Goal: Information Seeking & Learning: Learn about a topic

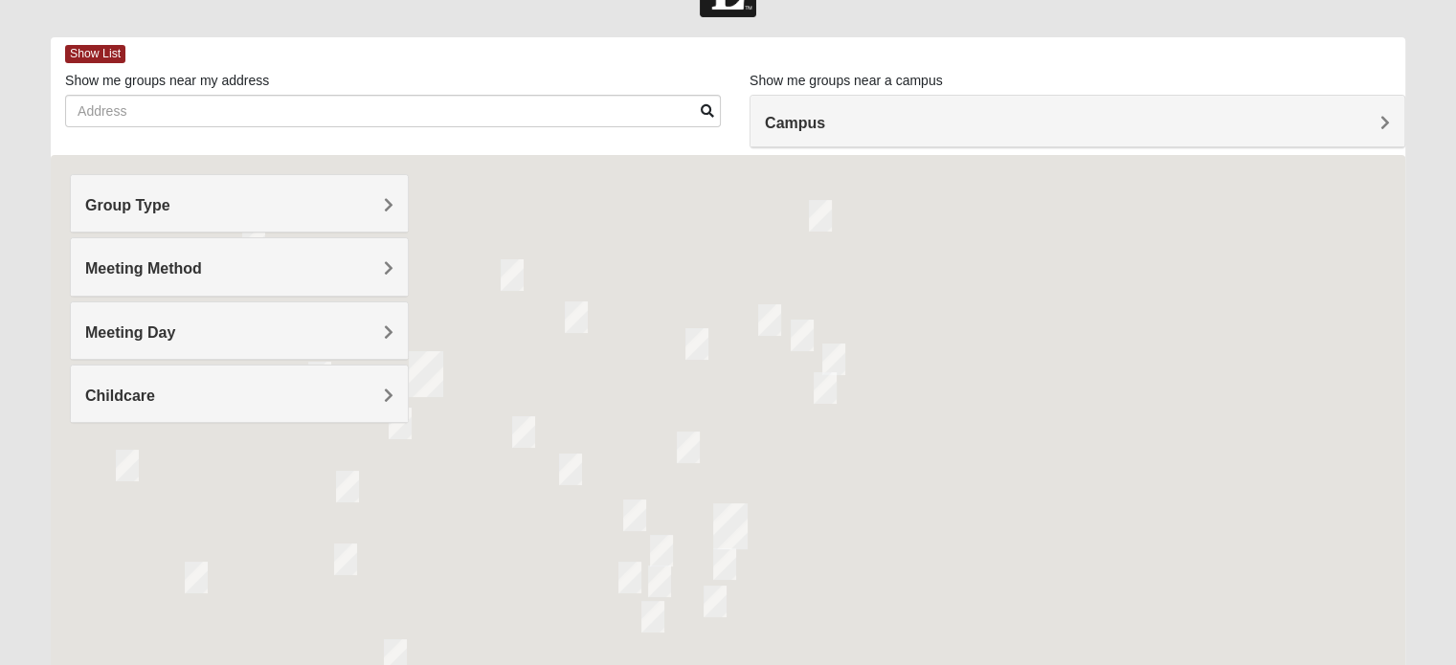
scroll to position [86, 0]
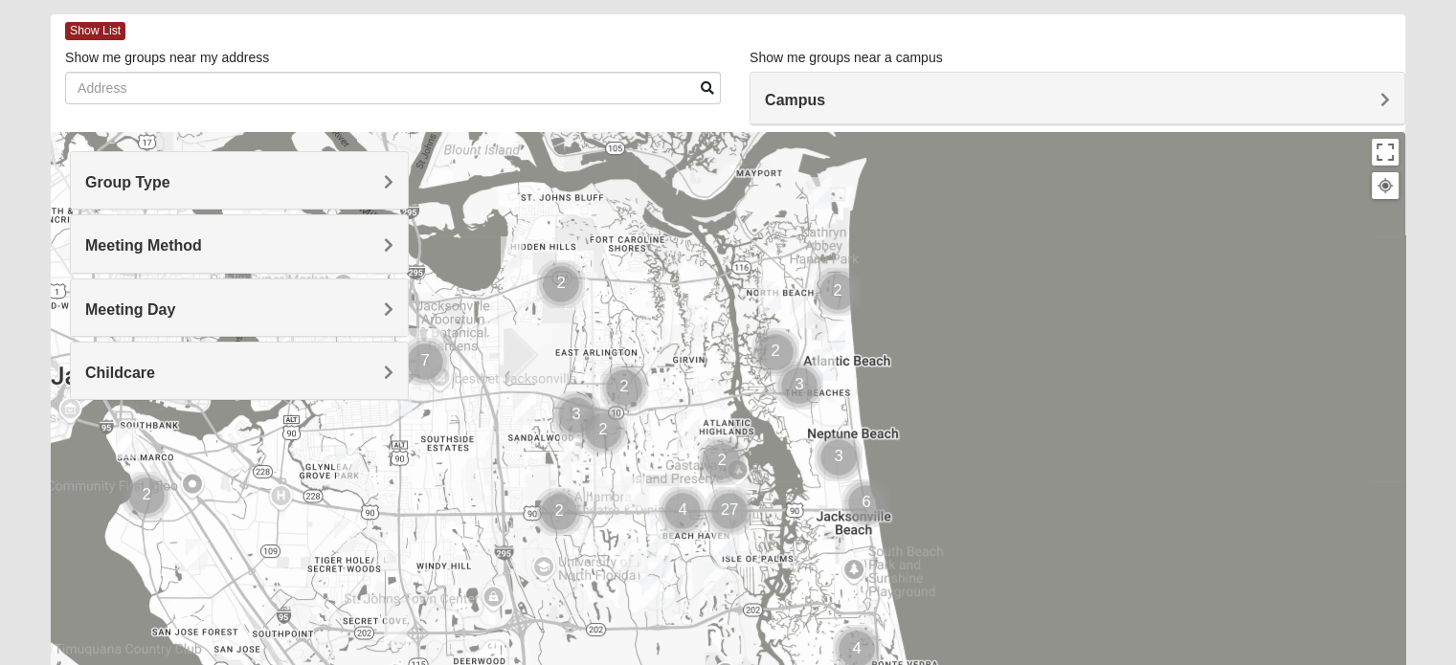
click at [218, 168] on div "Group Type" at bounding box center [239, 180] width 337 height 56
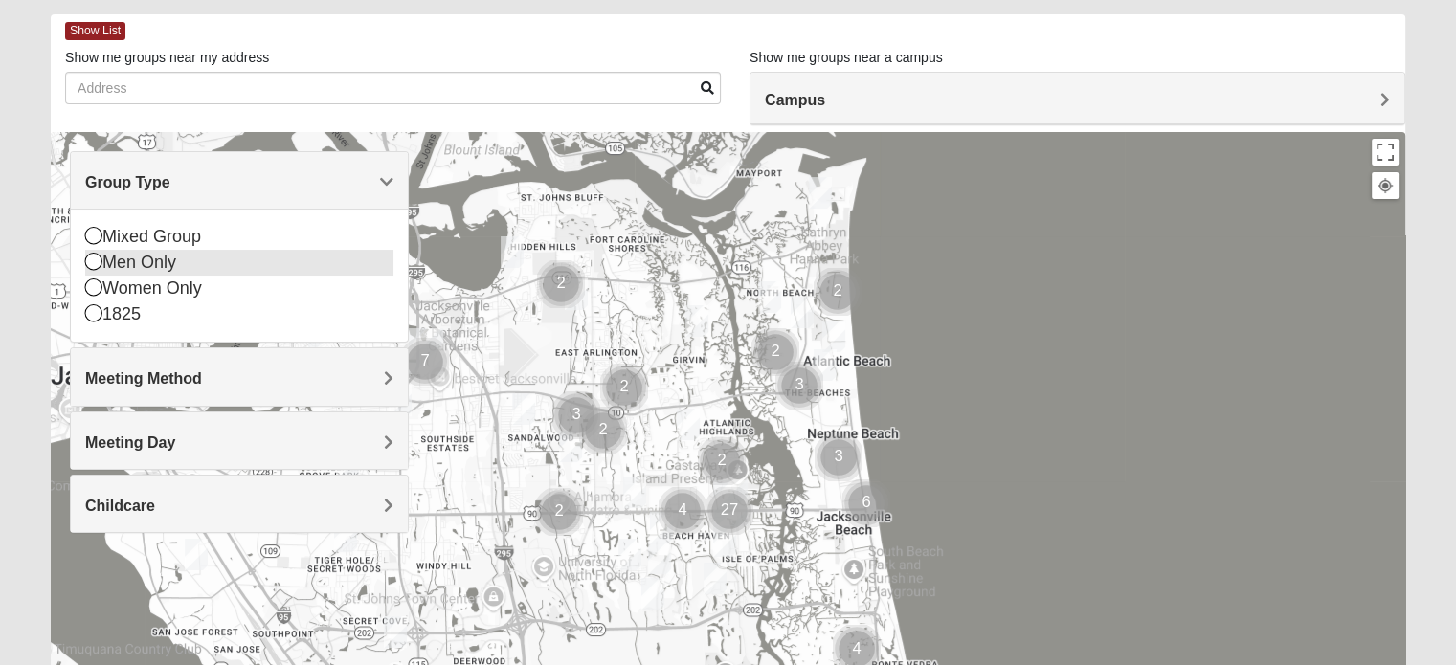
click at [192, 256] on div "Men Only" at bounding box center [239, 263] width 308 height 26
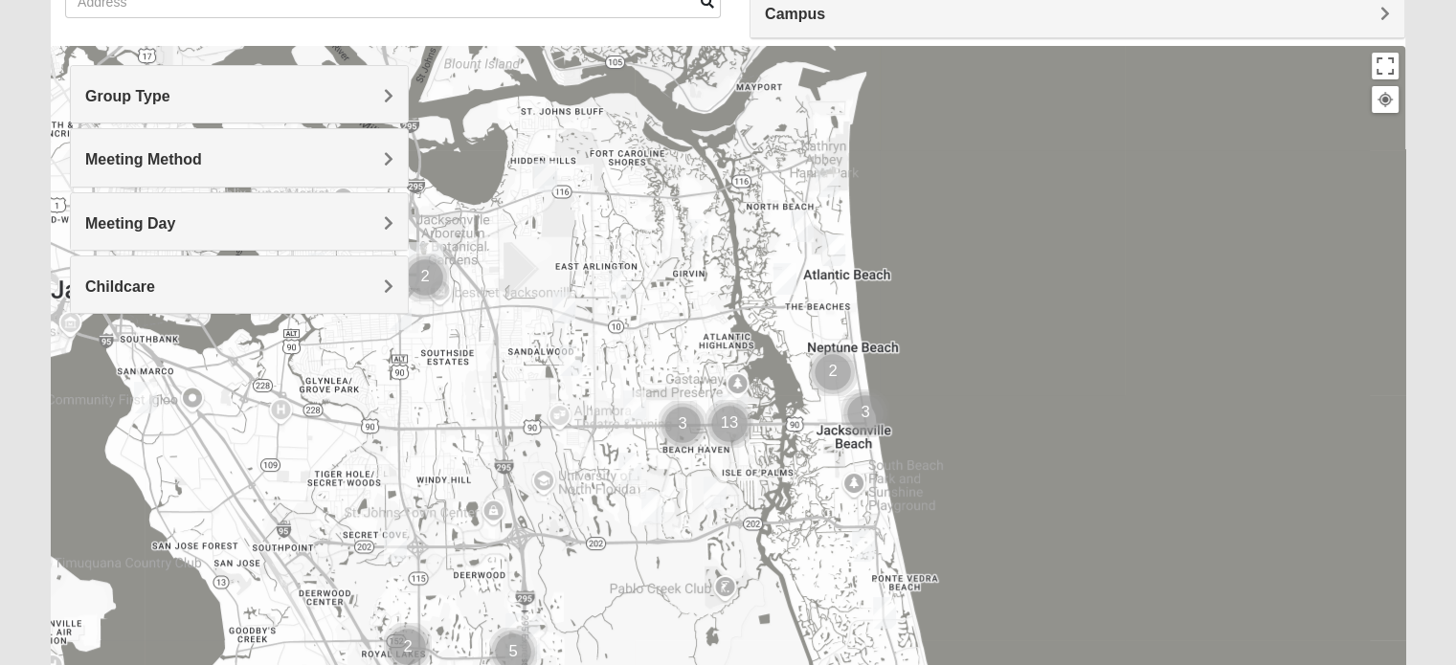
scroll to position [173, 0]
click at [834, 245] on img "Mens Militello 32233" at bounding box center [833, 250] width 23 height 32
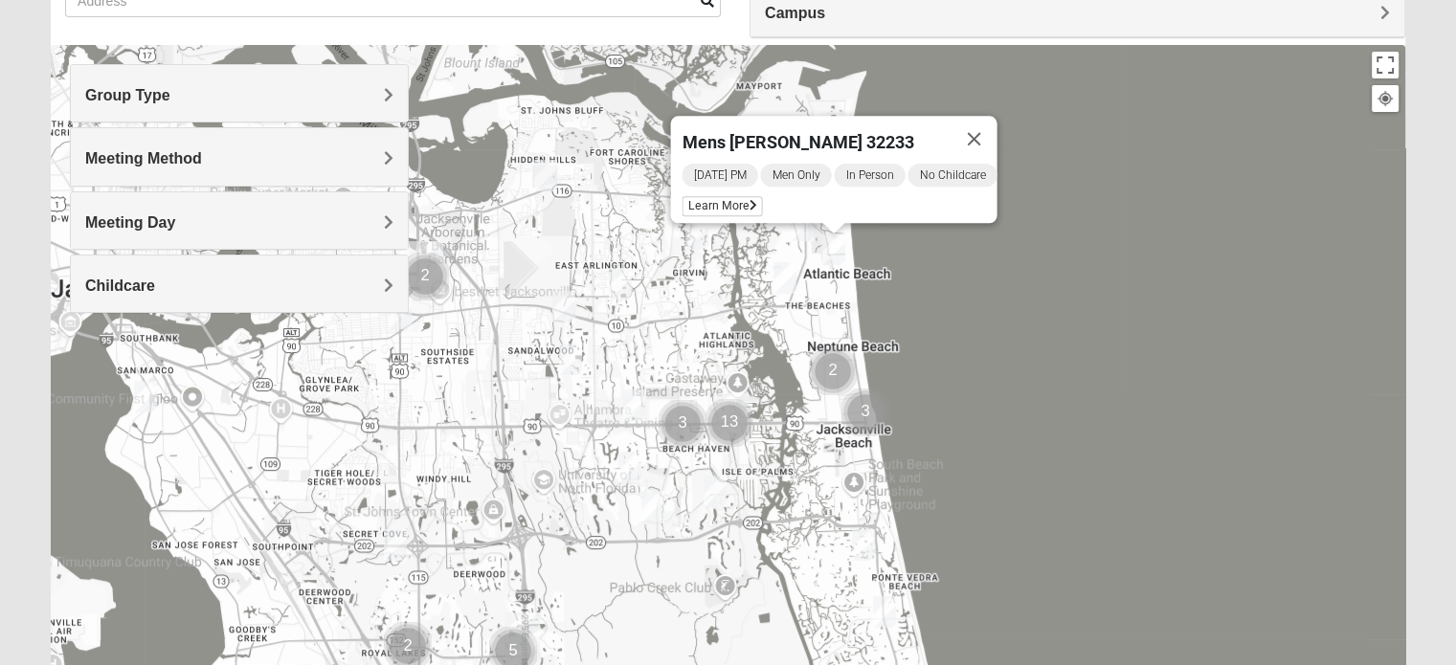
click at [800, 233] on img "Mens McCann 32233" at bounding box center [802, 226] width 23 height 32
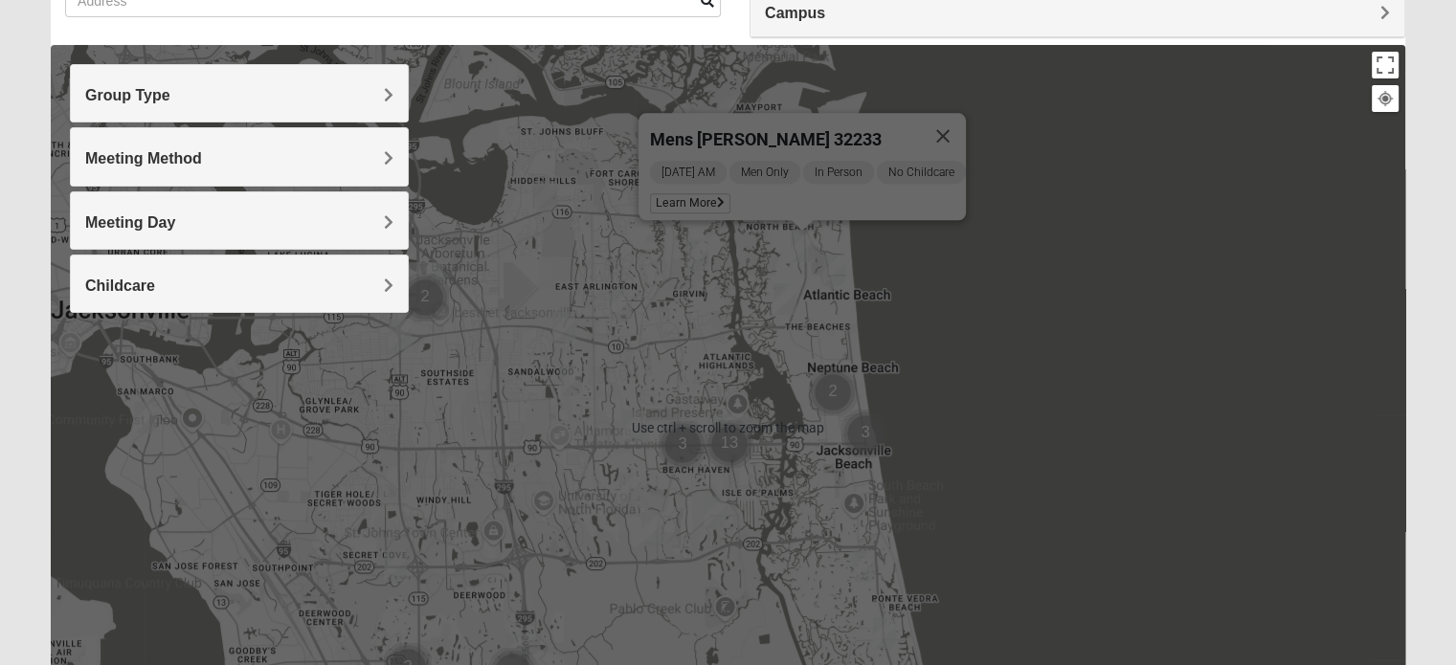
scroll to position [0, 0]
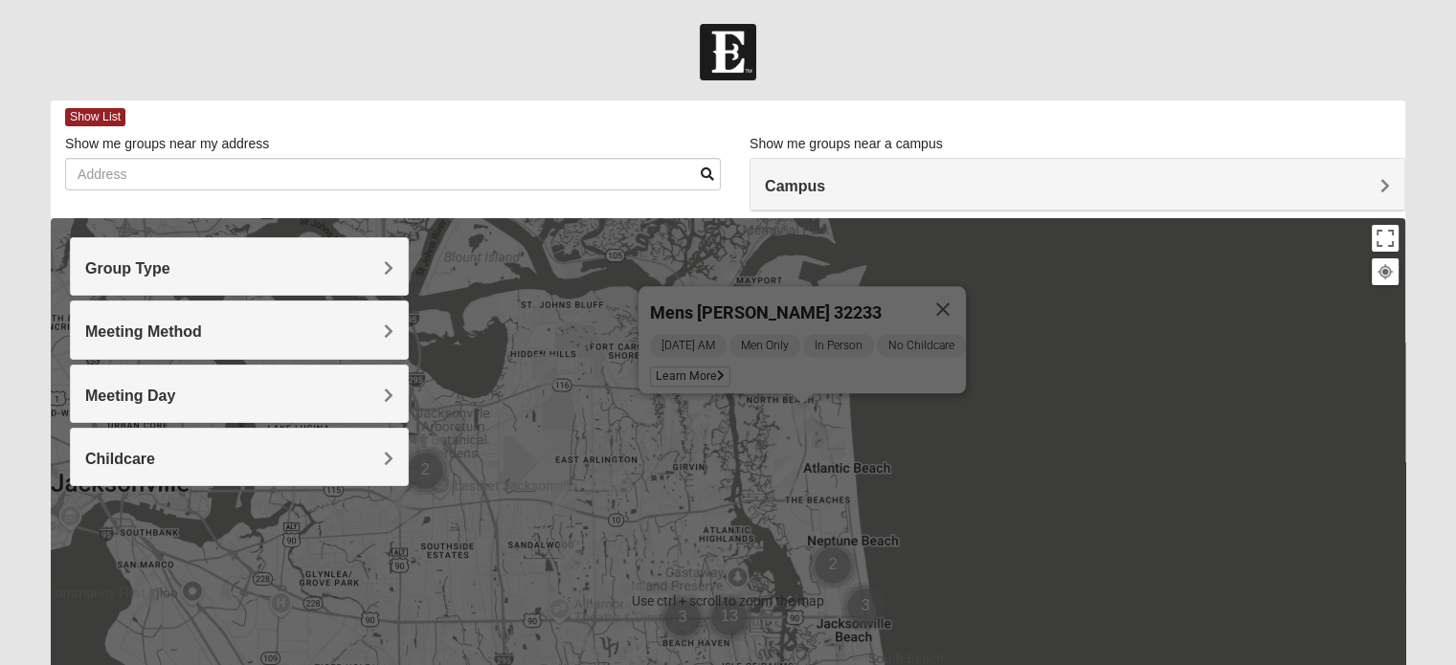
click at [709, 63] on img at bounding box center [728, 52] width 56 height 56
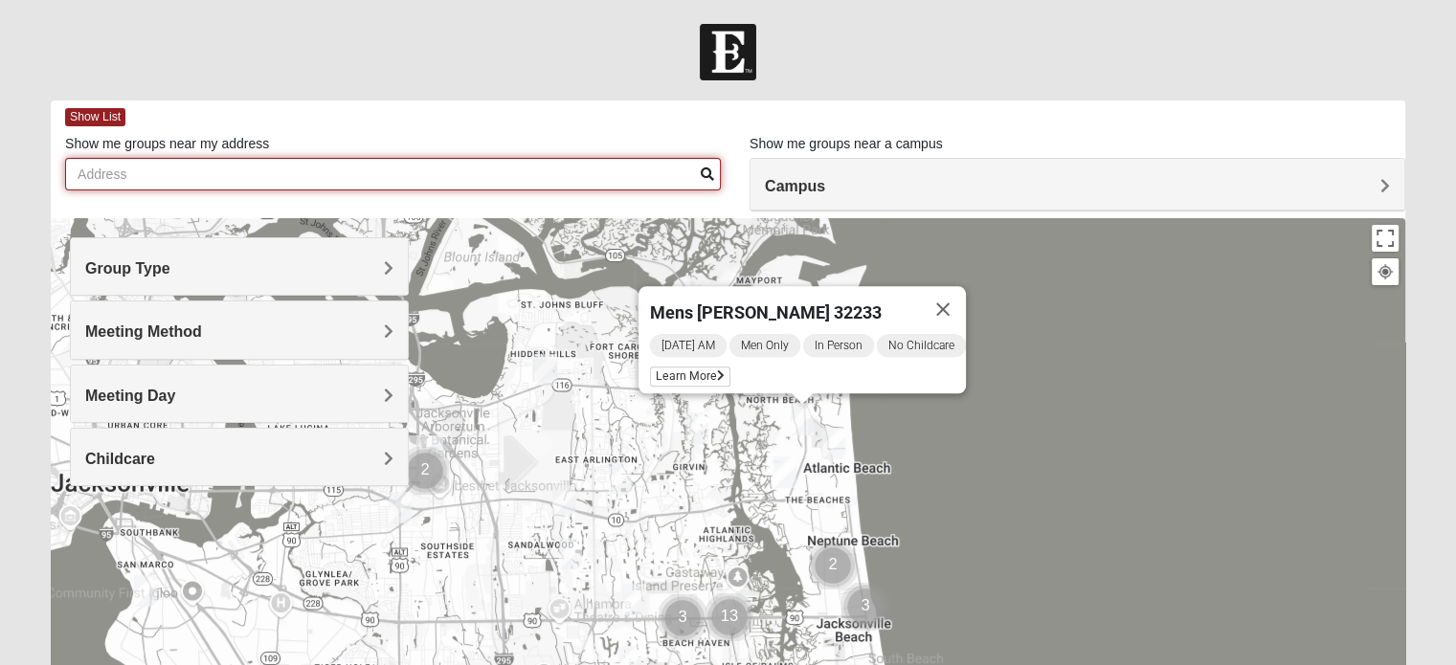
click at [153, 177] on input "Show me groups near my address" at bounding box center [393, 174] width 656 height 33
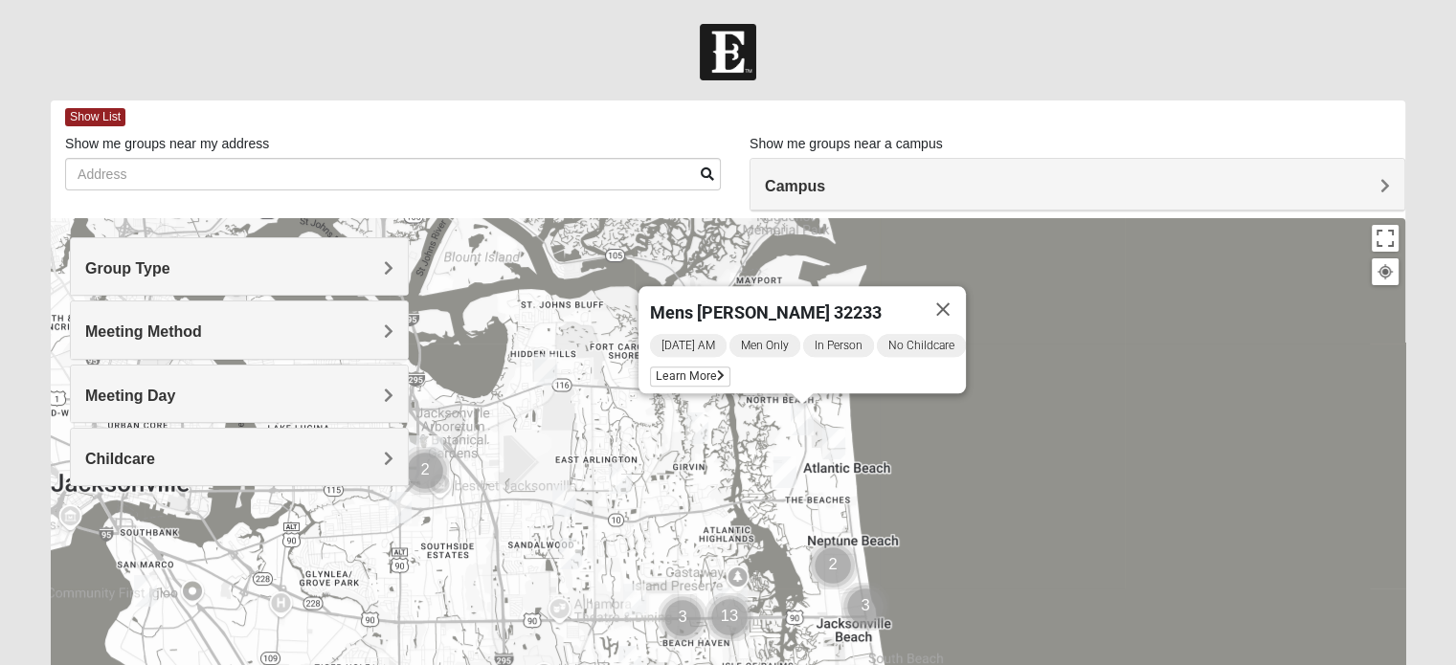
click at [2, 248] on form "Log In Find A Group Error Show List Loading Groups" at bounding box center [728, 539] width 1456 height 1030
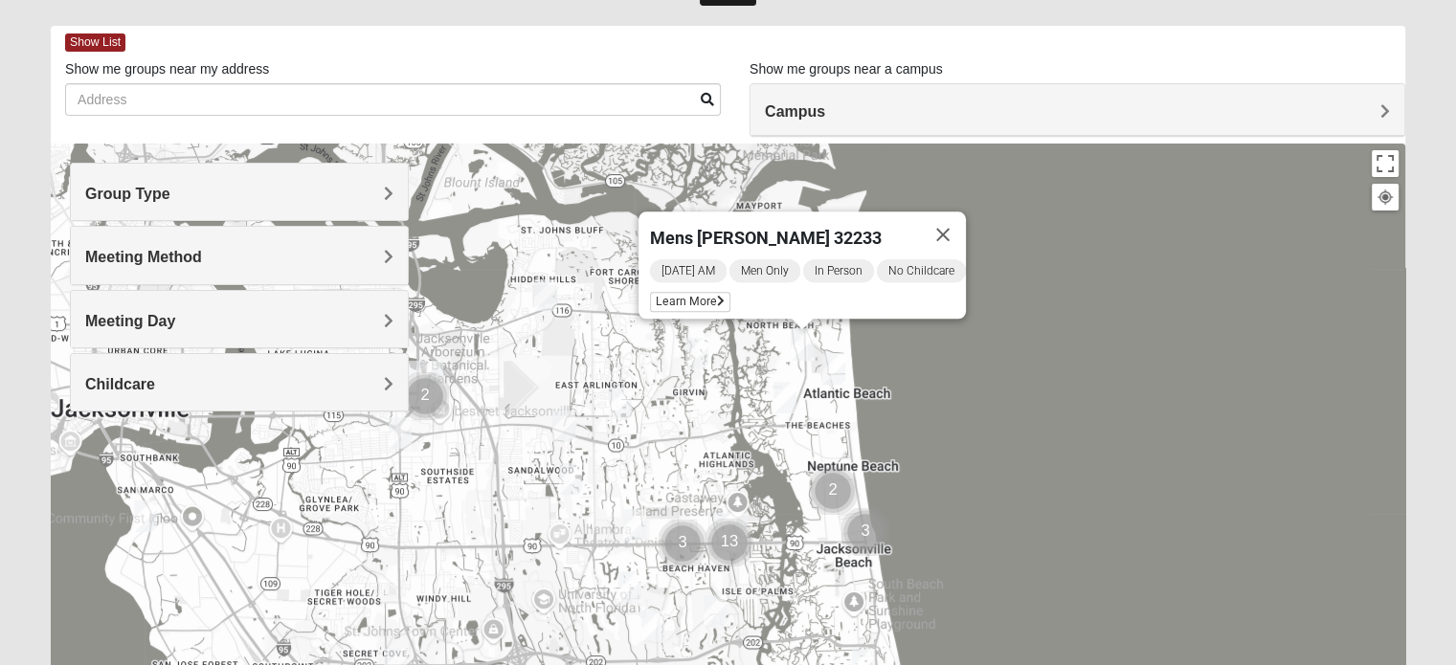
scroll to position [77, 0]
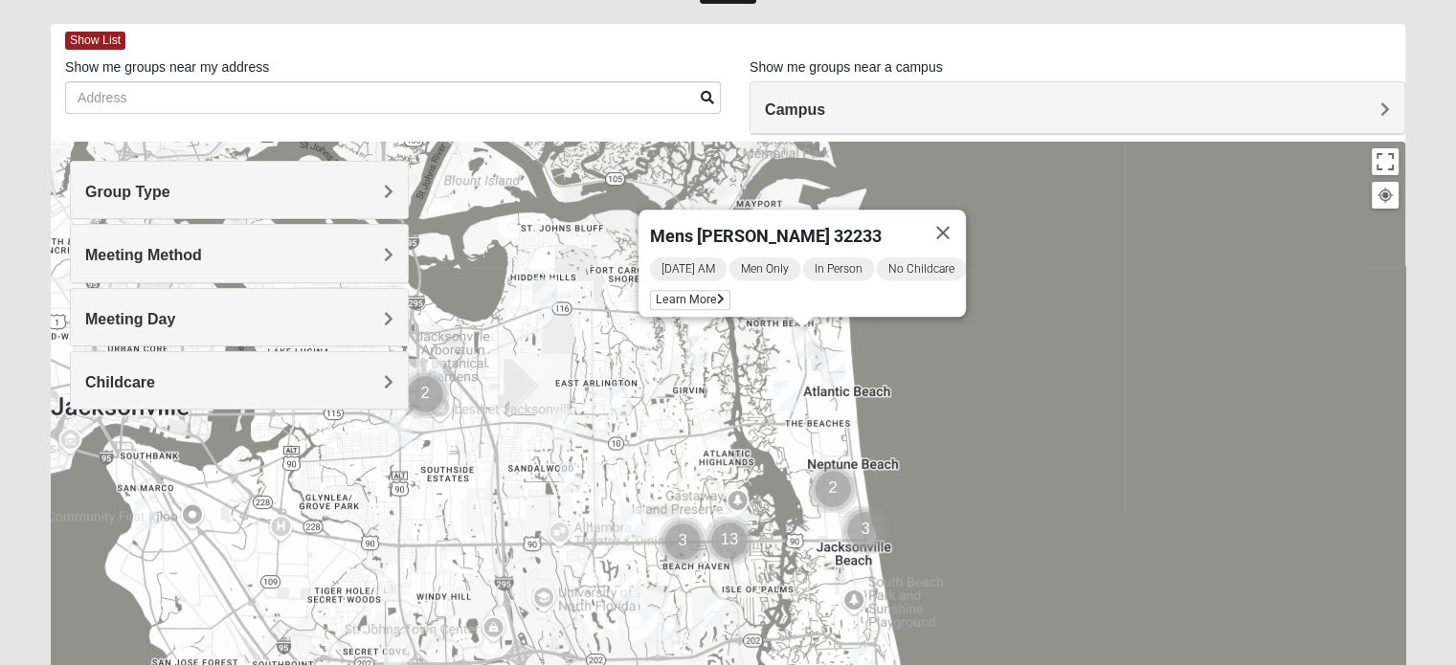
click at [108, 248] on span "Meeting Method" at bounding box center [143, 255] width 117 height 16
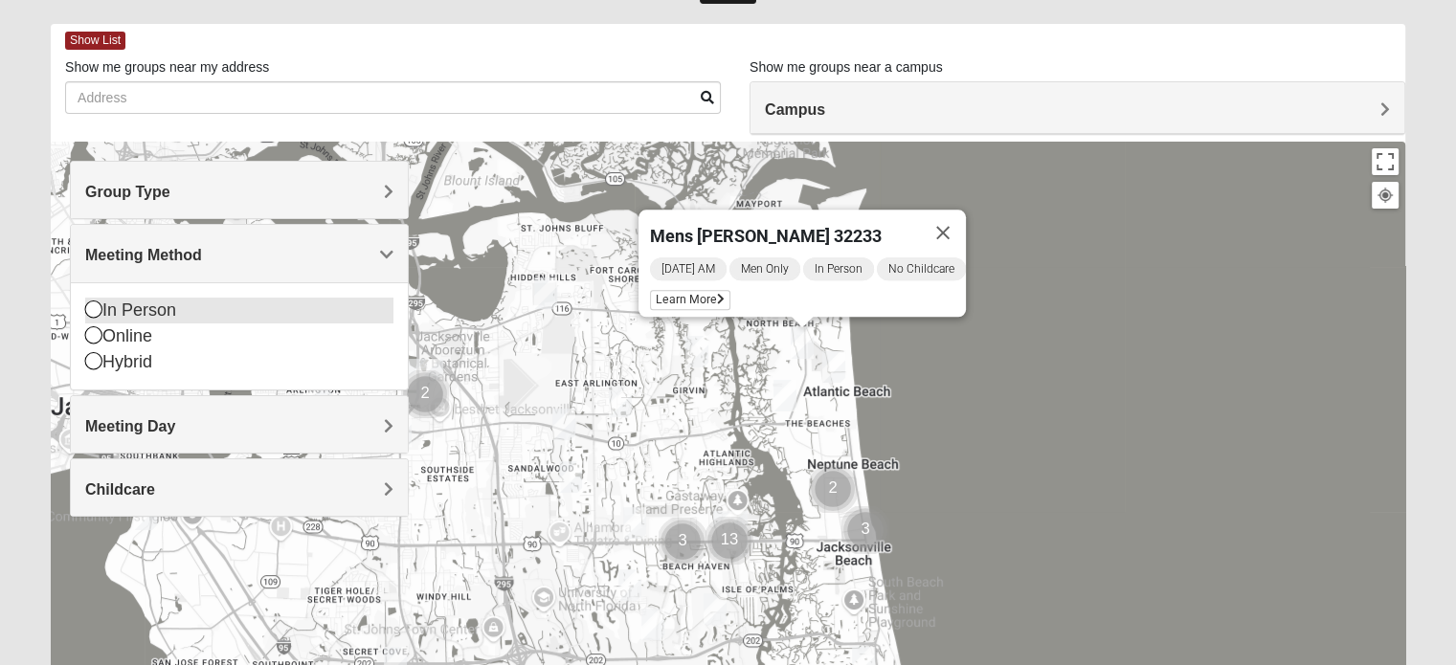
click at [89, 313] on icon at bounding box center [93, 309] width 17 height 17
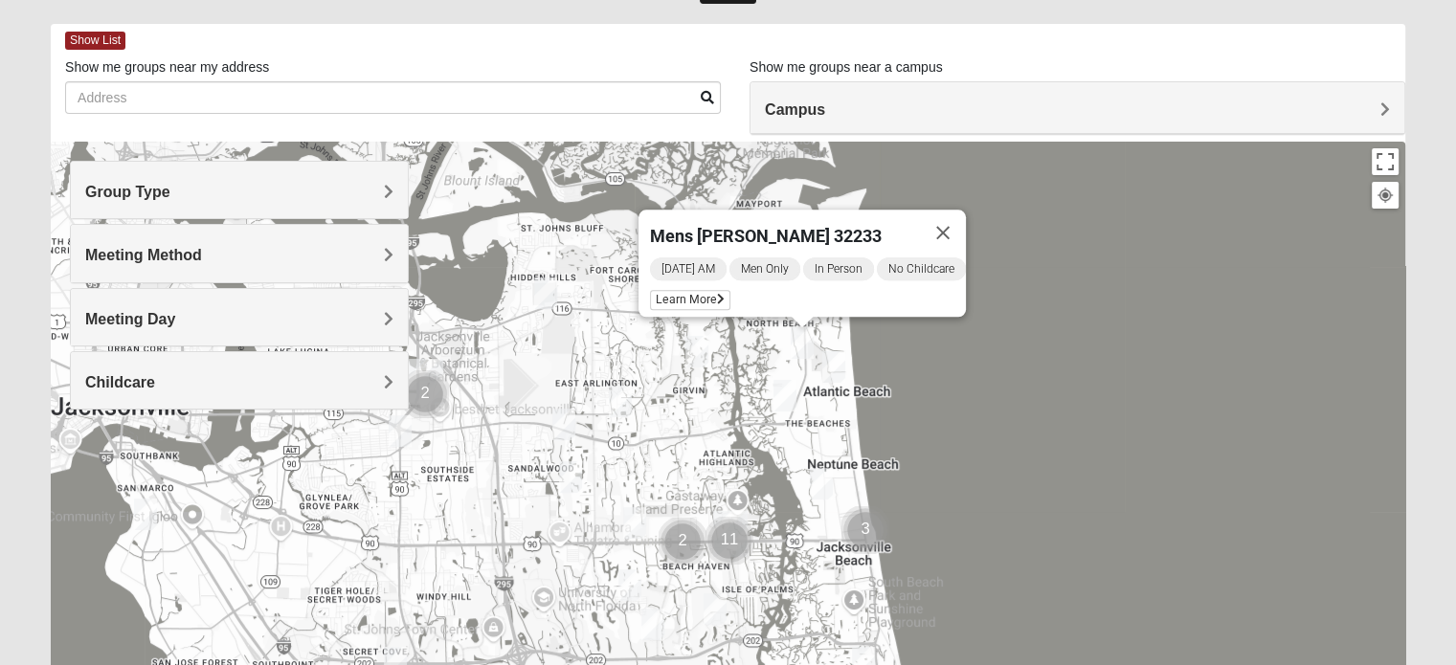
click at [91, 318] on span "Meeting Day" at bounding box center [130, 319] width 90 height 16
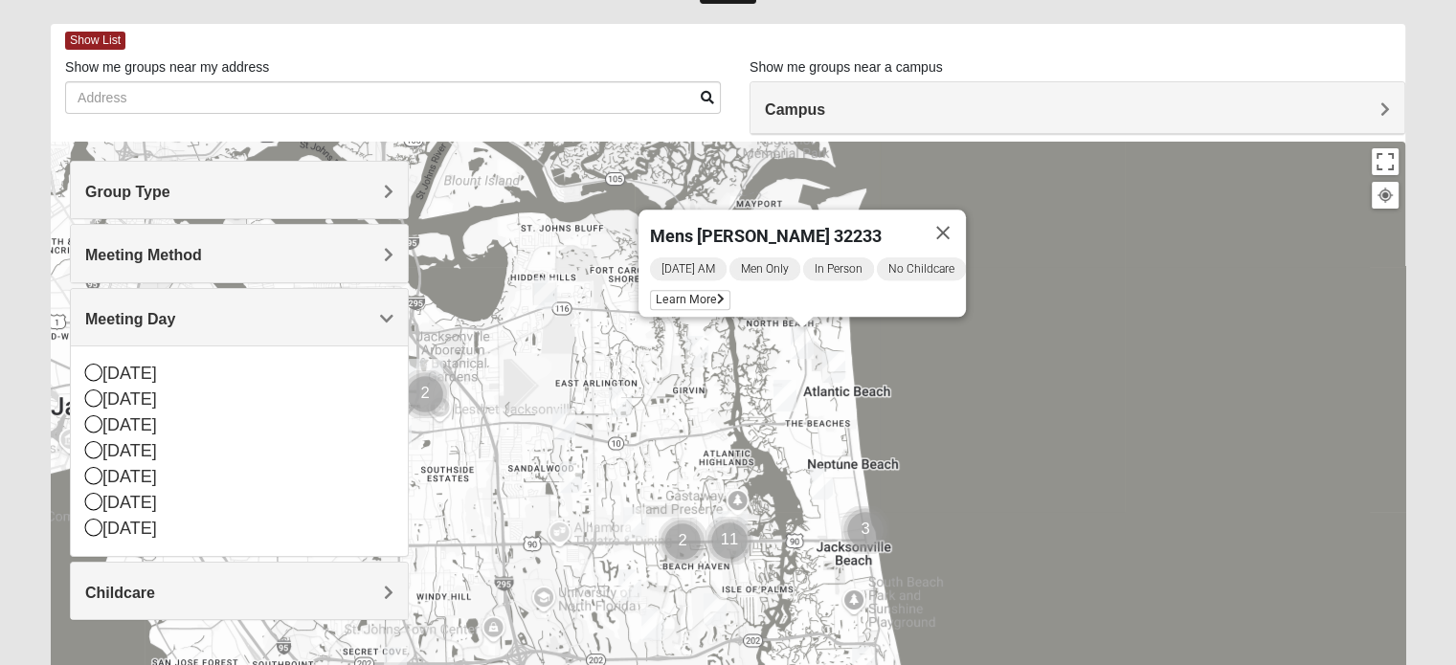
click at [91, 318] on span "Meeting Day" at bounding box center [130, 319] width 90 height 16
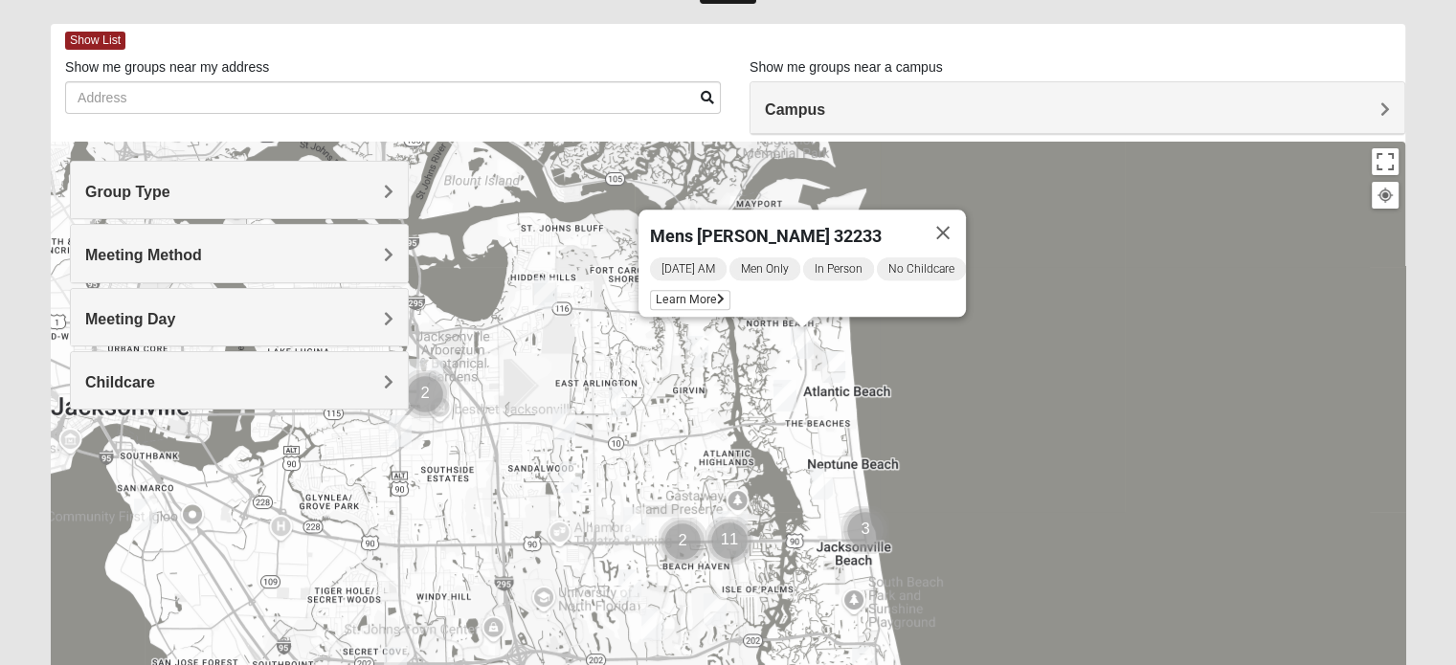
click at [128, 379] on span "Childcare" at bounding box center [120, 382] width 70 height 16
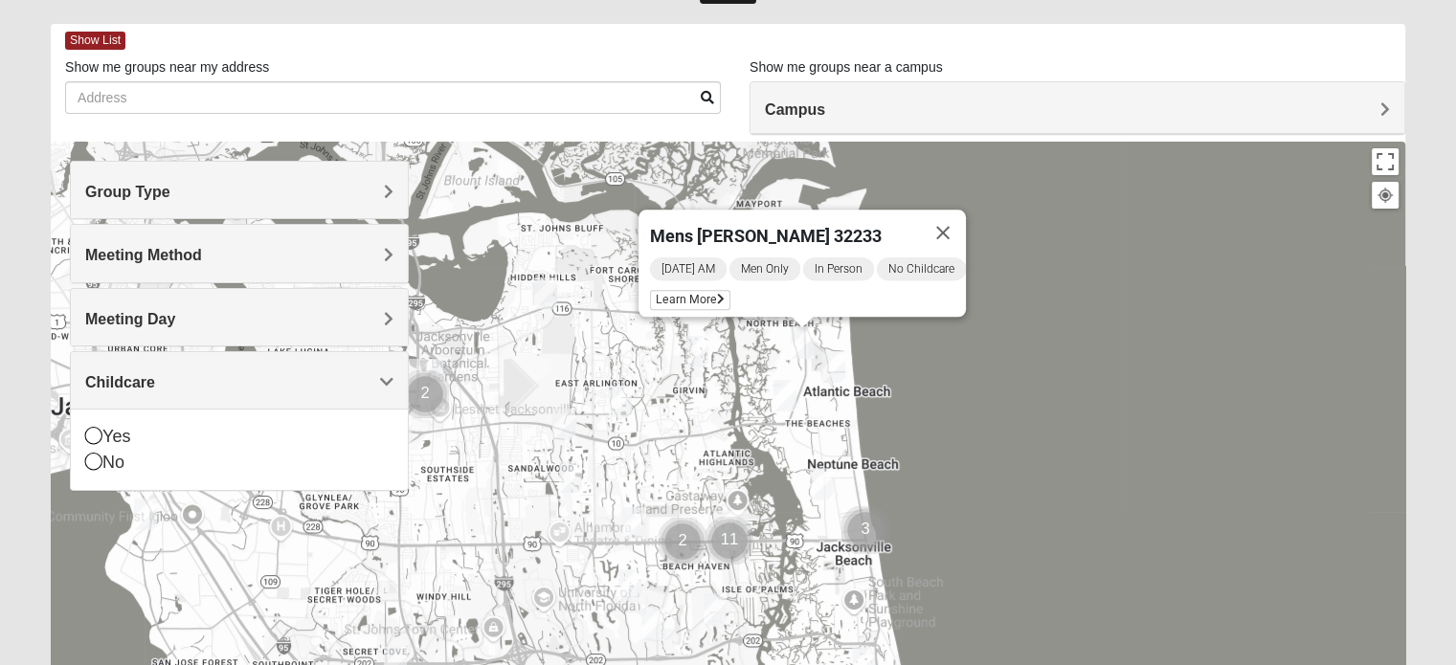
click at [128, 379] on span "Childcare" at bounding box center [120, 382] width 70 height 16
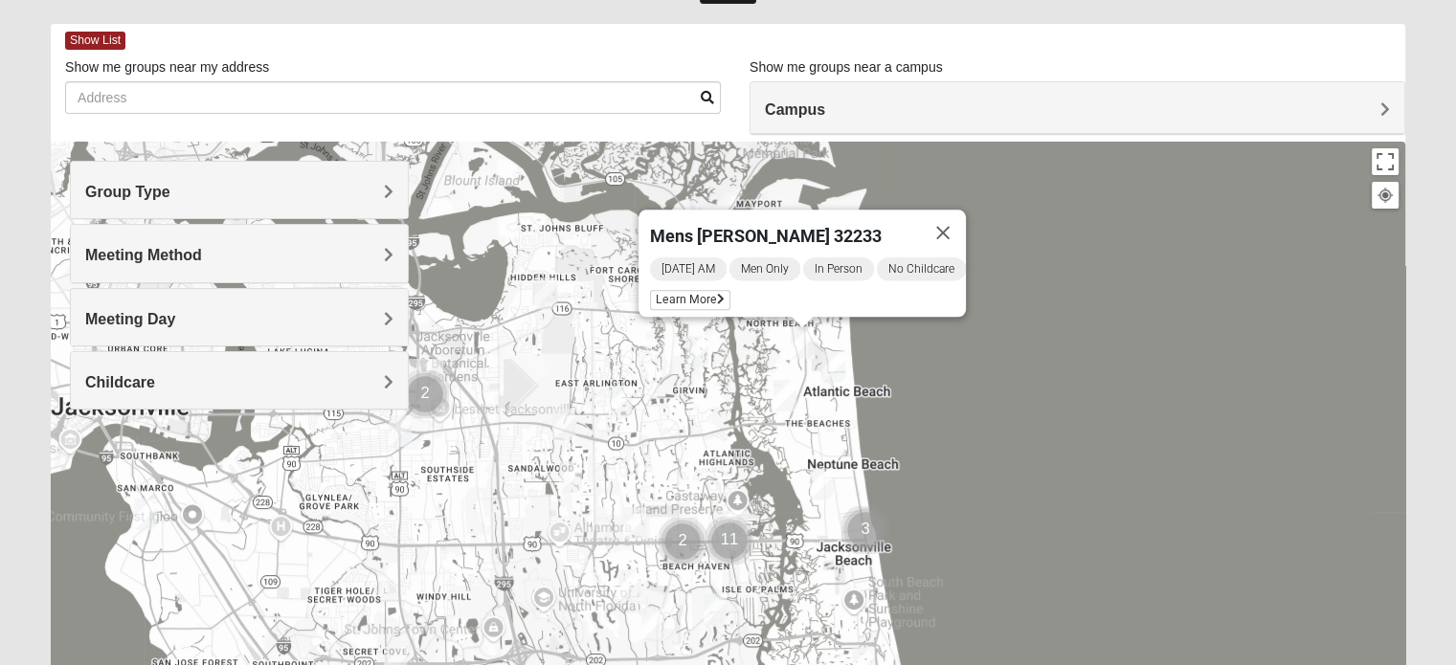
click at [20, 406] on form "Log In Find A Group Error Show List Loading Groups" at bounding box center [728, 462] width 1456 height 1030
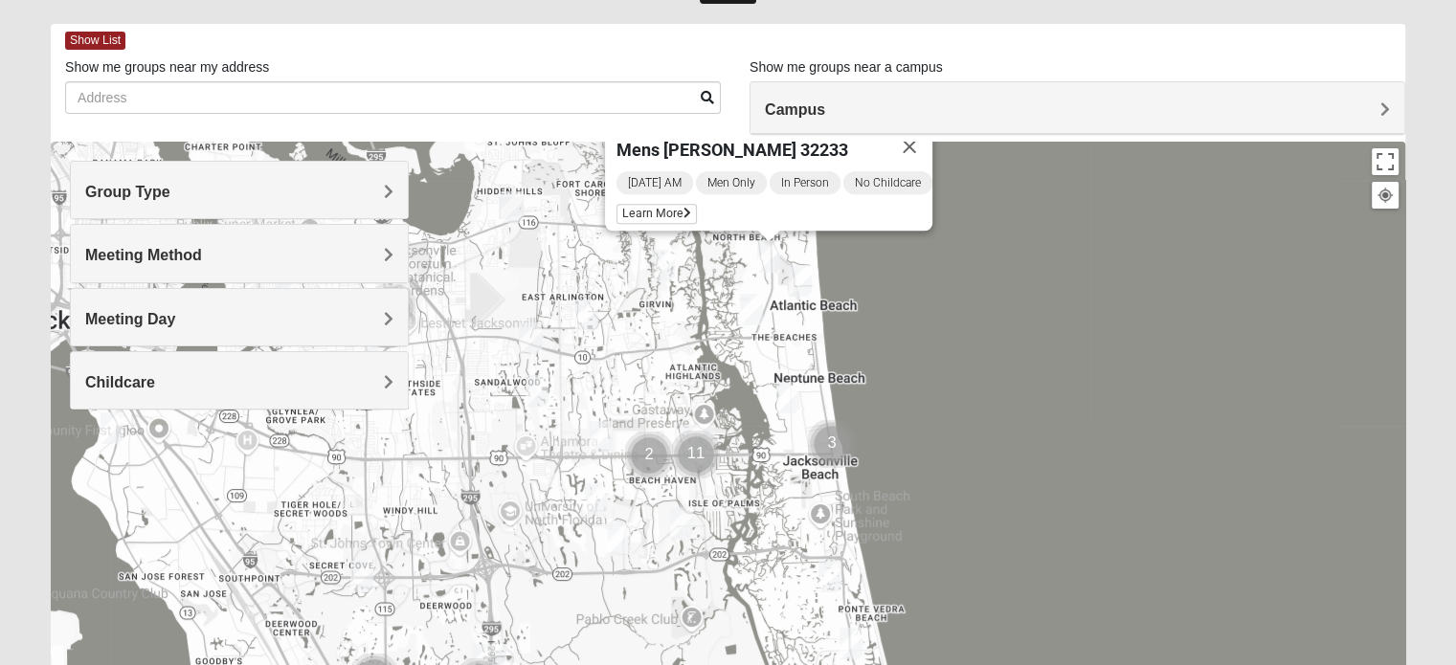
drag, startPoint x: 668, startPoint y: 501, endPoint x: 635, endPoint y: 411, distance: 96.0
click at [635, 411] on div "Mens [PERSON_NAME] 32233 [DATE] AM Men Only In Person No Childcare Learn More" at bounding box center [728, 525] width 1355 height 766
click at [670, 212] on span "Learn More" at bounding box center [657, 214] width 80 height 20
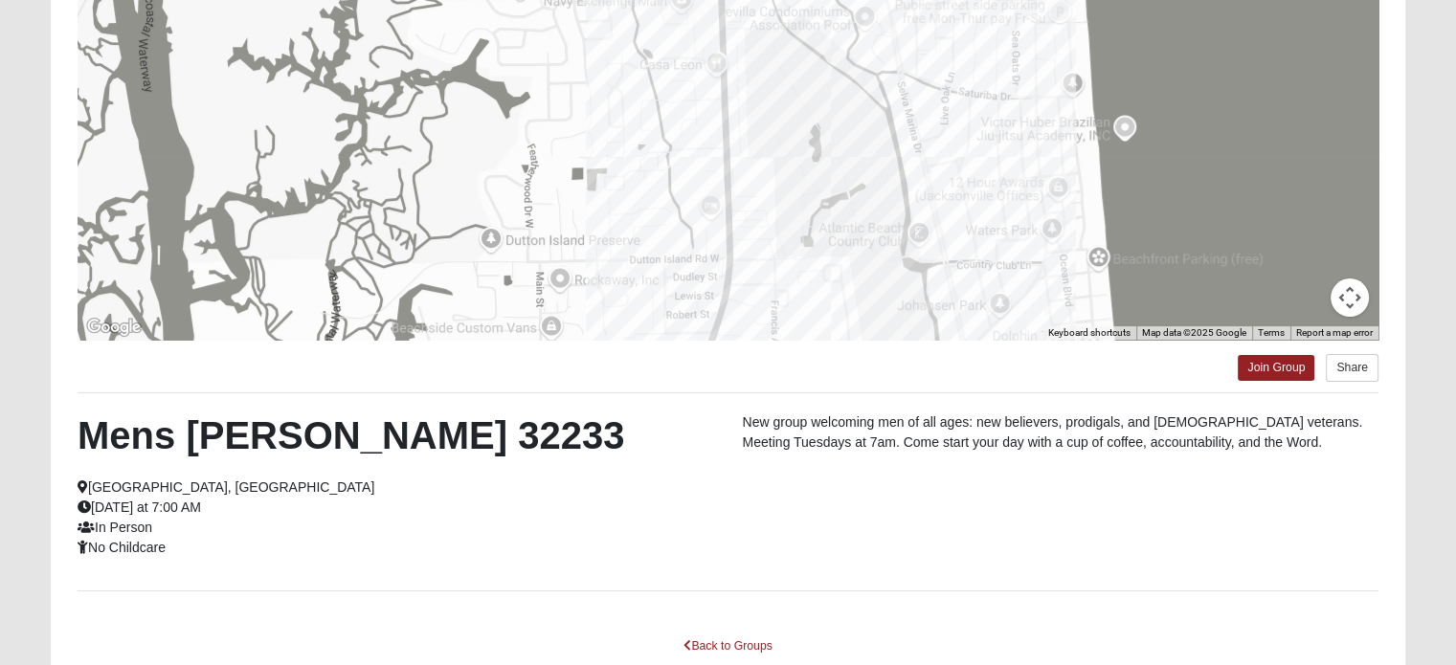
scroll to position [370, 0]
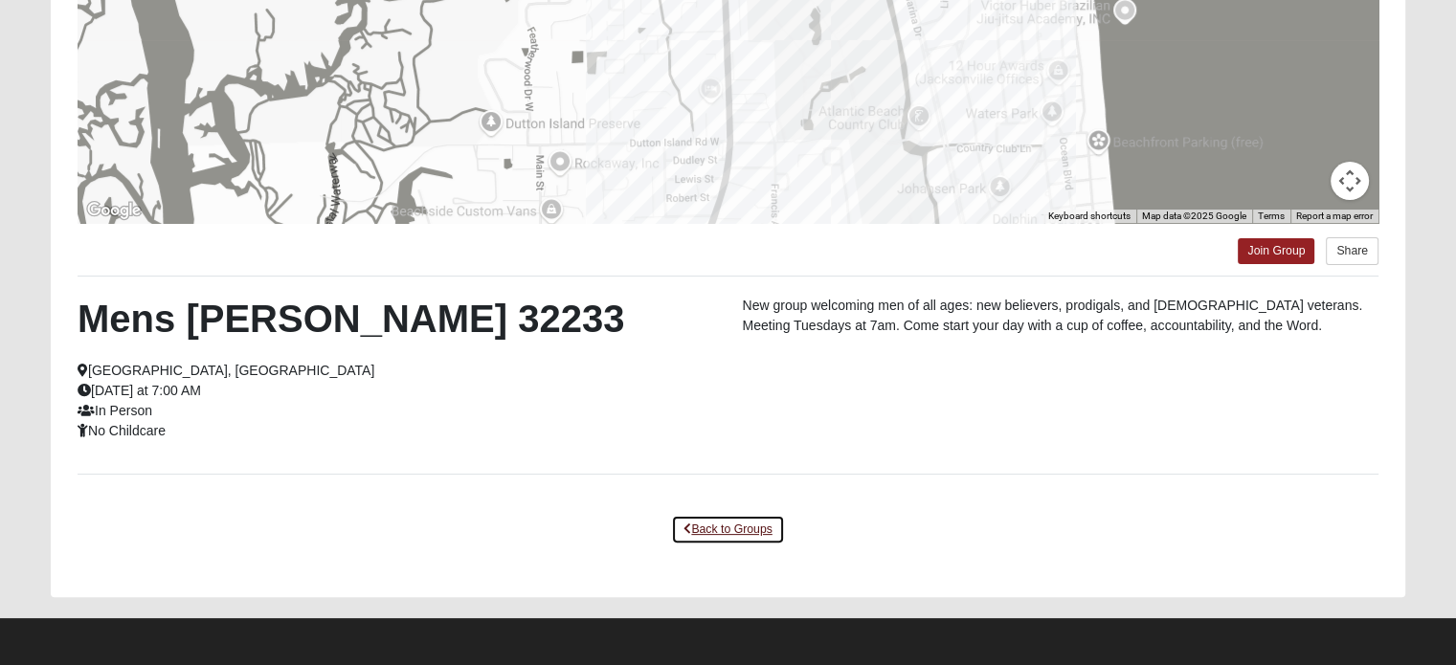
click at [713, 526] on link "Back to Groups" at bounding box center [727, 530] width 113 height 30
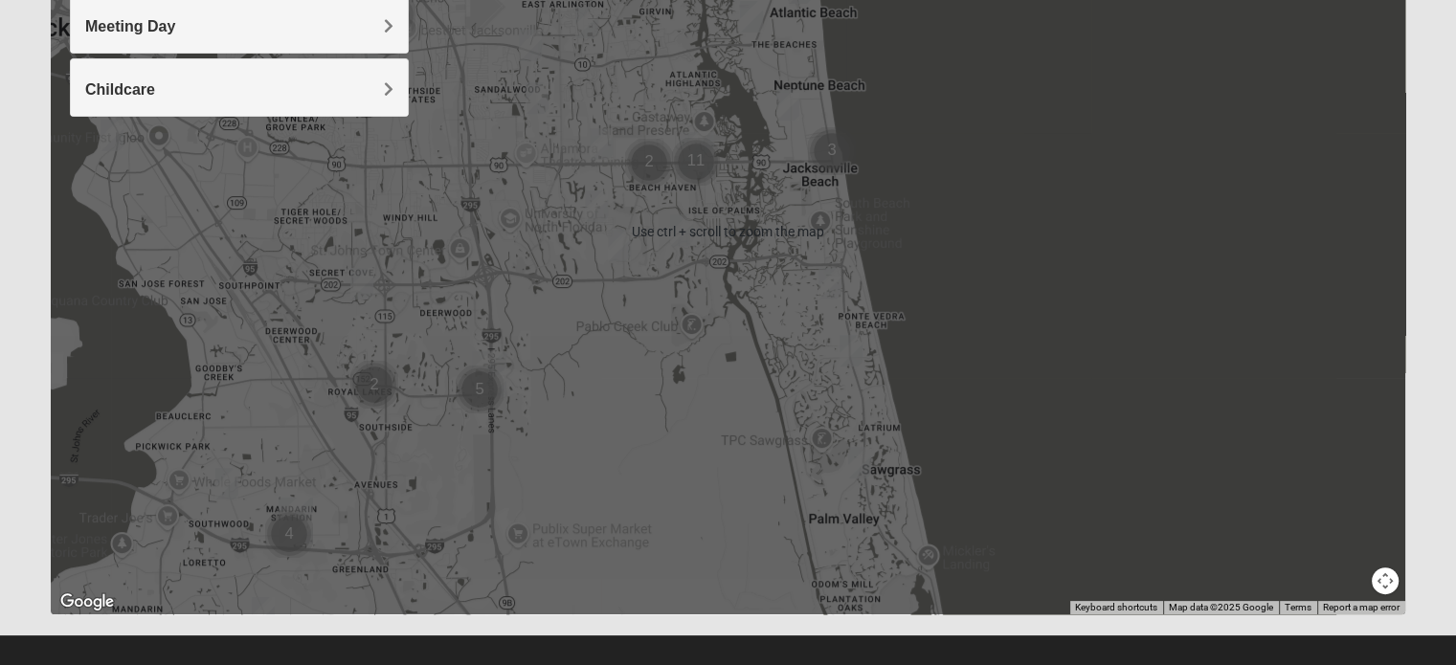
scroll to position [387, 0]
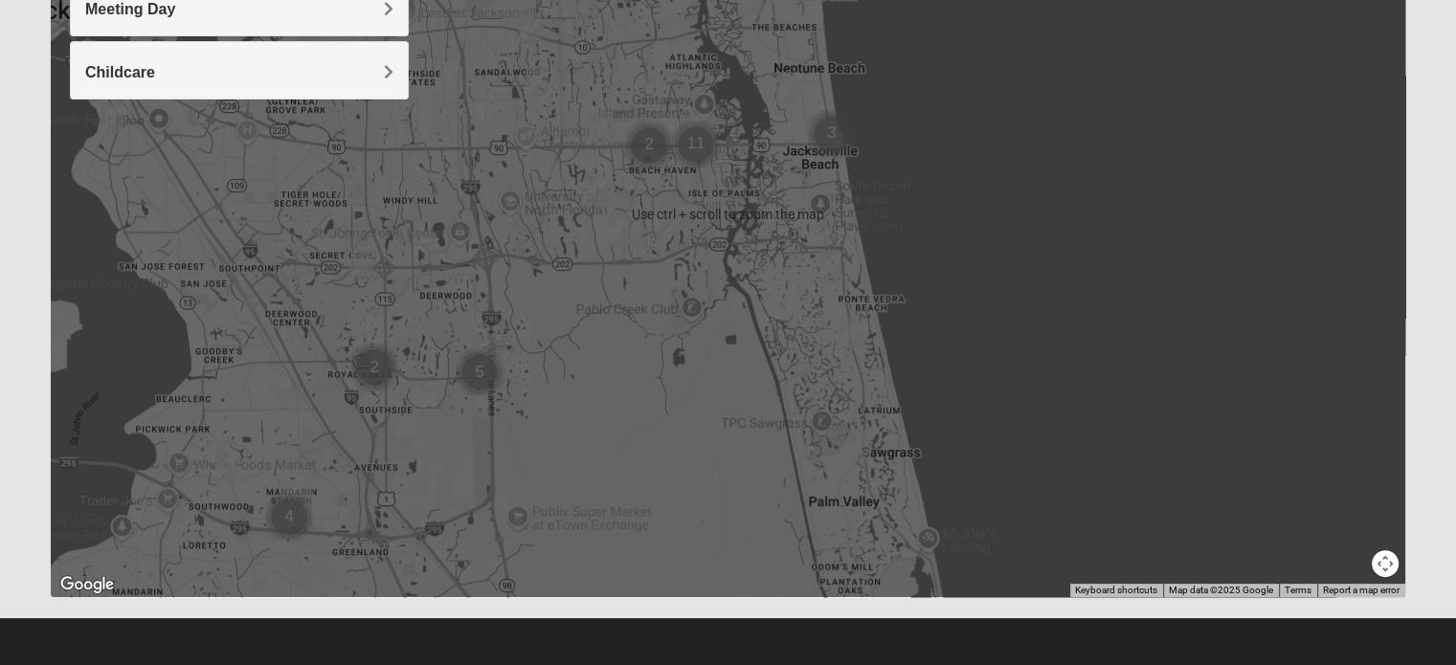
click at [693, 221] on div "Mens [PERSON_NAME] 32233 [DATE] AM Men Only In Person No Childcare Learn More" at bounding box center [728, 215] width 1355 height 766
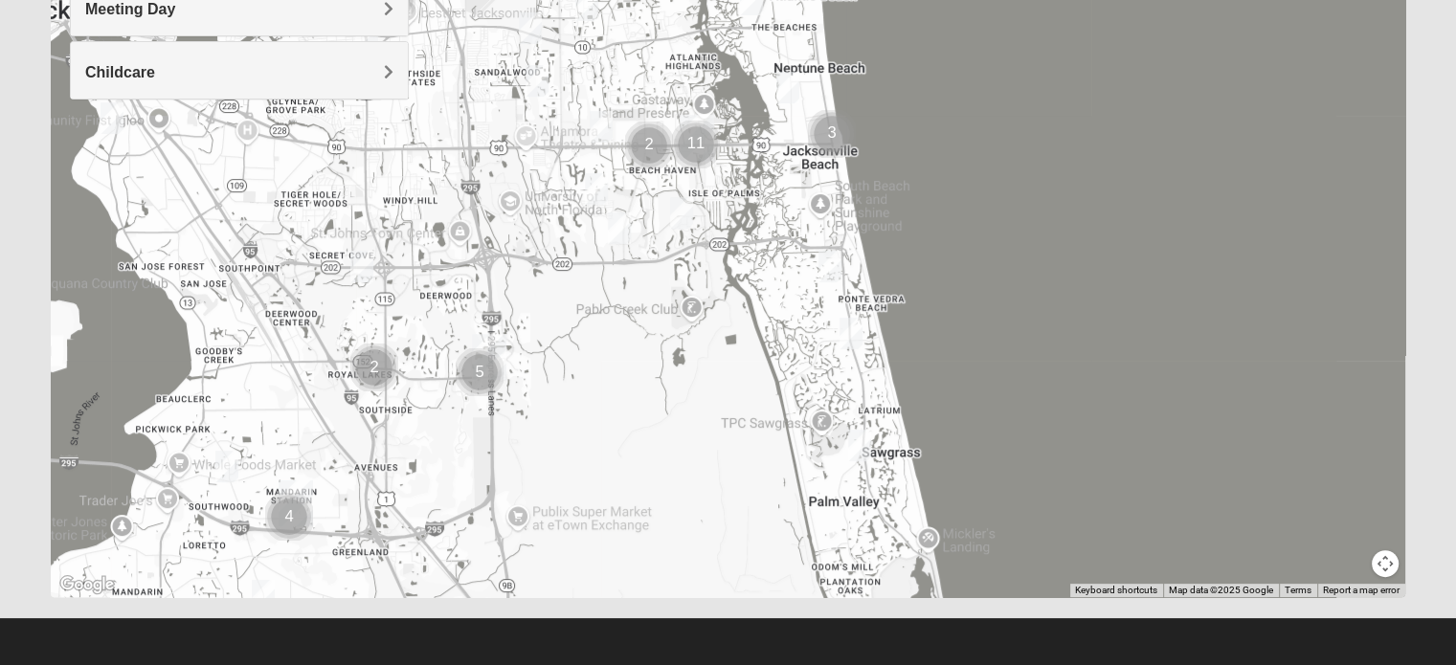
click at [680, 217] on img "Mens Schell 32224" at bounding box center [681, 213] width 23 height 32
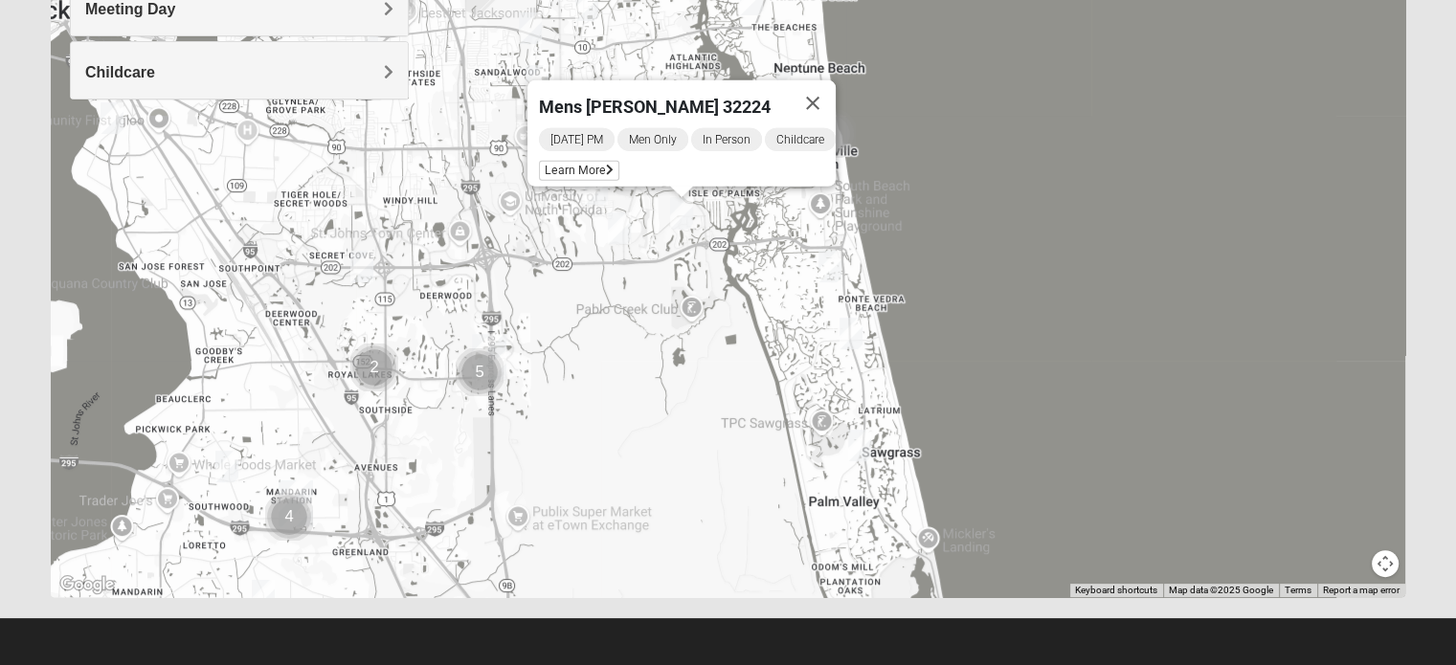
click at [682, 214] on img "Mens Schell 32224" at bounding box center [681, 213] width 23 height 32
click at [597, 166] on span "Learn More" at bounding box center [579, 171] width 80 height 20
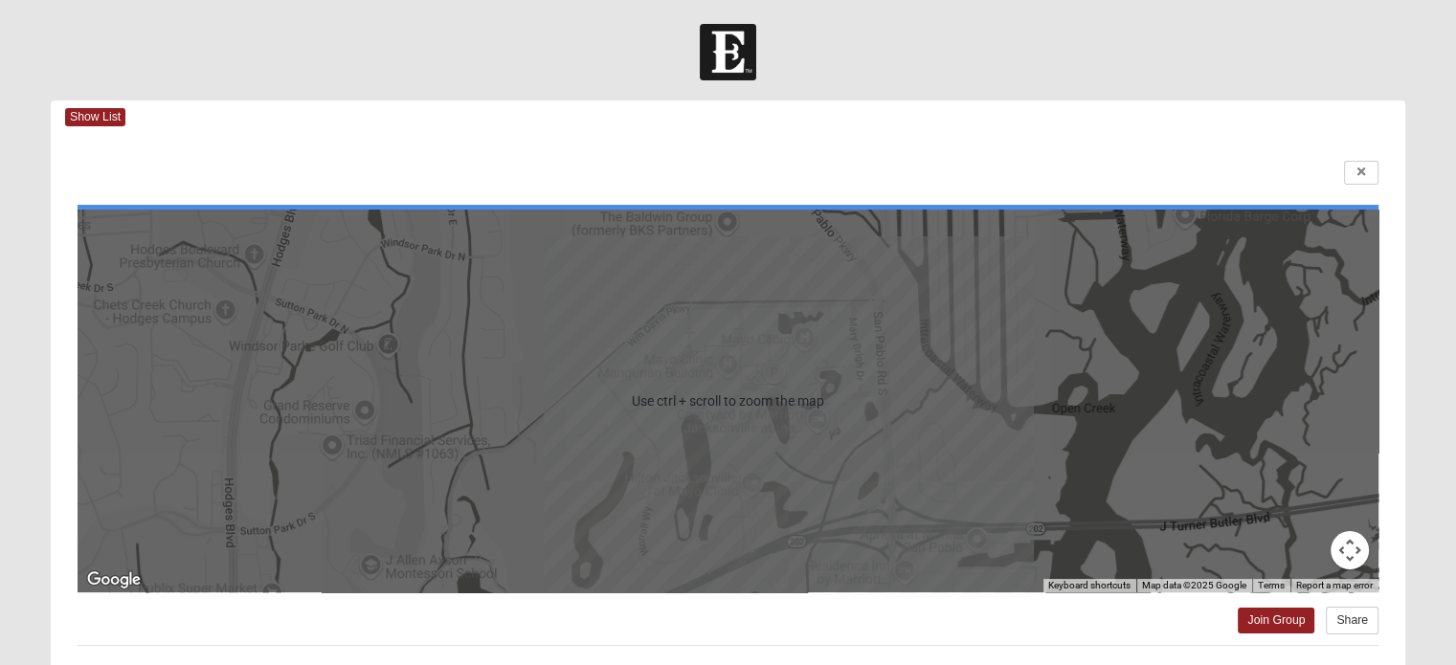
scroll to position [370, 0]
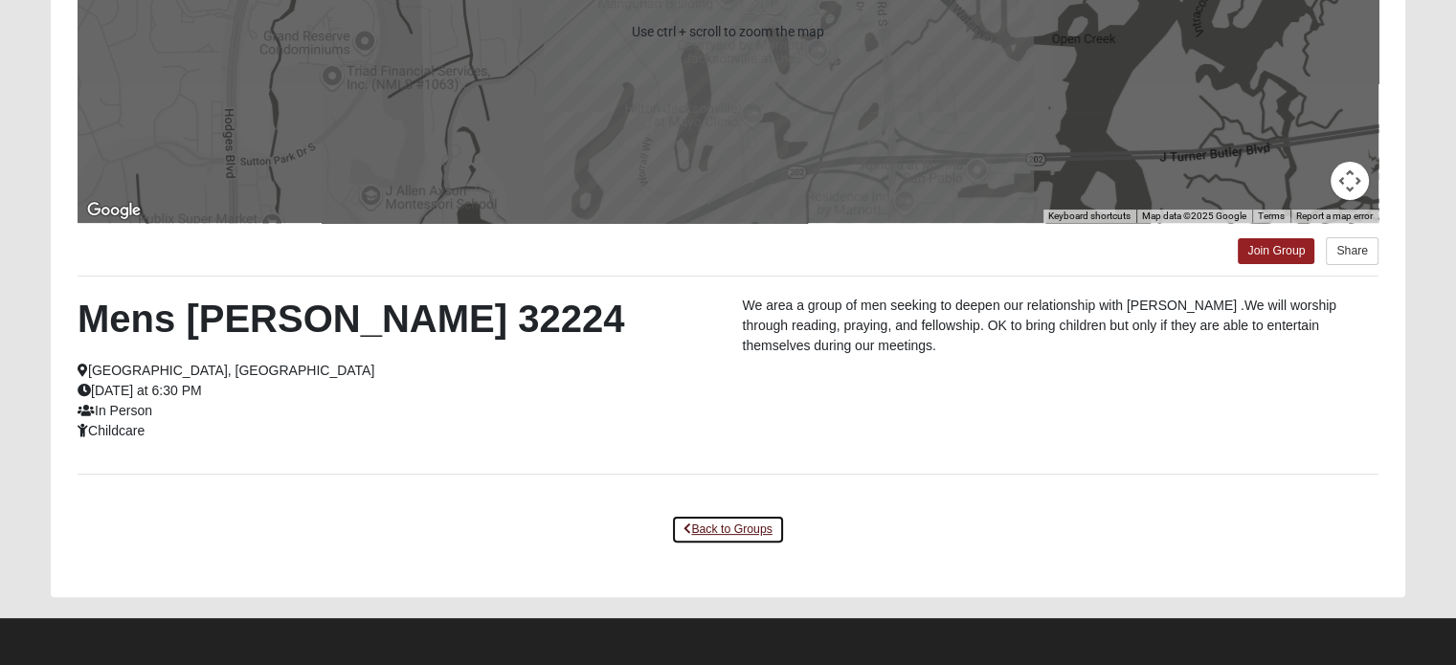
click at [709, 527] on link "Back to Groups" at bounding box center [727, 530] width 113 height 30
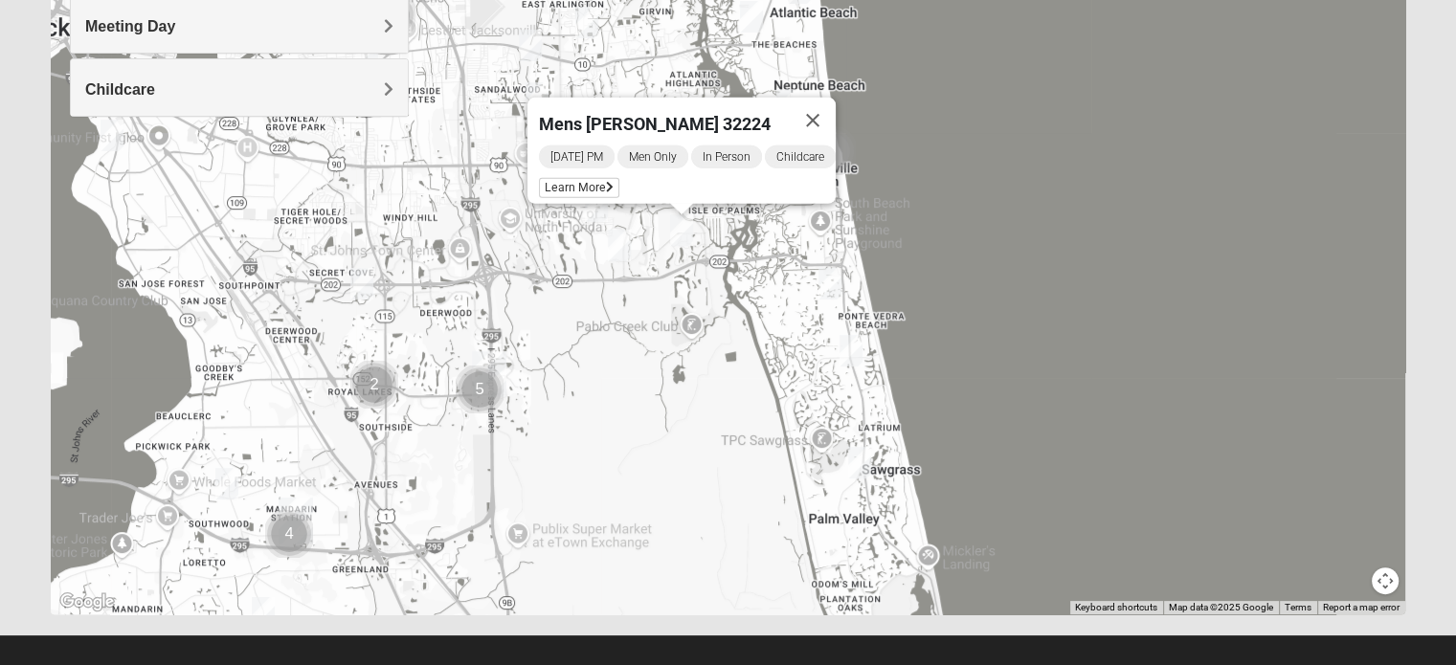
click at [855, 464] on img "Mens Sopchak 32082" at bounding box center [859, 463] width 23 height 32
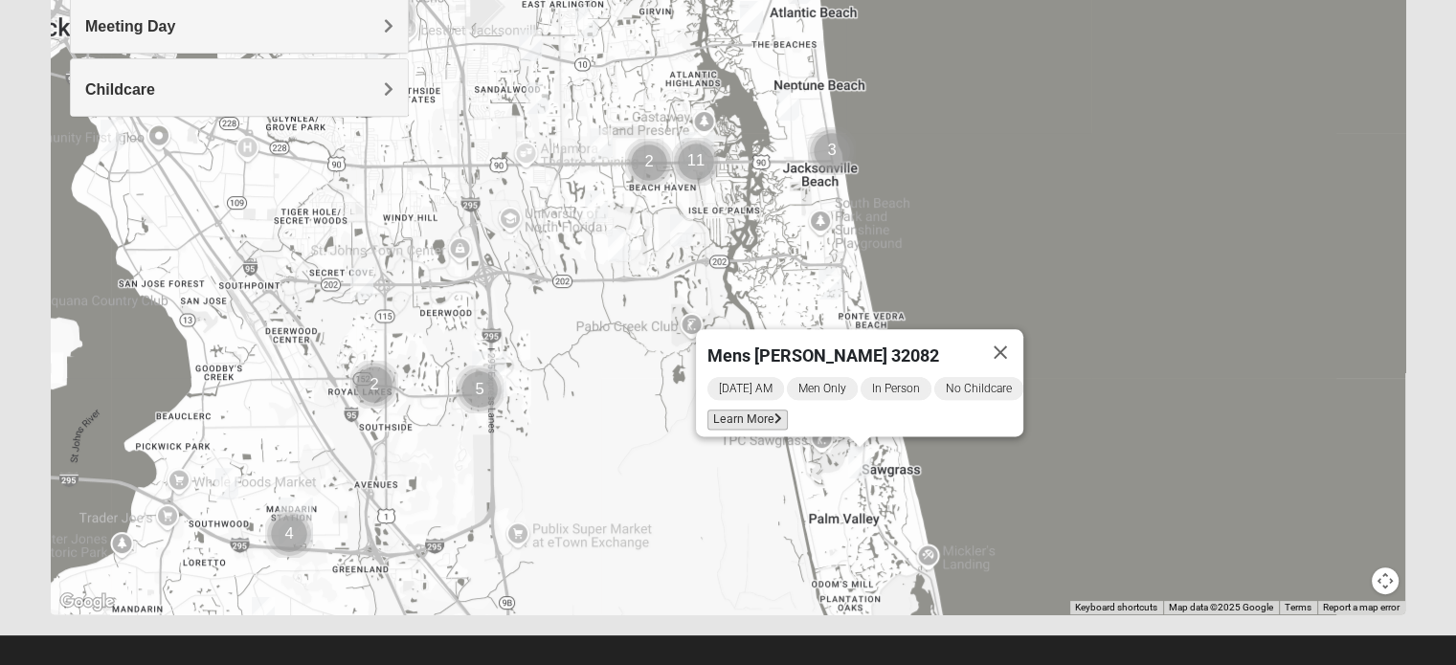
click at [732, 410] on span "Learn More" at bounding box center [747, 420] width 80 height 20
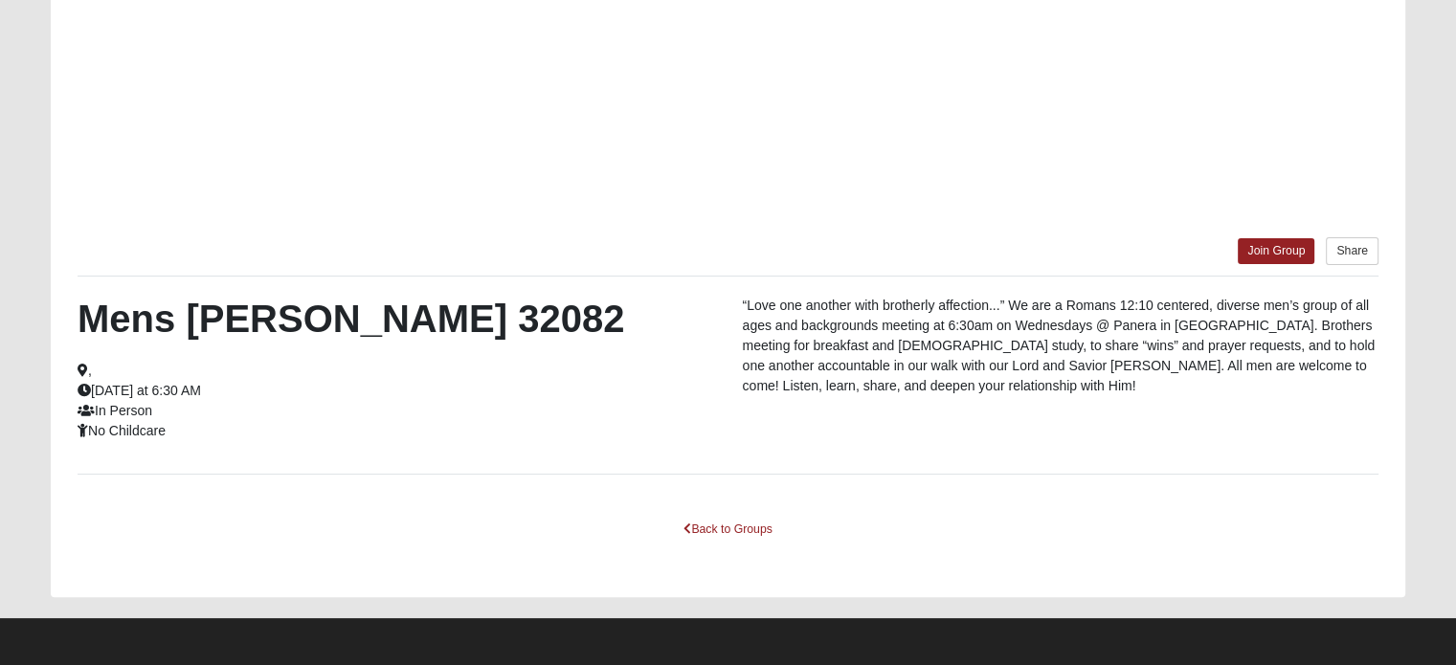
scroll to position [285, 0]
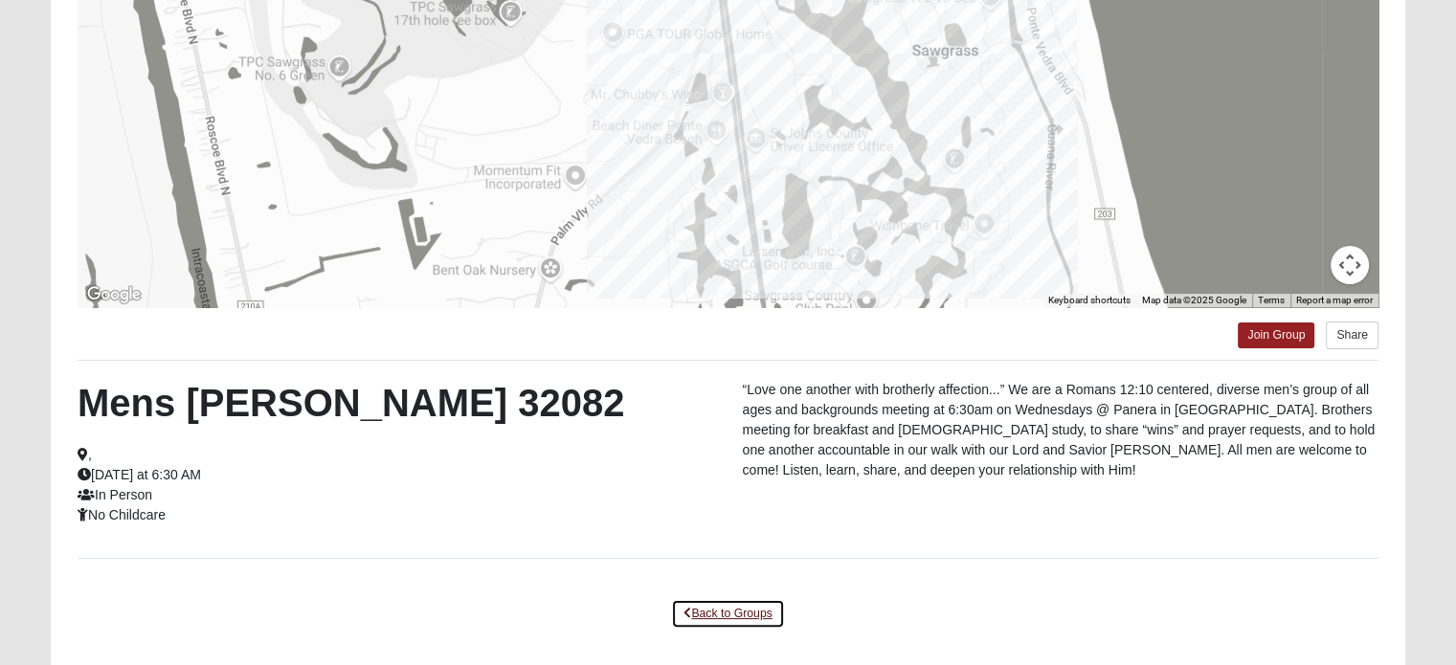
click at [720, 616] on link "Back to Groups" at bounding box center [727, 614] width 113 height 30
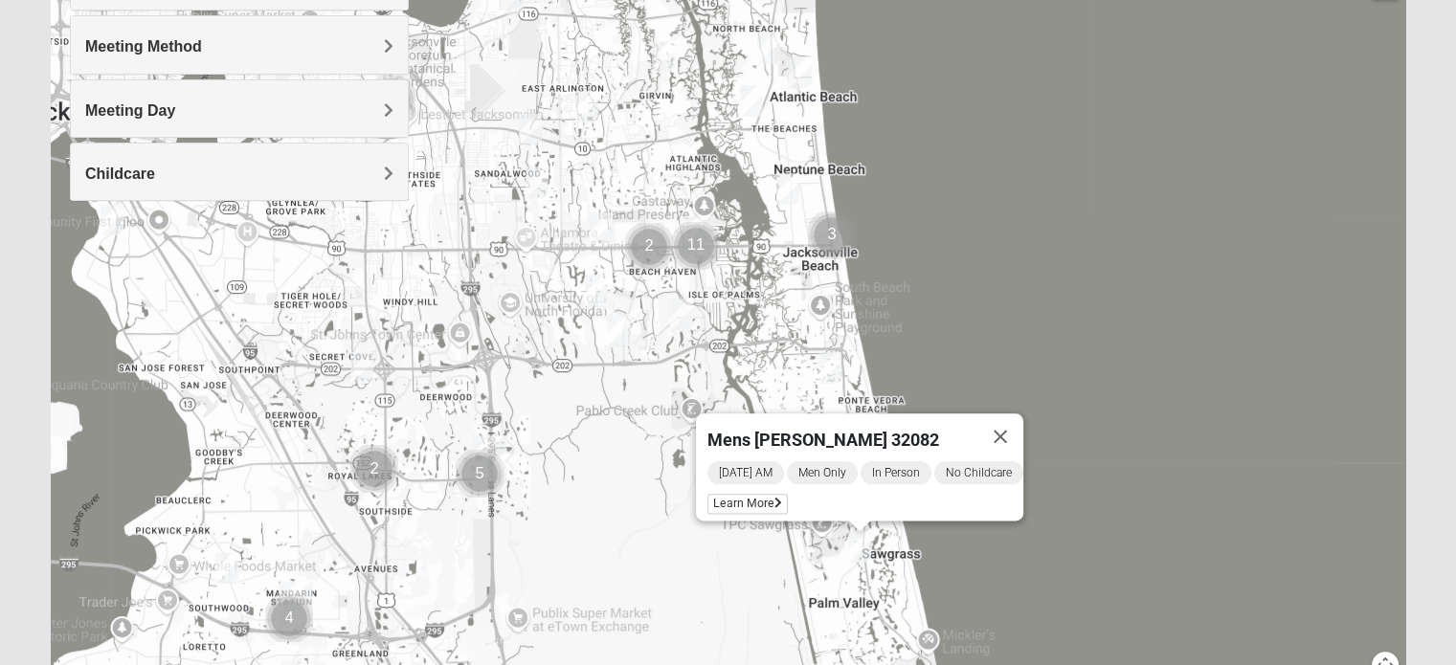
click at [830, 368] on img "Mens Crescimanno 32082" at bounding box center [830, 368] width 23 height 32
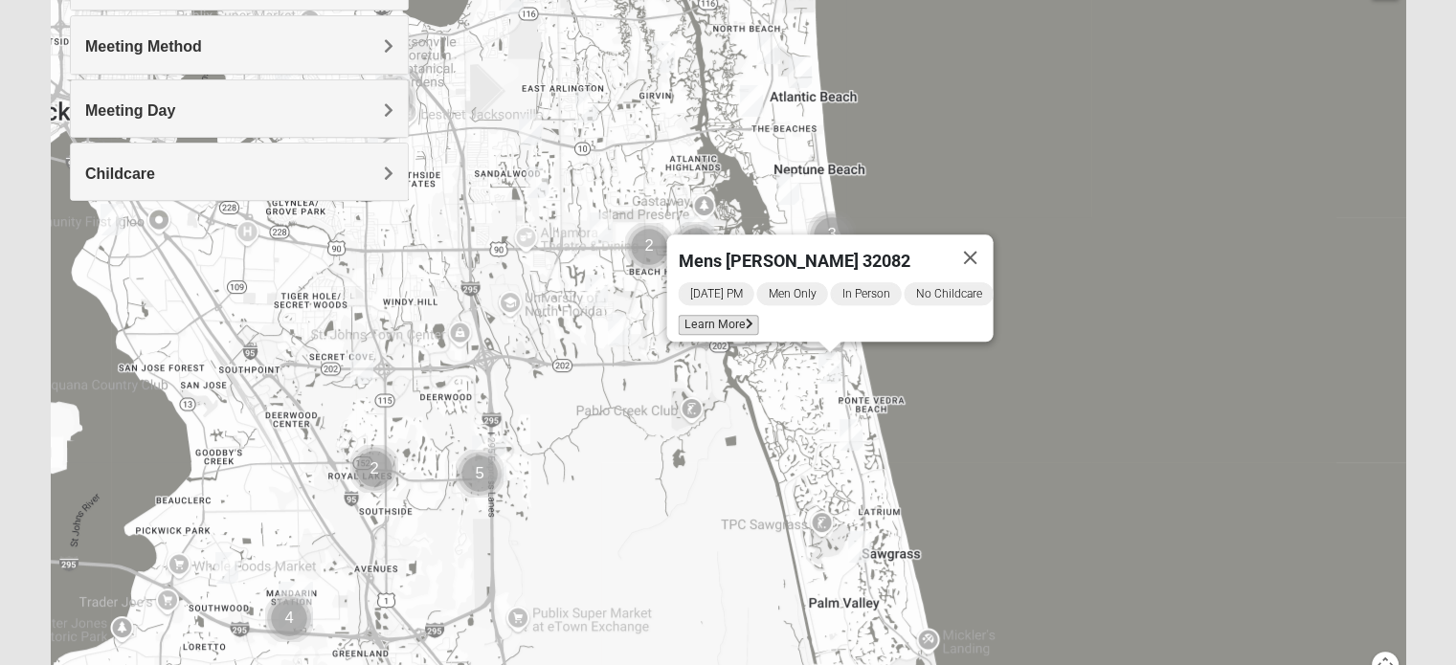
click at [715, 319] on span "Learn More" at bounding box center [718, 325] width 80 height 20
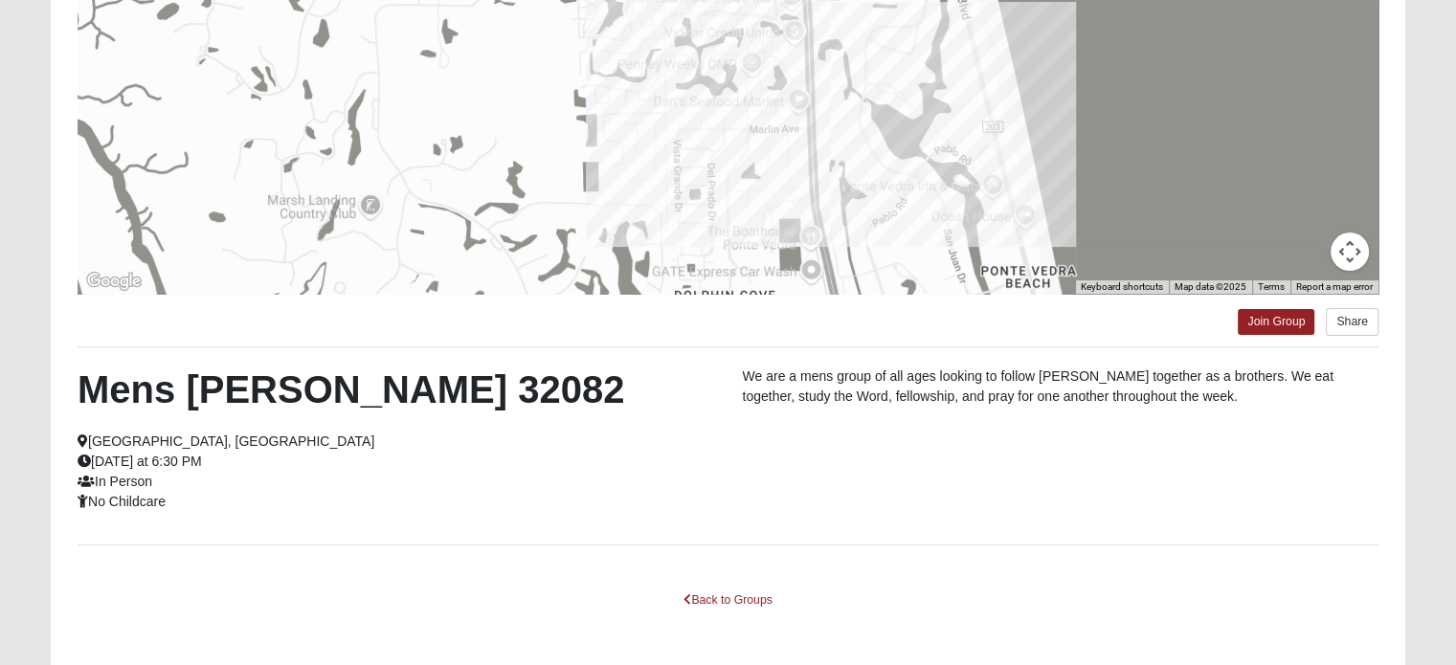
scroll to position [367, 0]
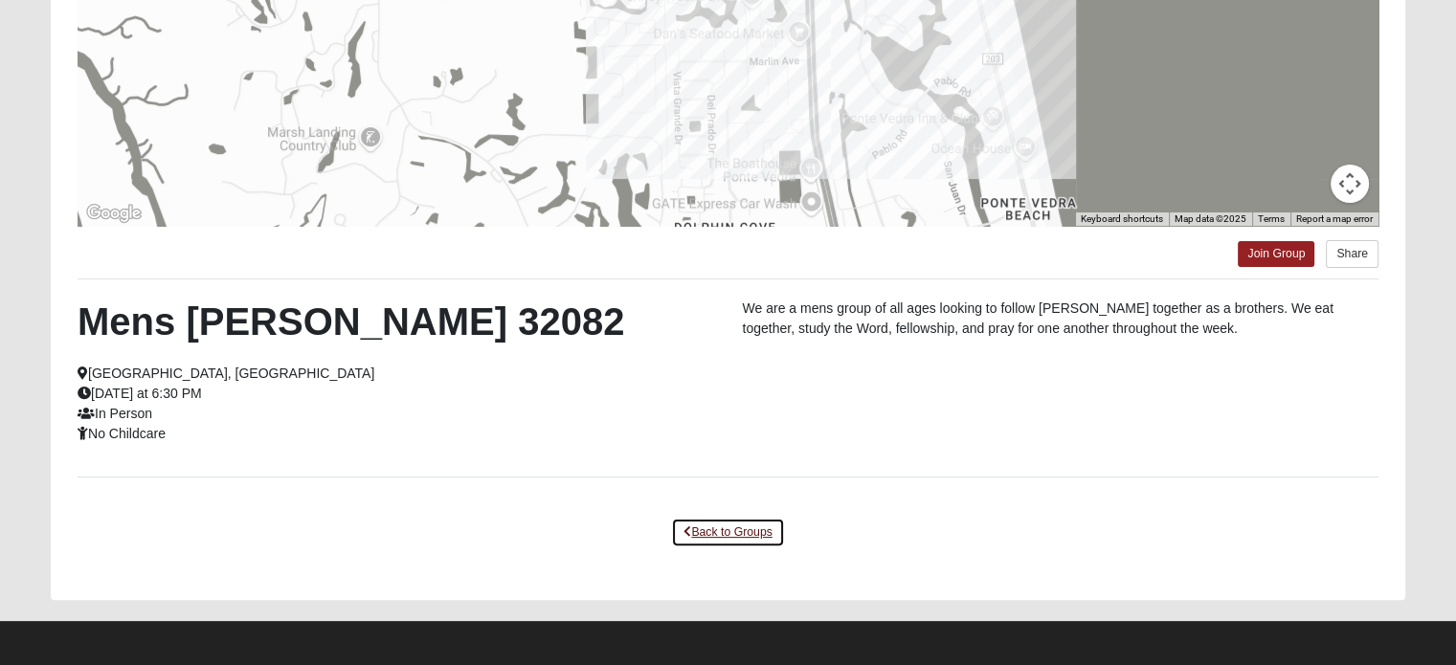
click at [691, 537] on link "Back to Groups" at bounding box center [727, 533] width 113 height 30
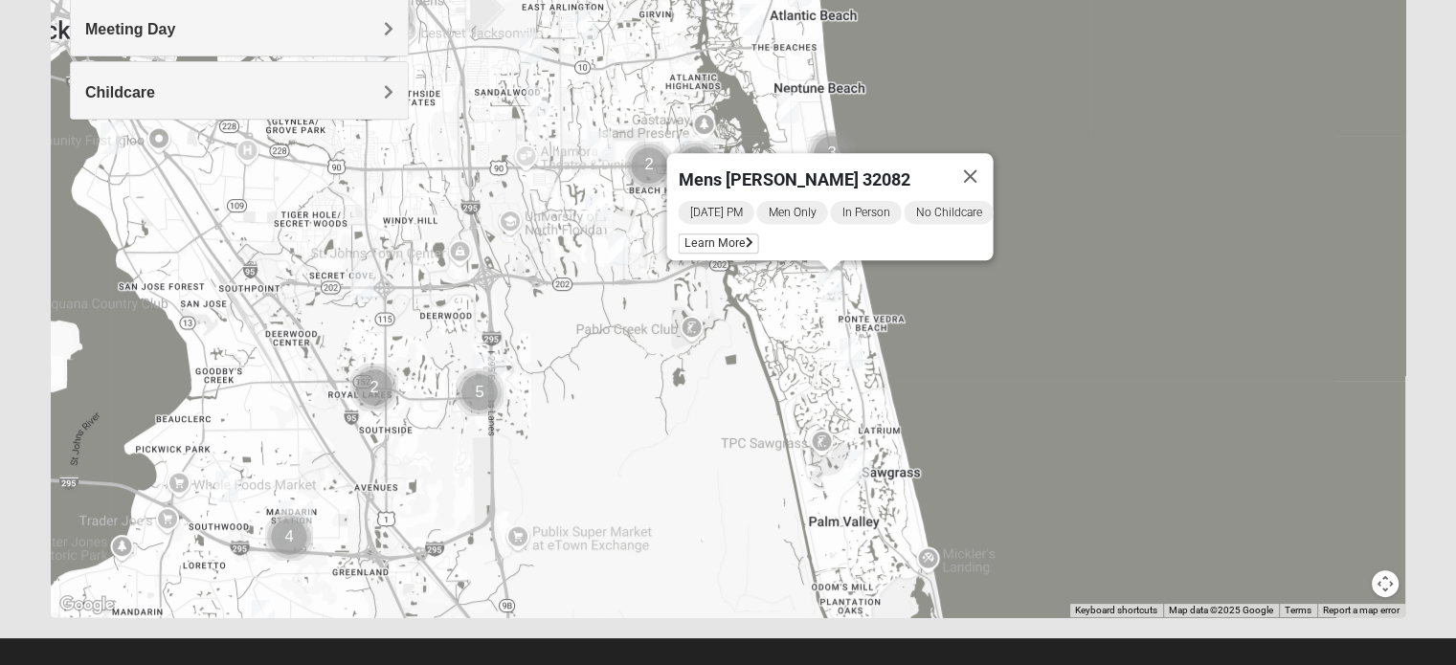
click at [366, 288] on img "Mens Bailey" at bounding box center [361, 287] width 23 height 32
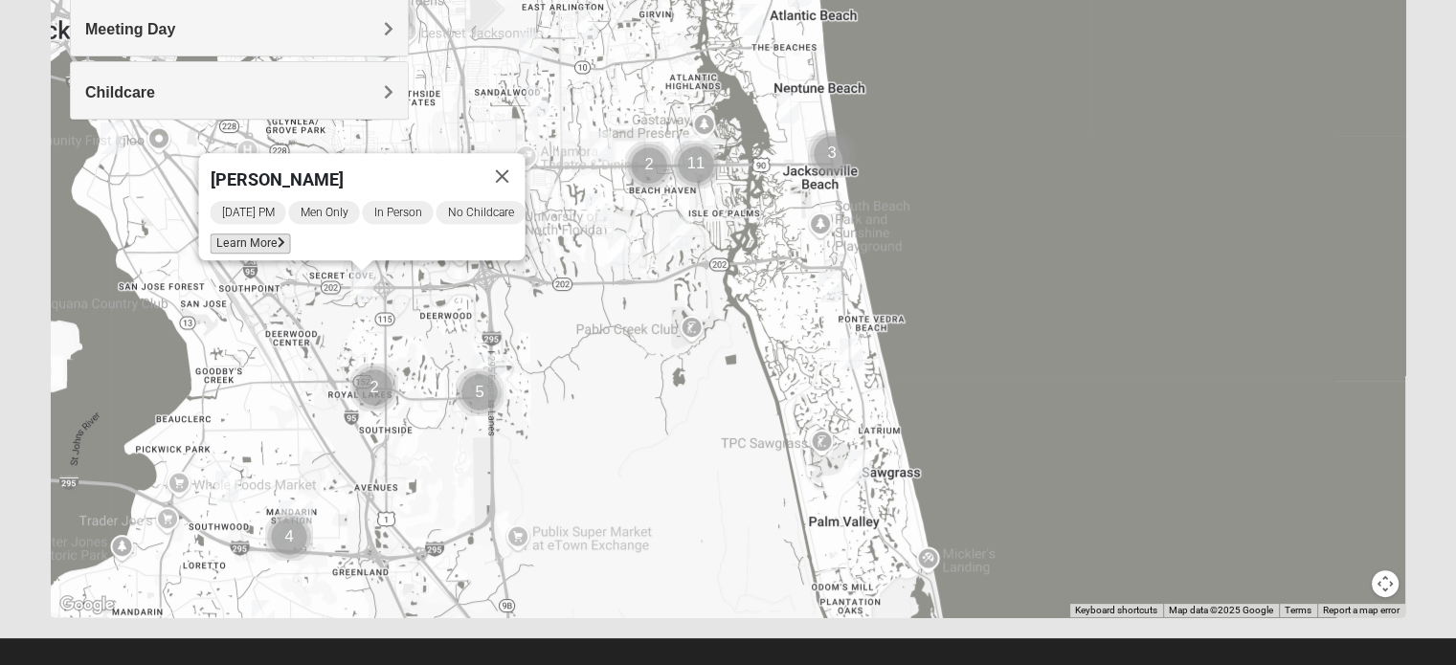
click at [264, 234] on span "Learn More" at bounding box center [250, 244] width 80 height 20
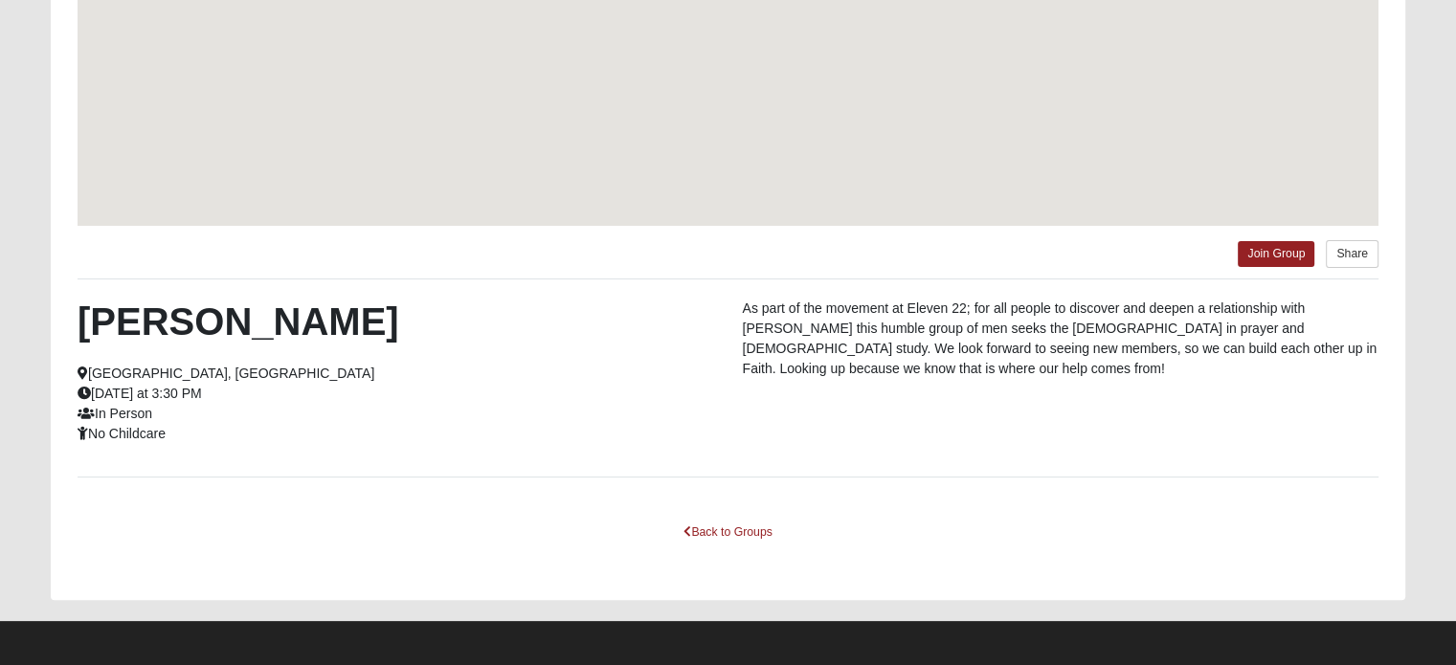
scroll to position [282, 0]
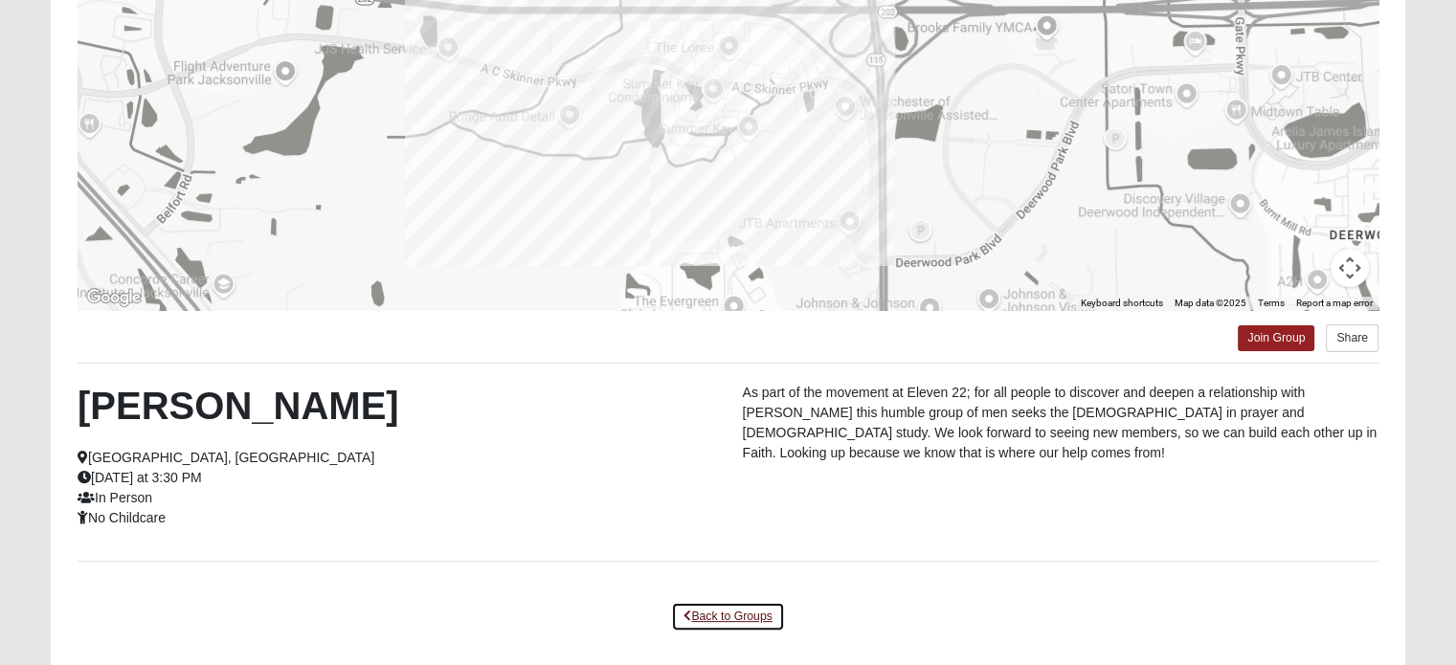
click at [727, 613] on link "Back to Groups" at bounding box center [727, 617] width 113 height 30
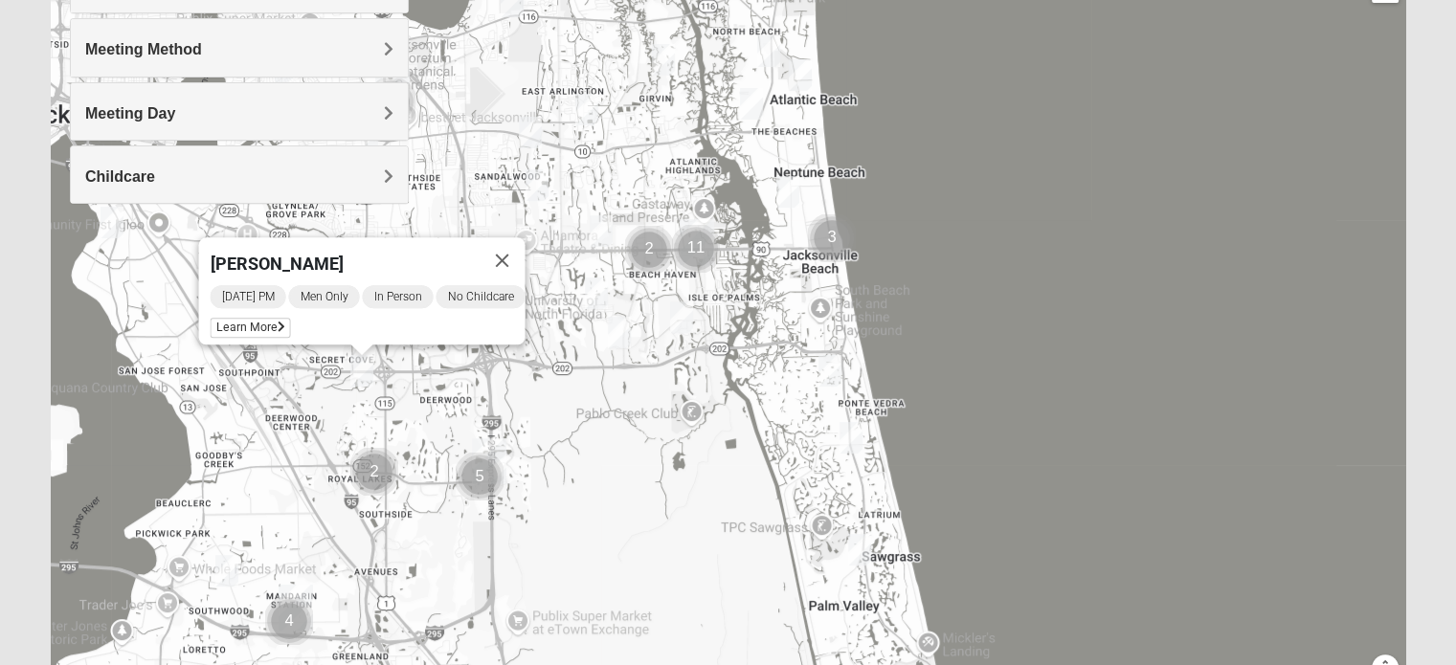
click at [226, 573] on img "Mens Gilbert 32257" at bounding box center [226, 571] width 23 height 32
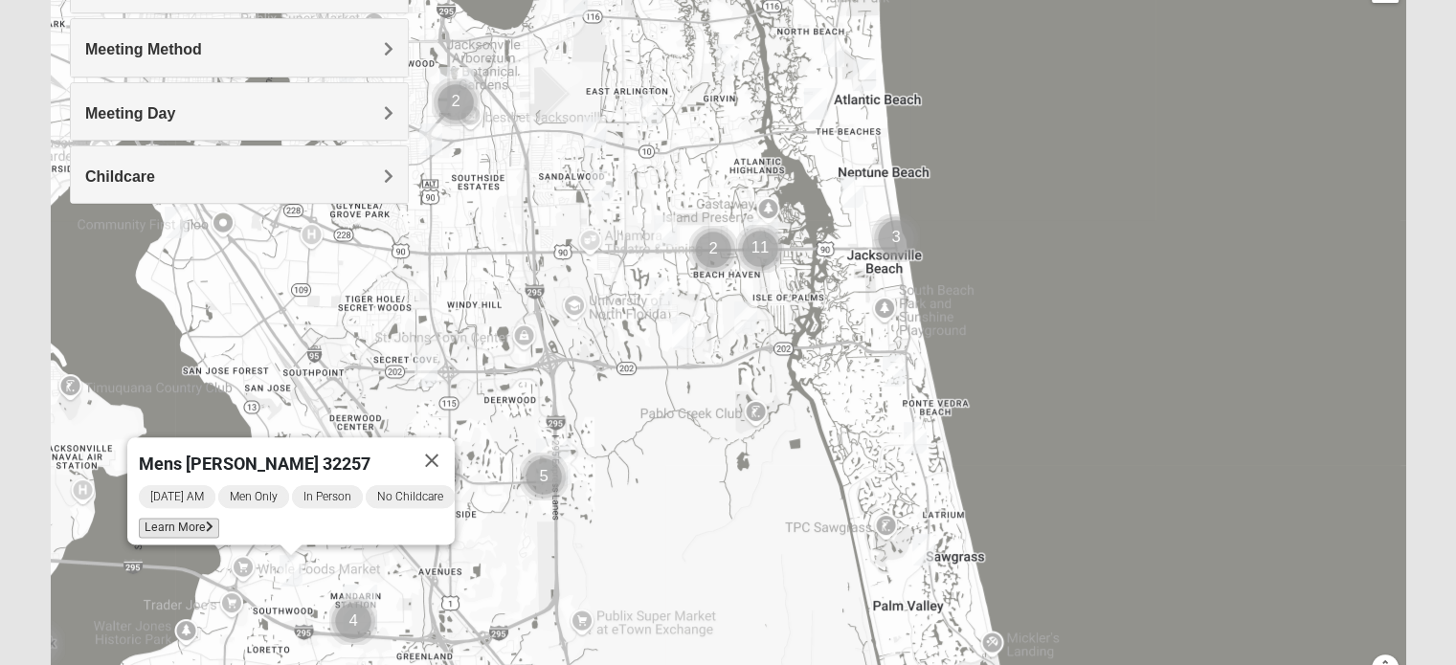
click at [146, 518] on span "Learn More" at bounding box center [179, 528] width 80 height 20
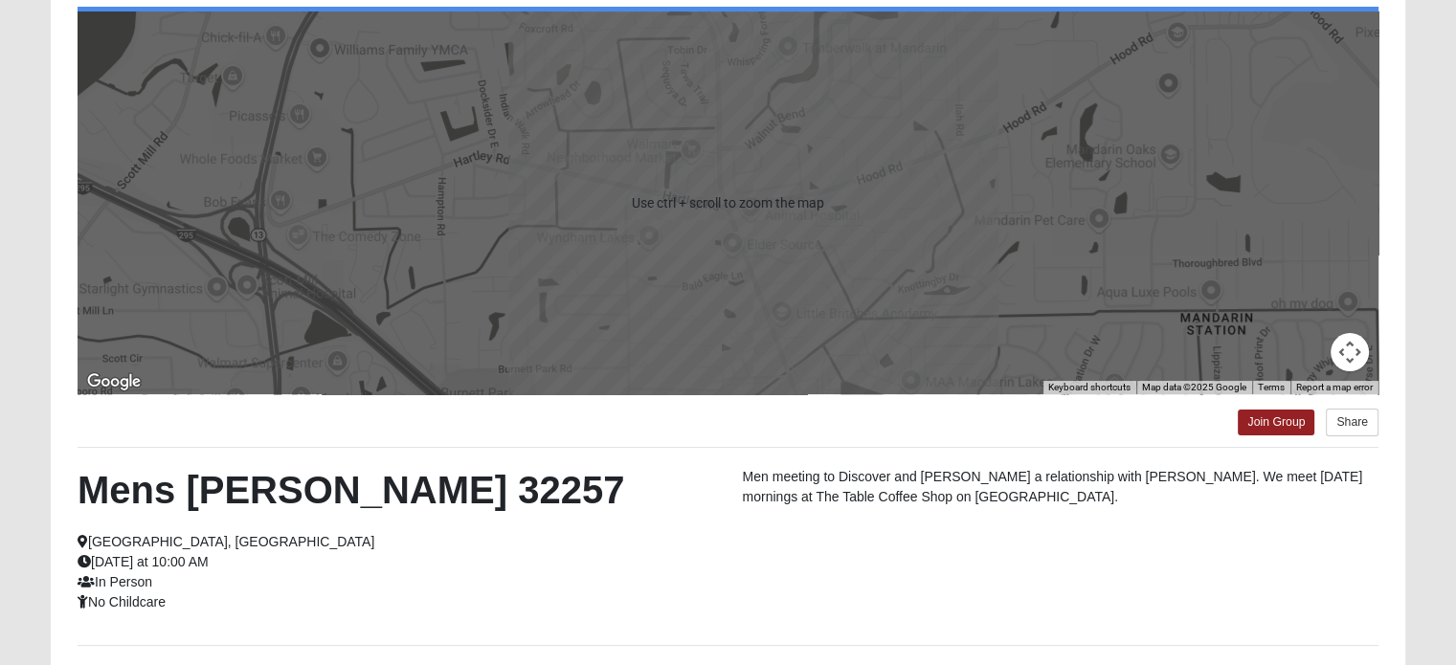
scroll to position [370, 0]
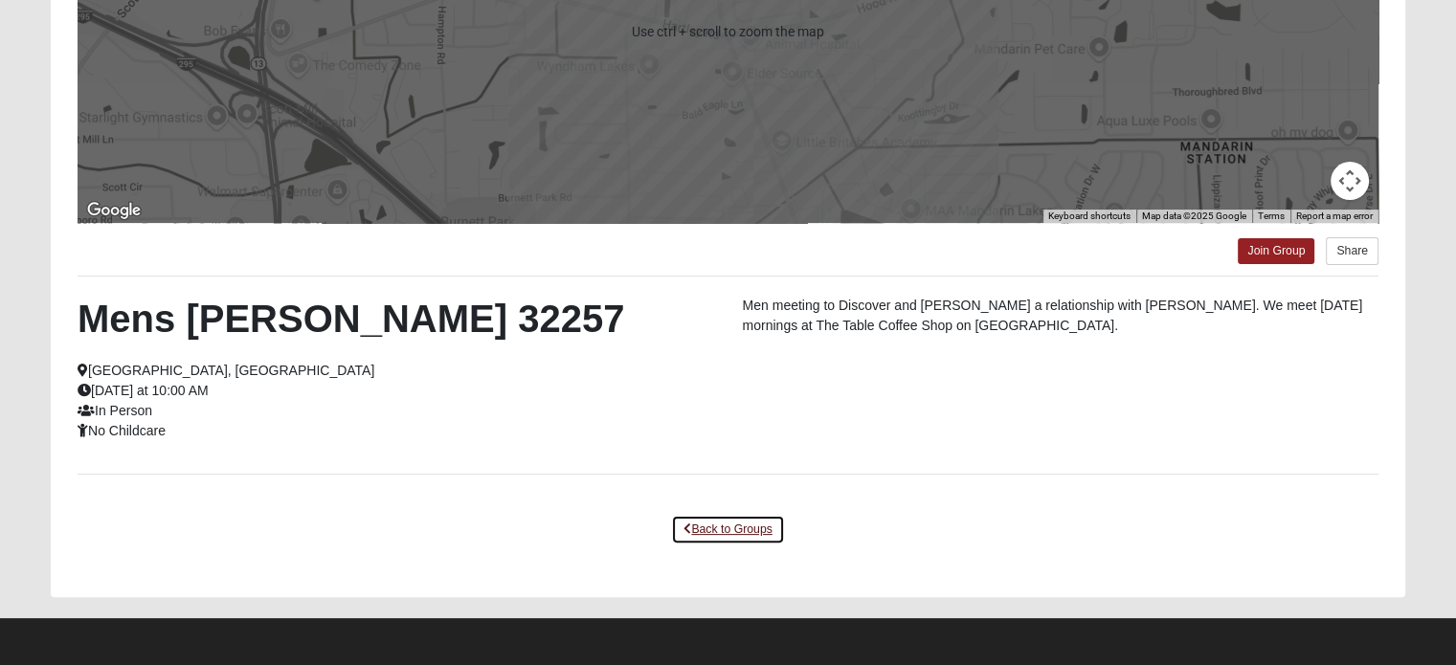
click at [743, 537] on link "Back to Groups" at bounding box center [727, 530] width 113 height 30
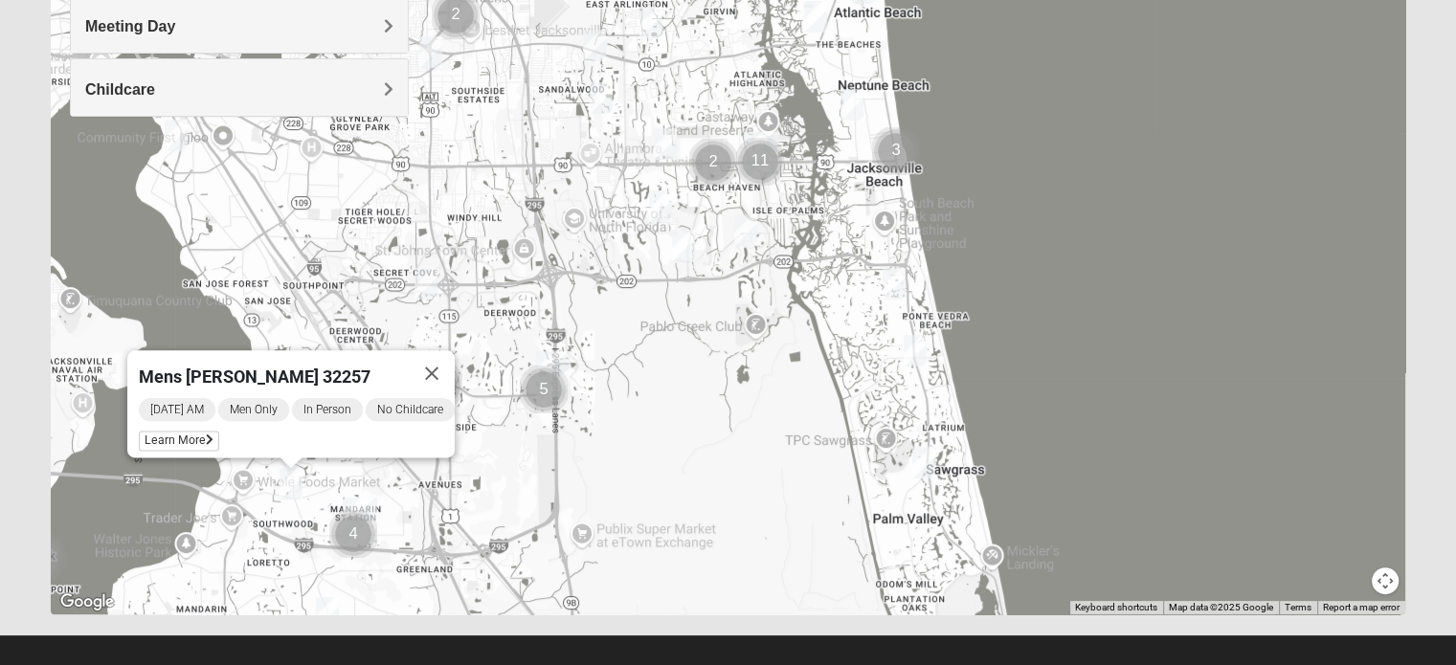
click at [185, 144] on img "Mens Enriquez 32207" at bounding box center [176, 136] width 23 height 32
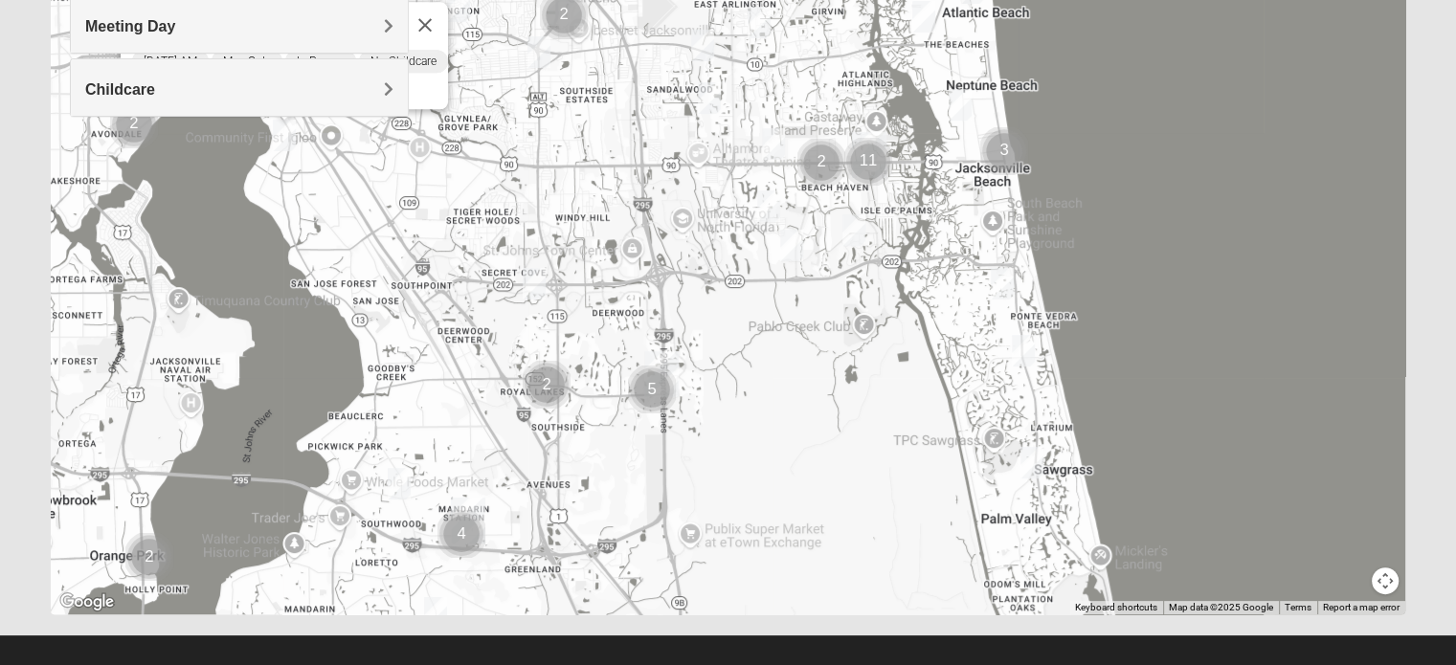
click at [276, 136] on img "Mens Enriquez 32207" at bounding box center [284, 136] width 23 height 32
click at [282, 137] on img "Mens Enriquez 32207" at bounding box center [284, 136] width 23 height 32
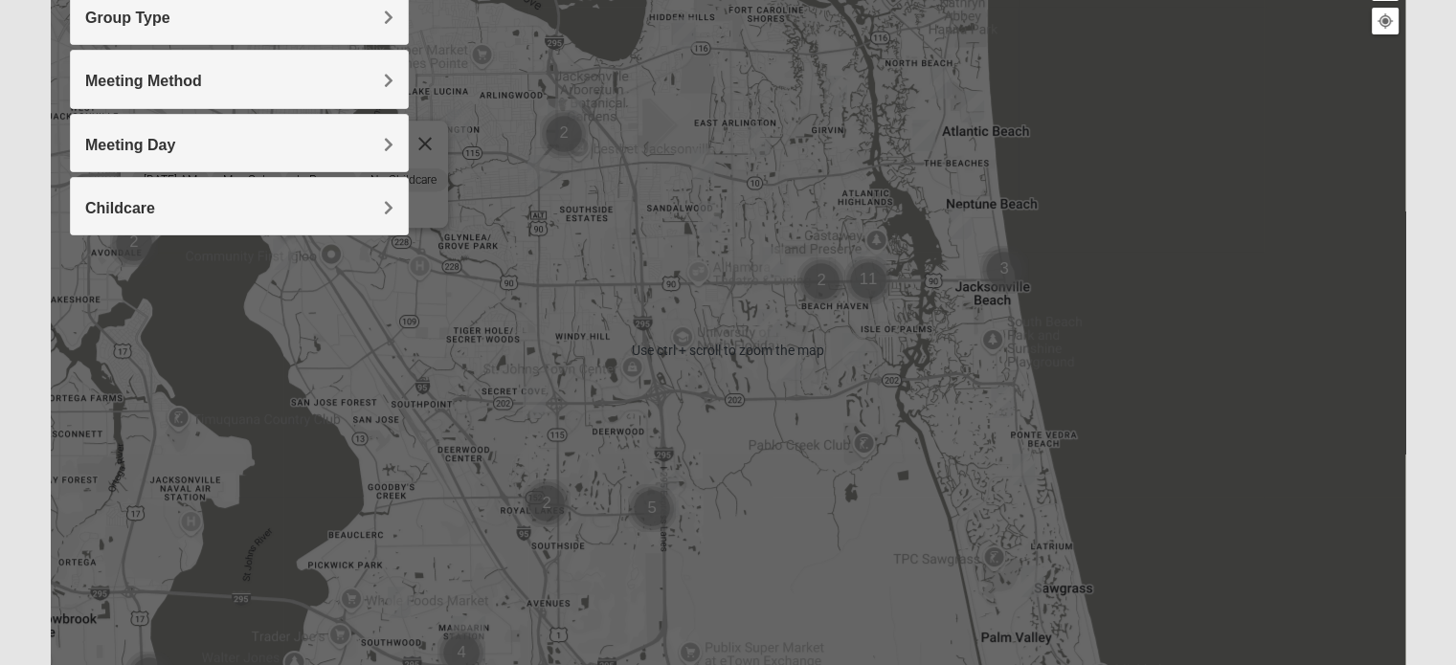
scroll to position [248, 0]
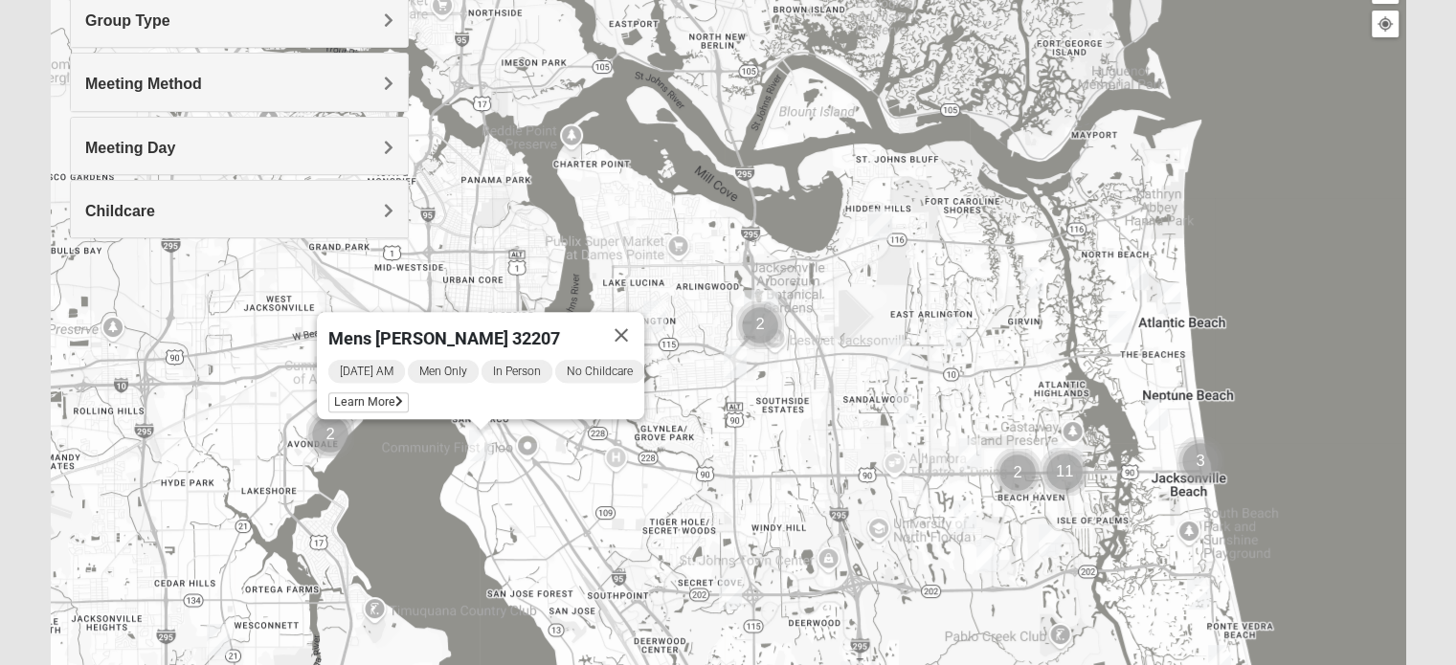
drag, startPoint x: 399, startPoint y: 300, endPoint x: 597, endPoint y: 489, distance: 274.2
click at [597, 489] on div "Mens [PERSON_NAME] 32207 [DATE] AM Men Only In Person No Childcare Learn More" at bounding box center [728, 353] width 1355 height 766
click at [375, 394] on span "Learn More" at bounding box center [368, 403] width 80 height 20
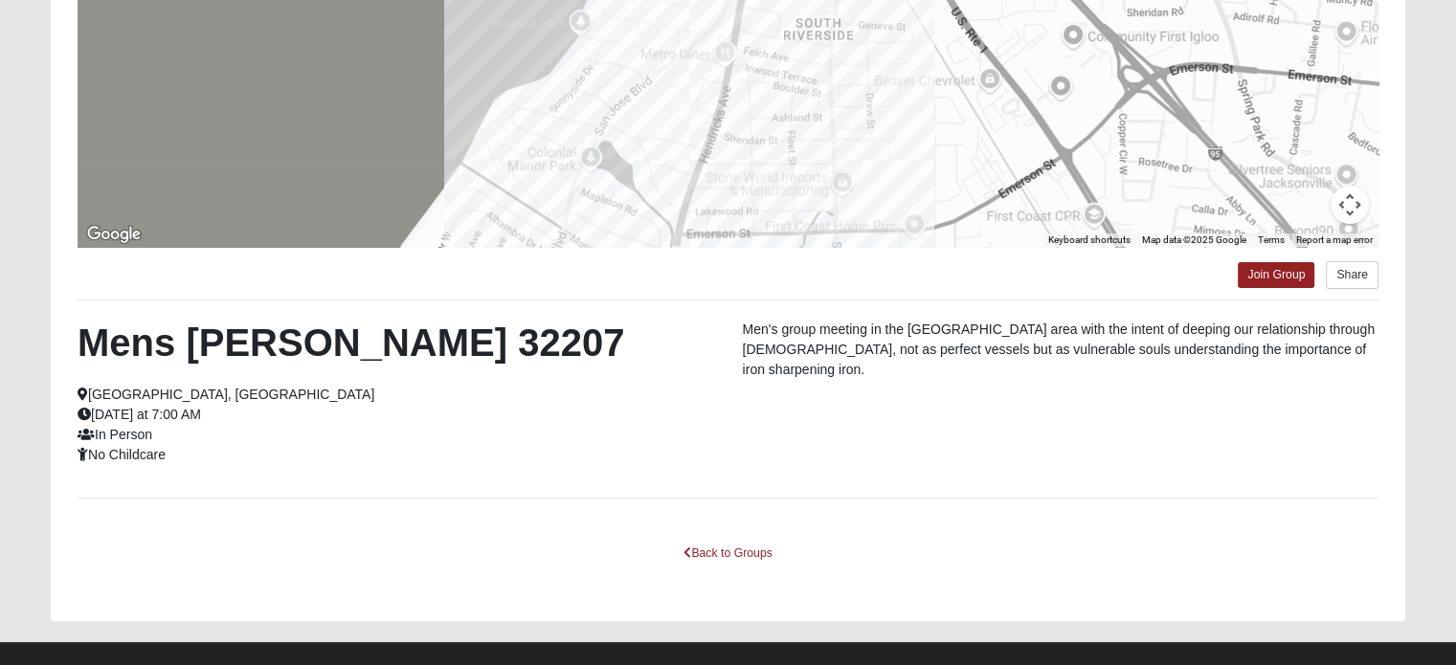
scroll to position [370, 0]
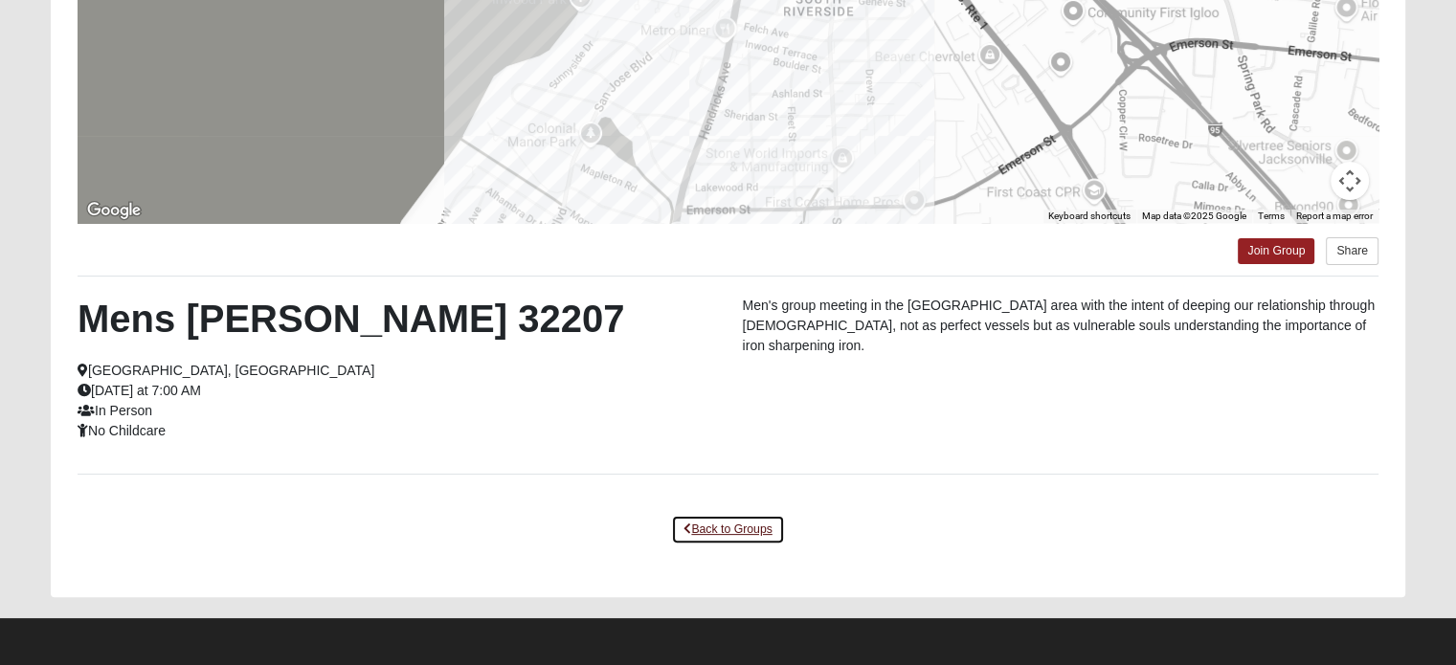
click at [724, 535] on link "Back to Groups" at bounding box center [727, 530] width 113 height 30
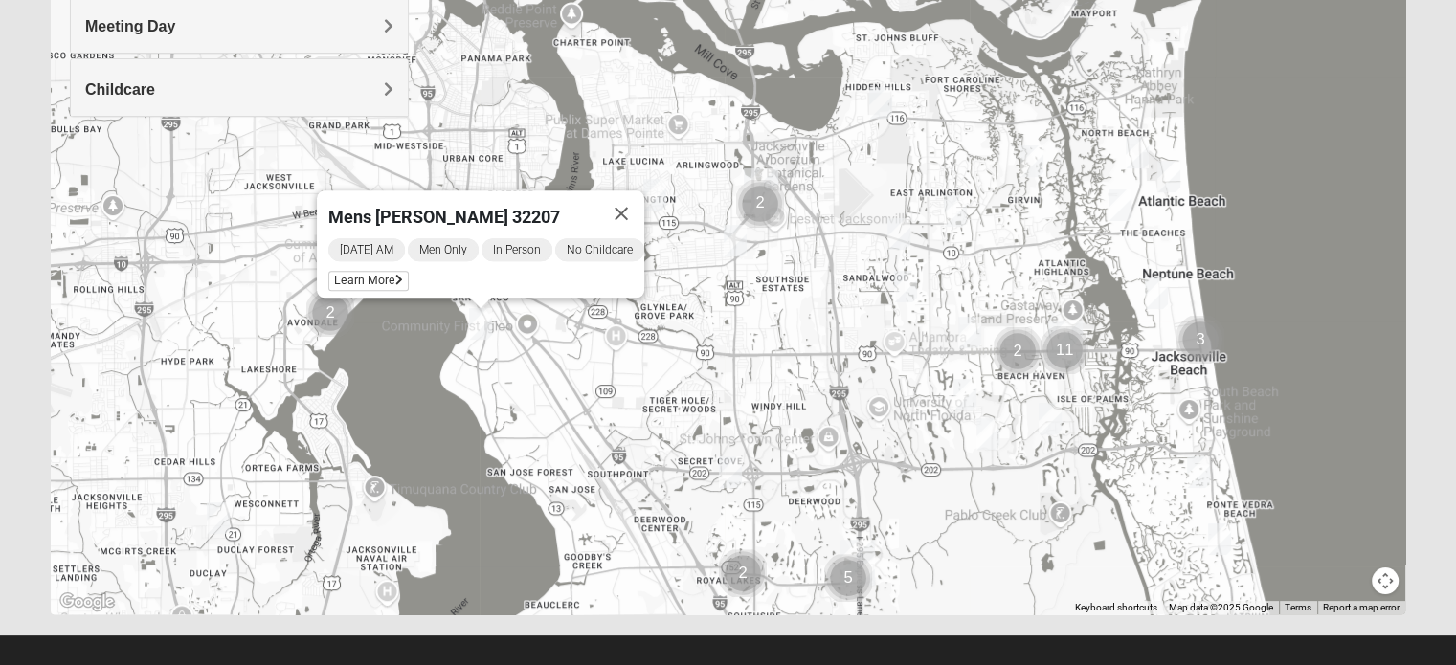
click at [901, 282] on img "Mens Haines 32246" at bounding box center [905, 287] width 23 height 32
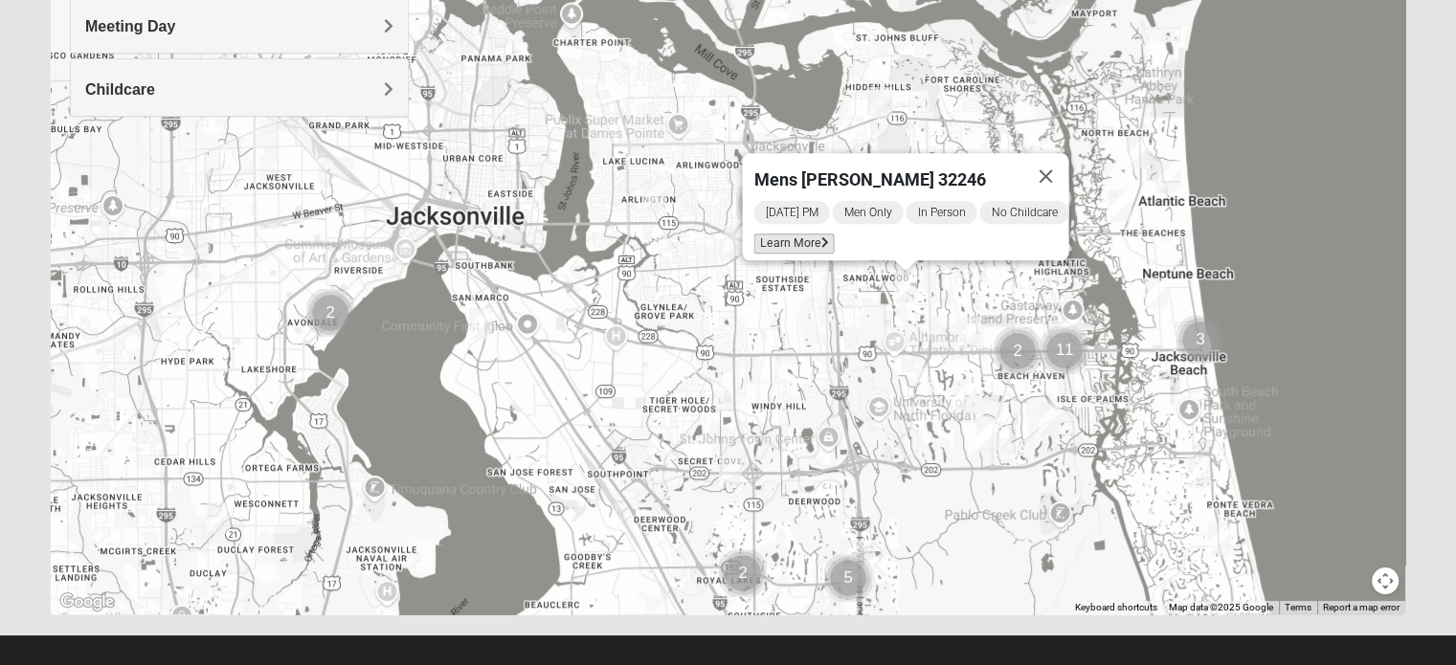
click at [804, 234] on span "Learn More" at bounding box center [793, 244] width 80 height 20
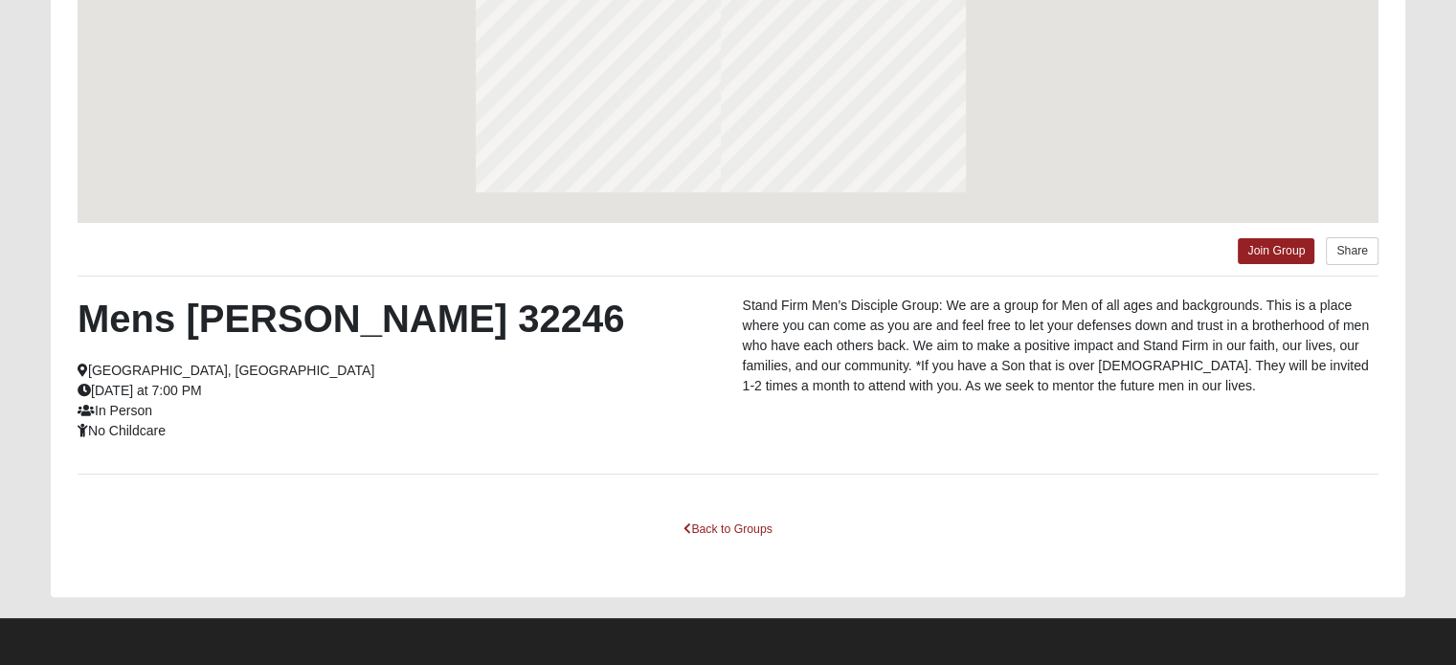
scroll to position [285, 0]
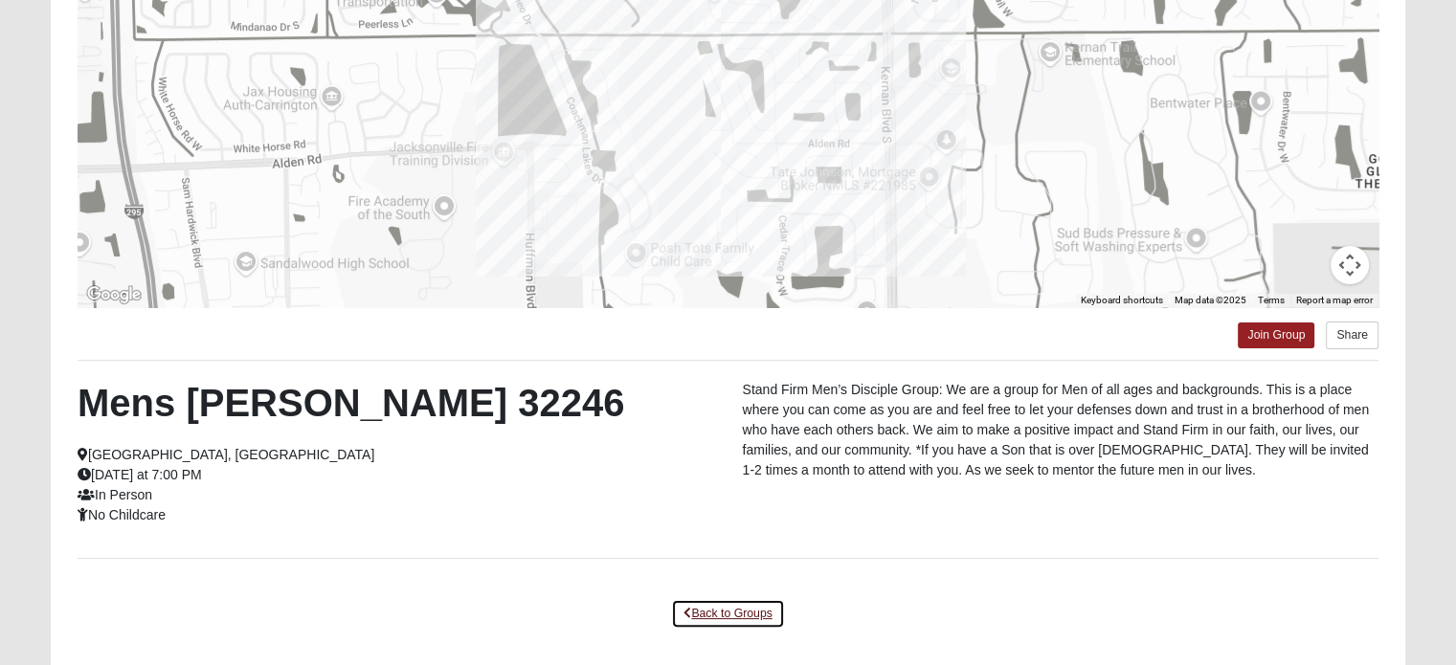
click at [712, 613] on link "Back to Groups" at bounding box center [727, 614] width 113 height 30
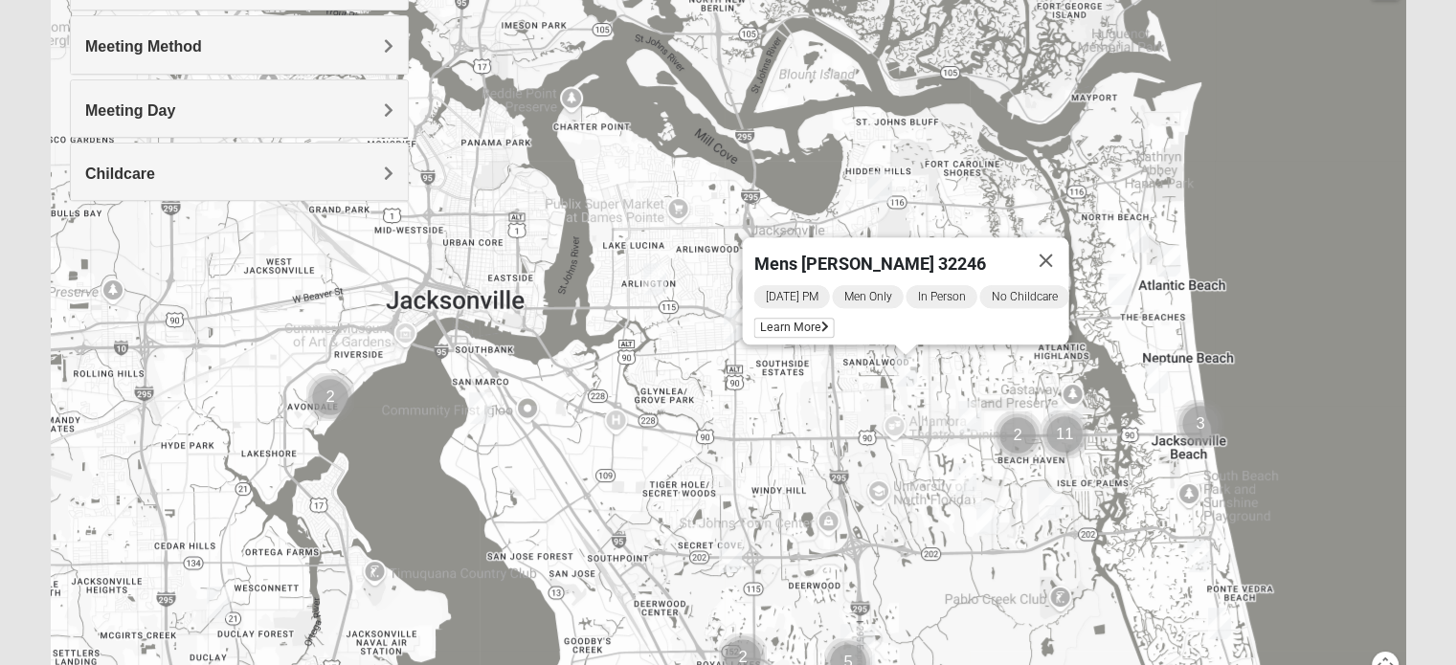
click at [1169, 273] on img "Mens Militello 32233" at bounding box center [1168, 261] width 23 height 32
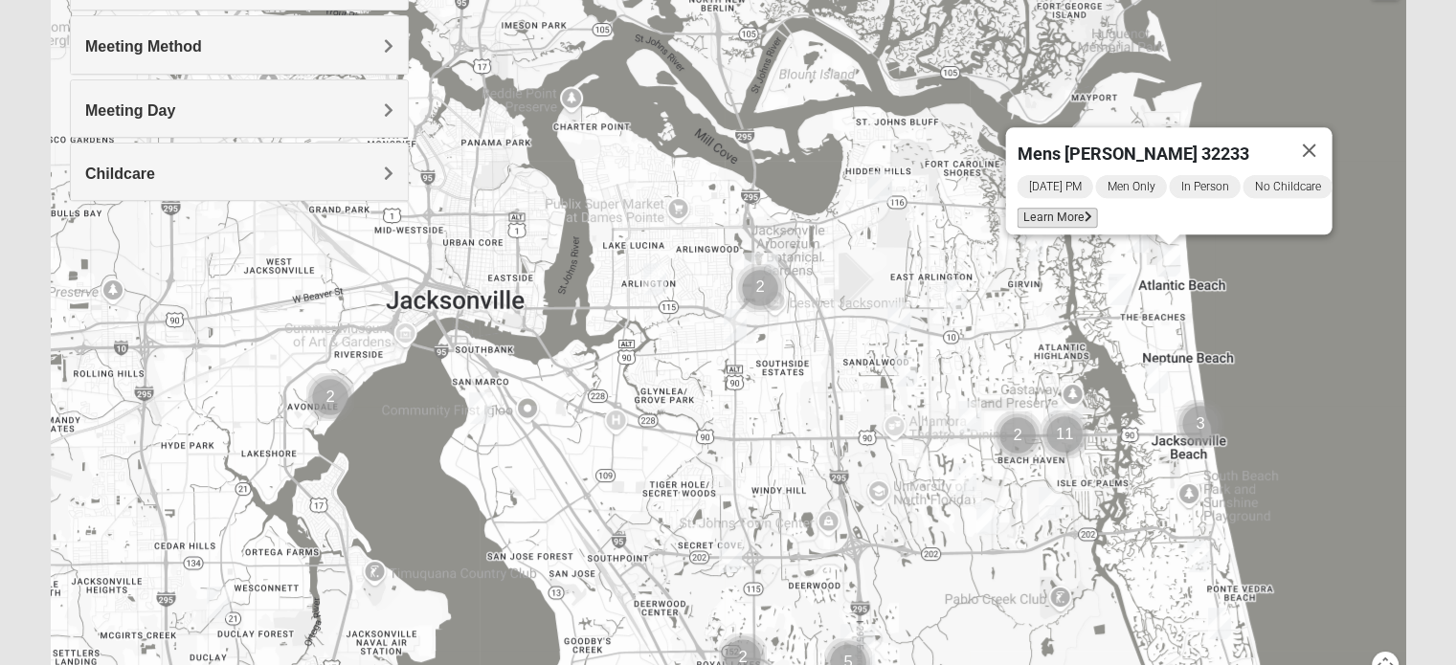
click at [1048, 212] on span "Learn More" at bounding box center [1057, 218] width 80 height 20
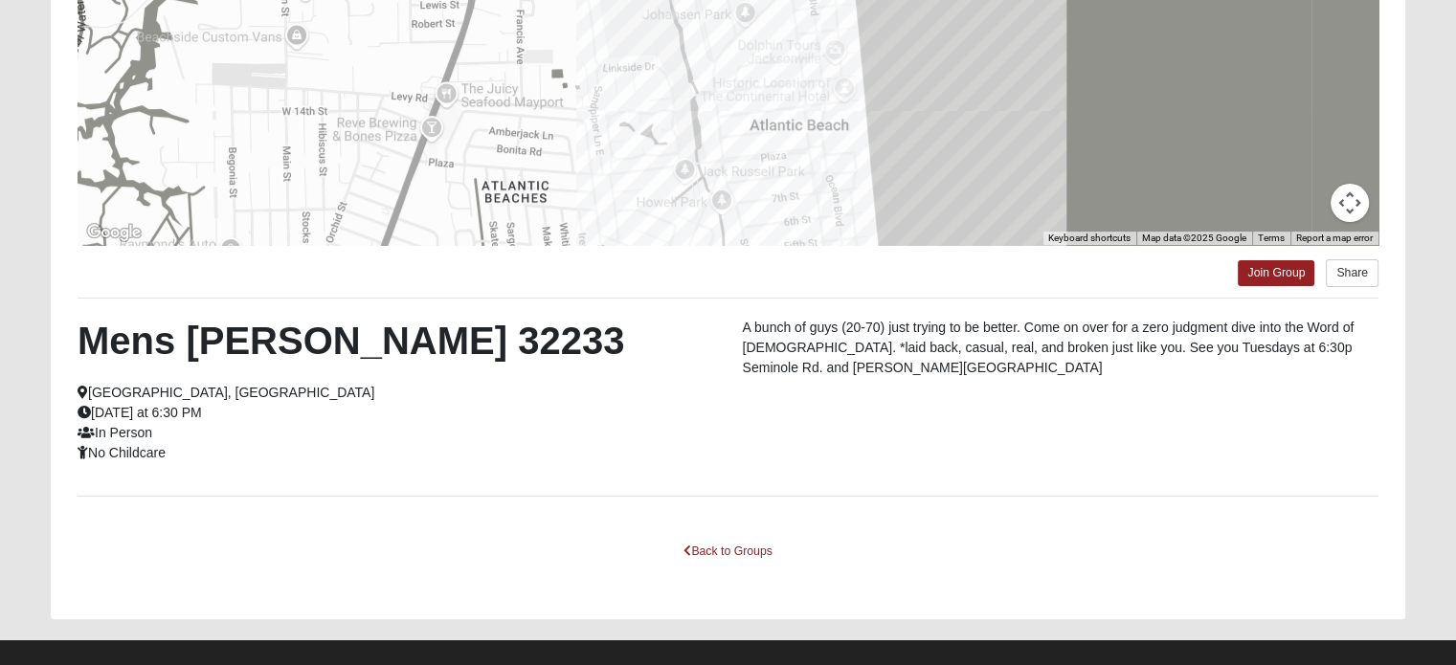
scroll to position [348, 0]
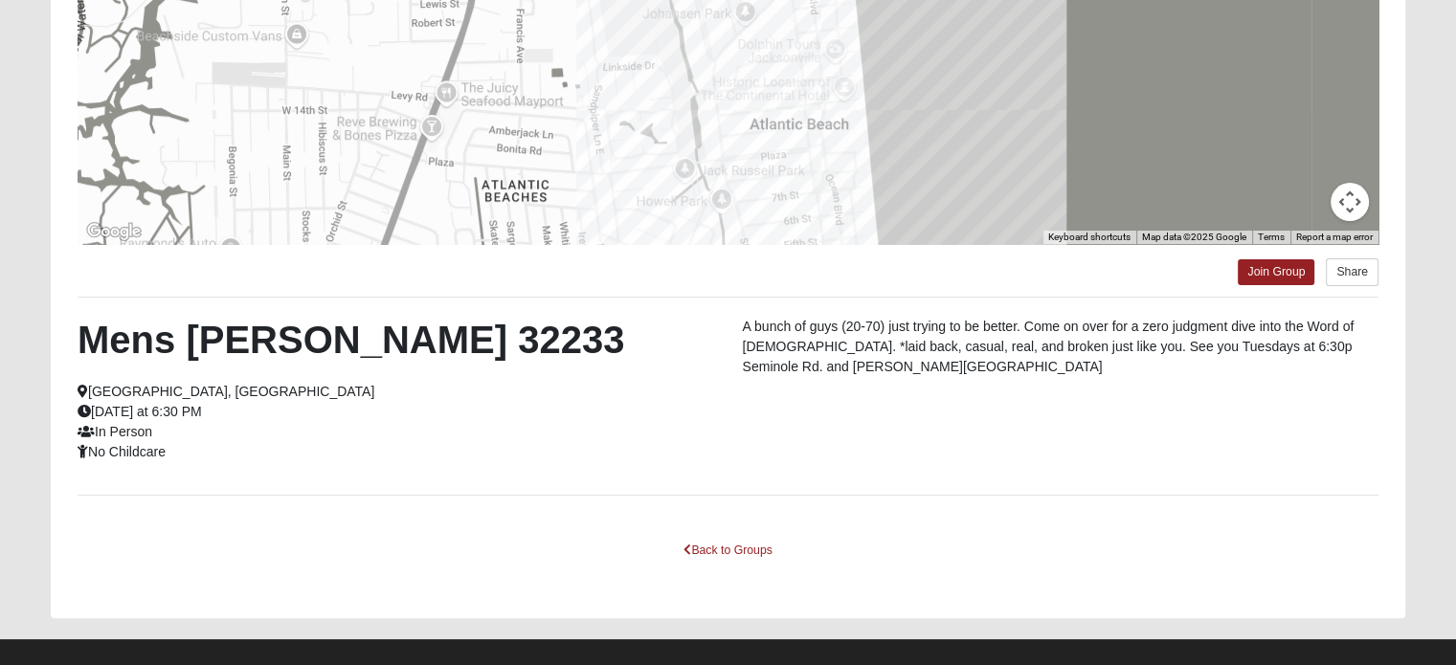
click at [722, 573] on div "Back to Groups" at bounding box center [728, 564] width 1301 height 56
click at [722, 548] on link "Back to Groups" at bounding box center [727, 551] width 113 height 30
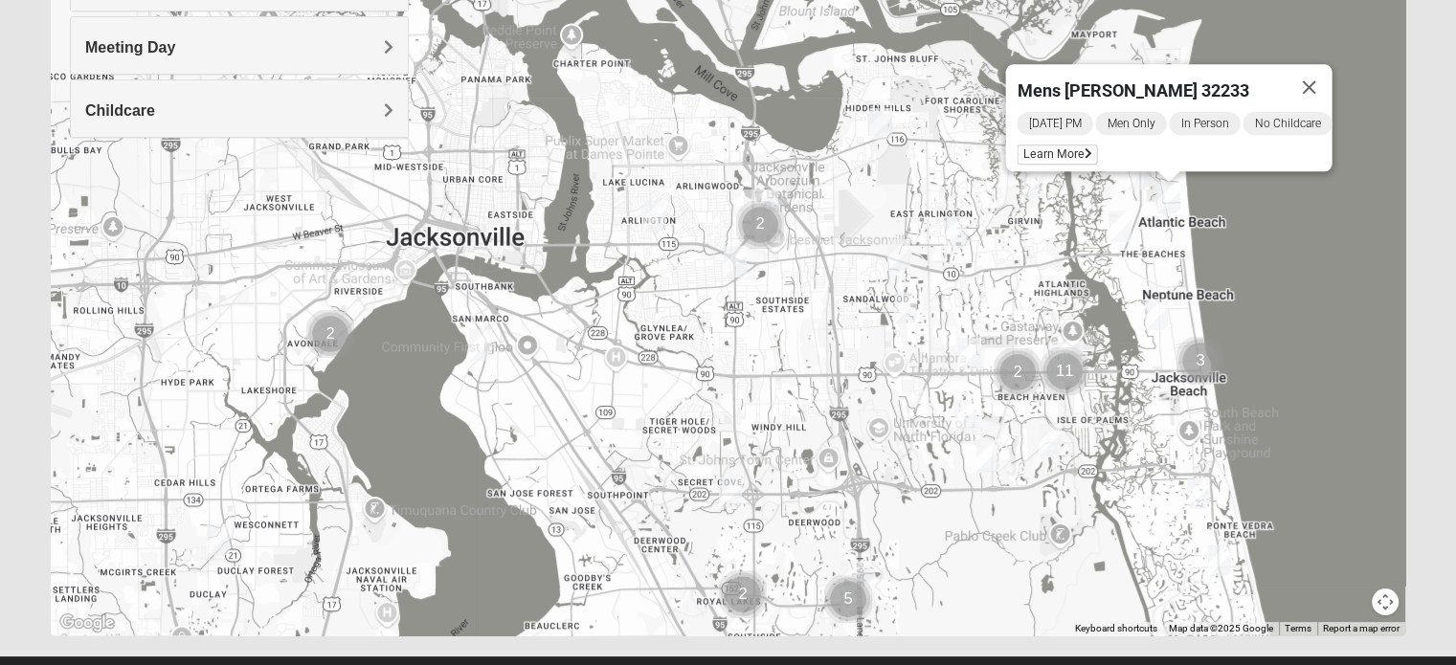
click at [879, 130] on img "Mens Mendonsa 32225" at bounding box center [880, 124] width 23 height 32
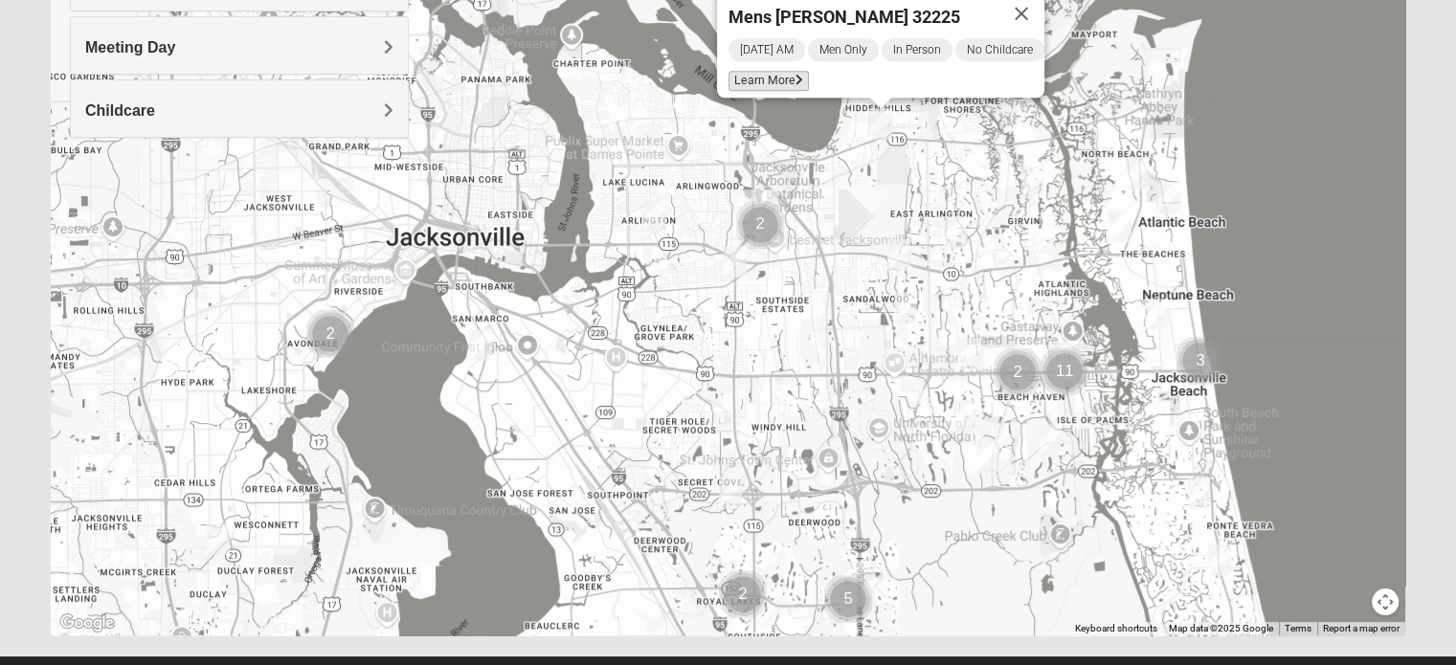
click at [779, 74] on span "Learn More" at bounding box center [769, 81] width 80 height 20
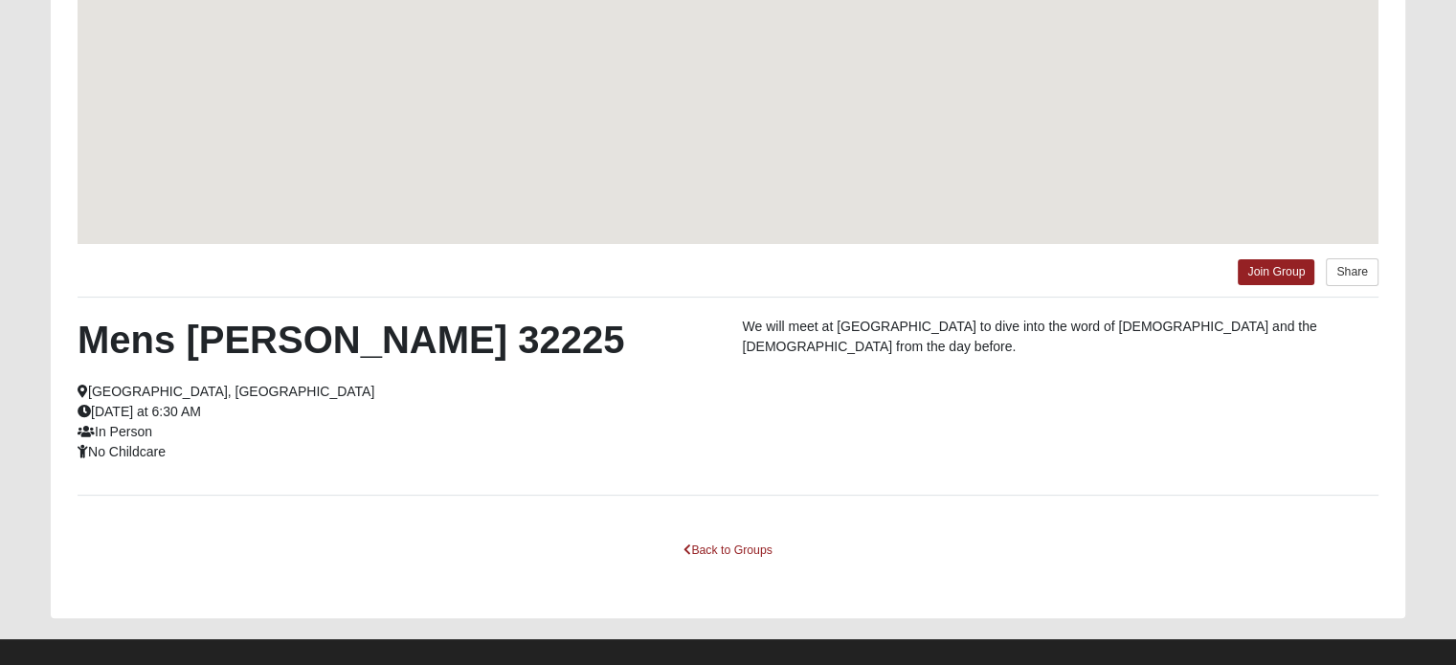
scroll to position [264, 0]
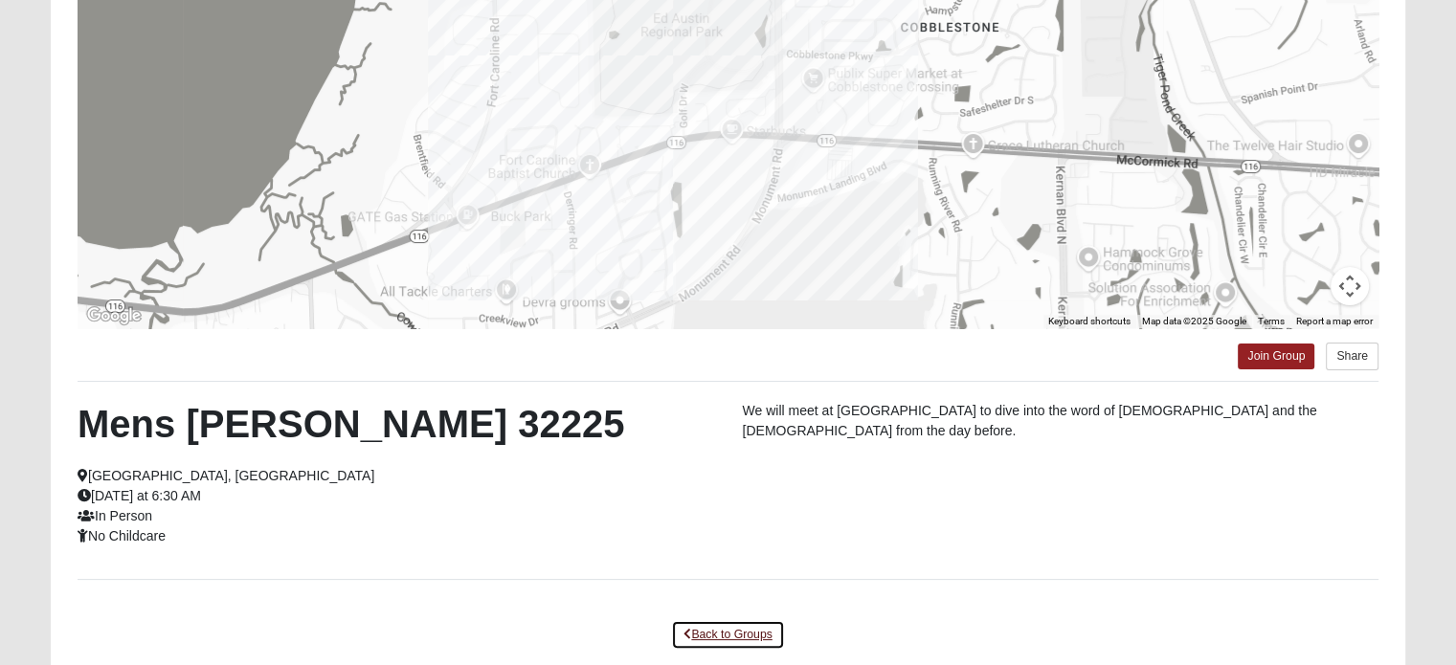
click at [752, 631] on link "Back to Groups" at bounding box center [727, 635] width 113 height 30
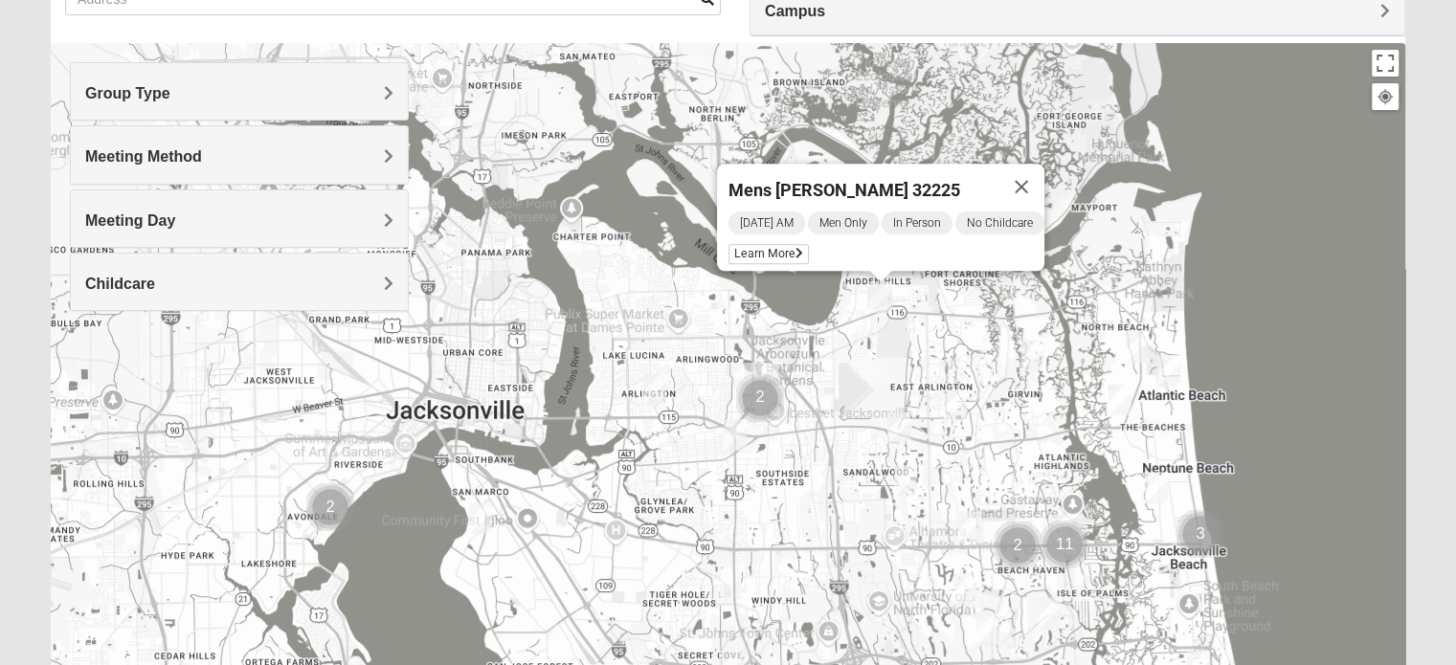
scroll to position [161, 0]
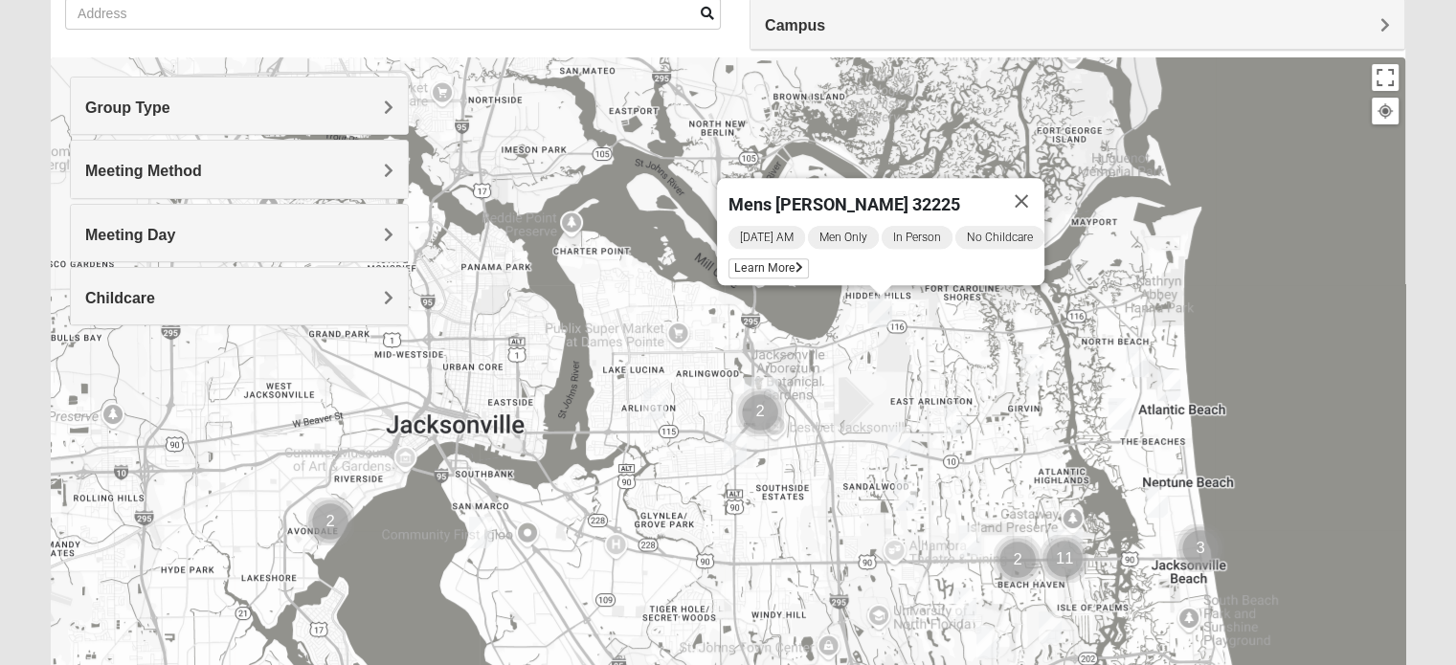
click at [195, 87] on div "Group Type" at bounding box center [239, 106] width 337 height 56
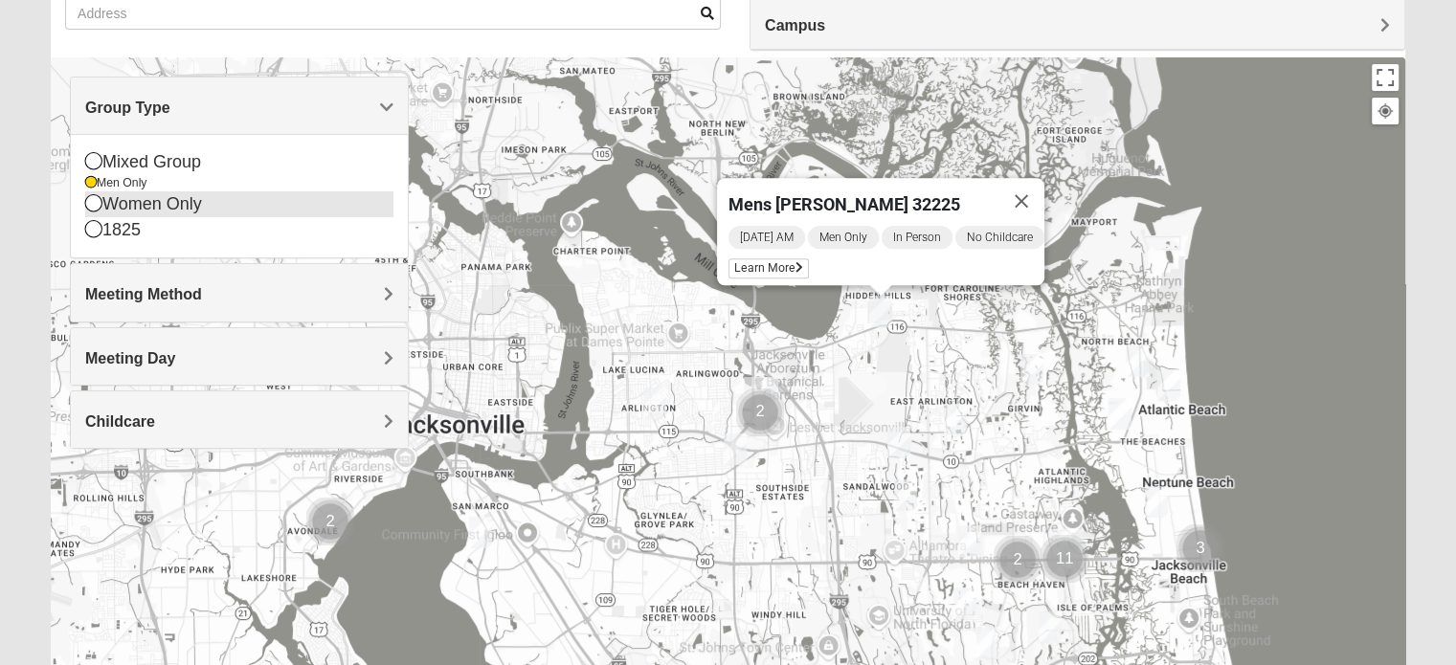
click at [138, 200] on div "Women Only" at bounding box center [239, 204] width 308 height 26
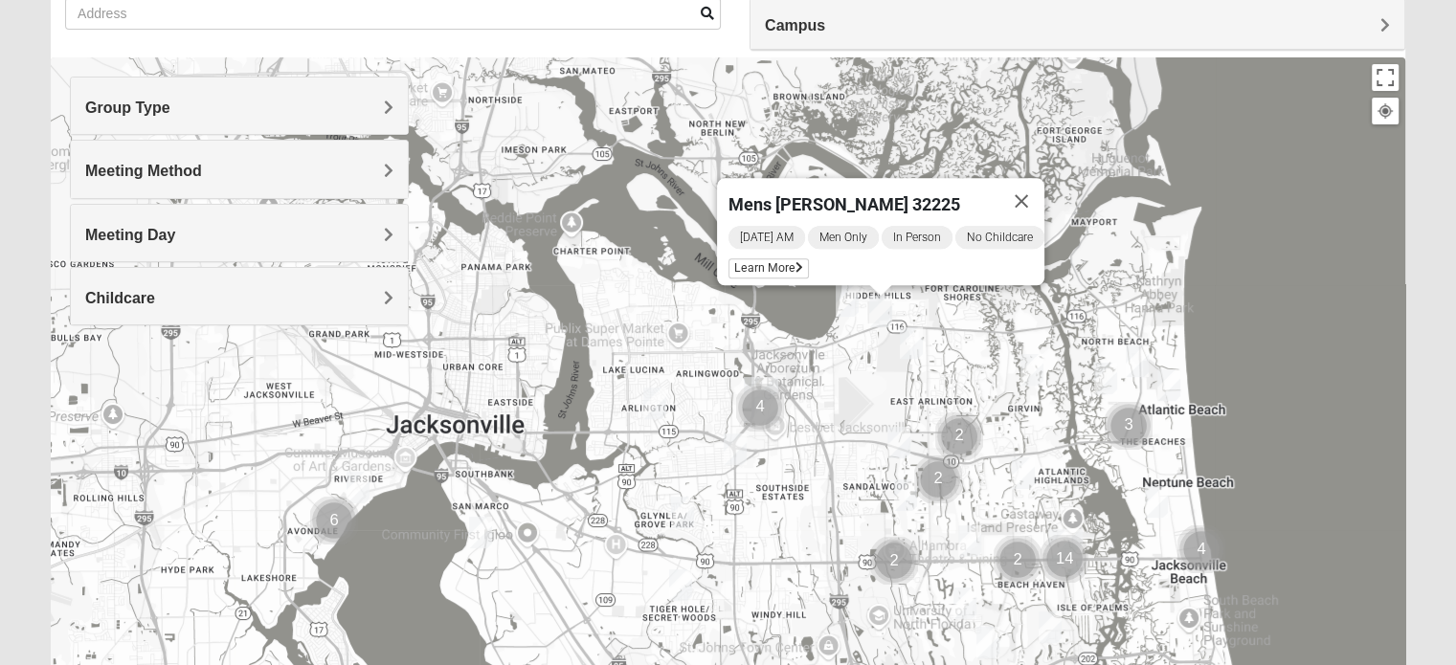
click at [126, 175] on span "Meeting Method" at bounding box center [143, 171] width 117 height 16
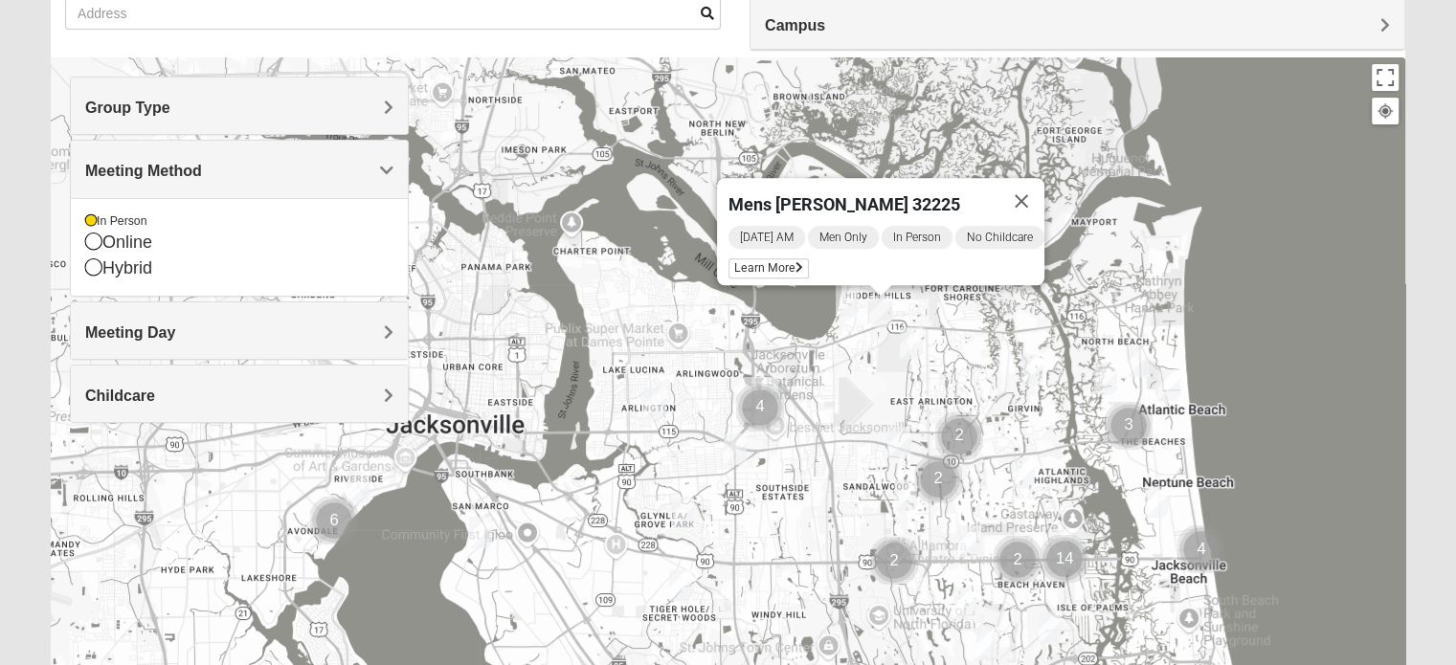
click at [126, 175] on span "Meeting Method" at bounding box center [143, 171] width 117 height 16
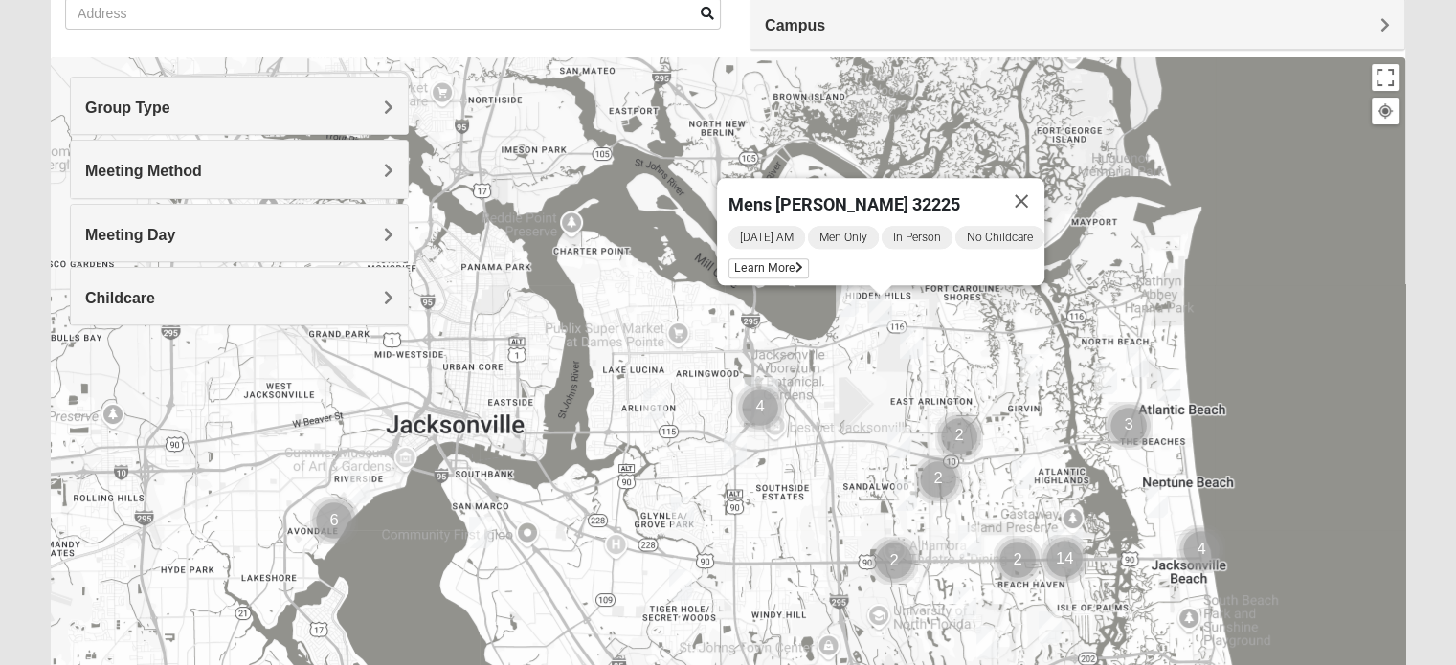
click at [213, 109] on h4 "Group Type" at bounding box center [239, 108] width 308 height 18
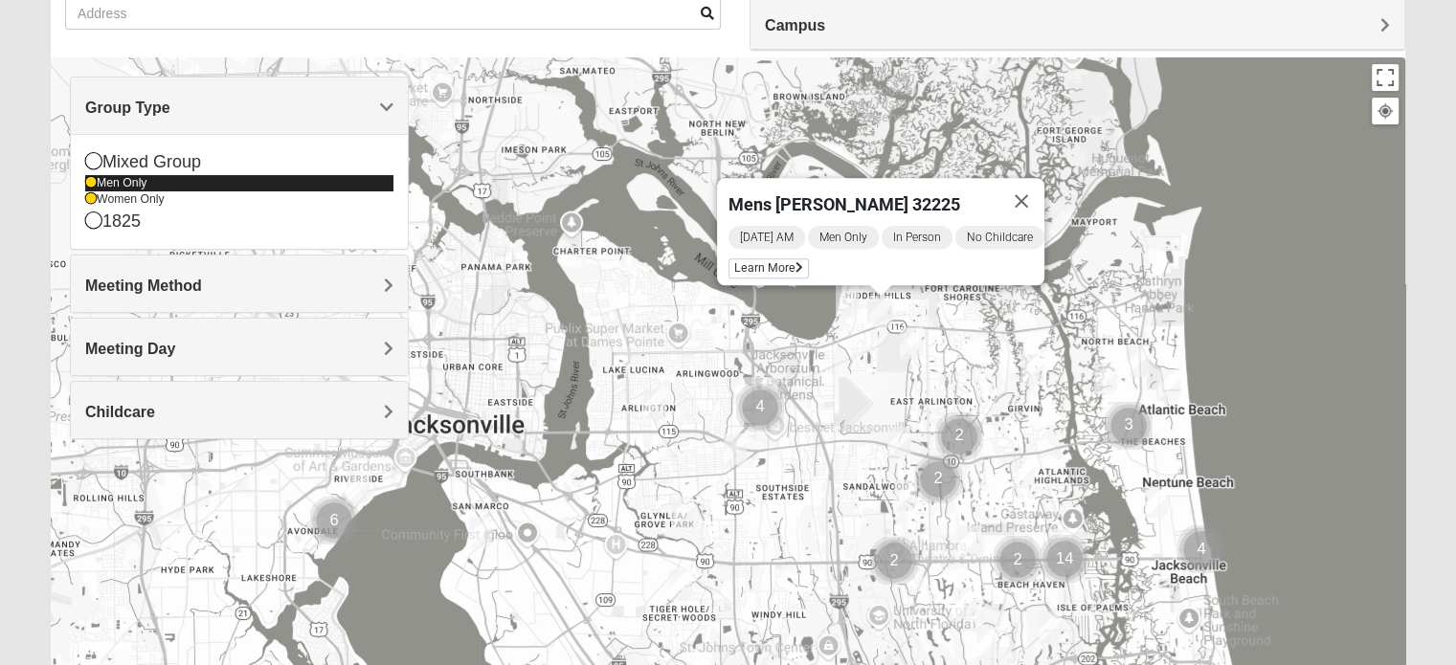
click at [88, 183] on icon at bounding box center [90, 182] width 11 height 11
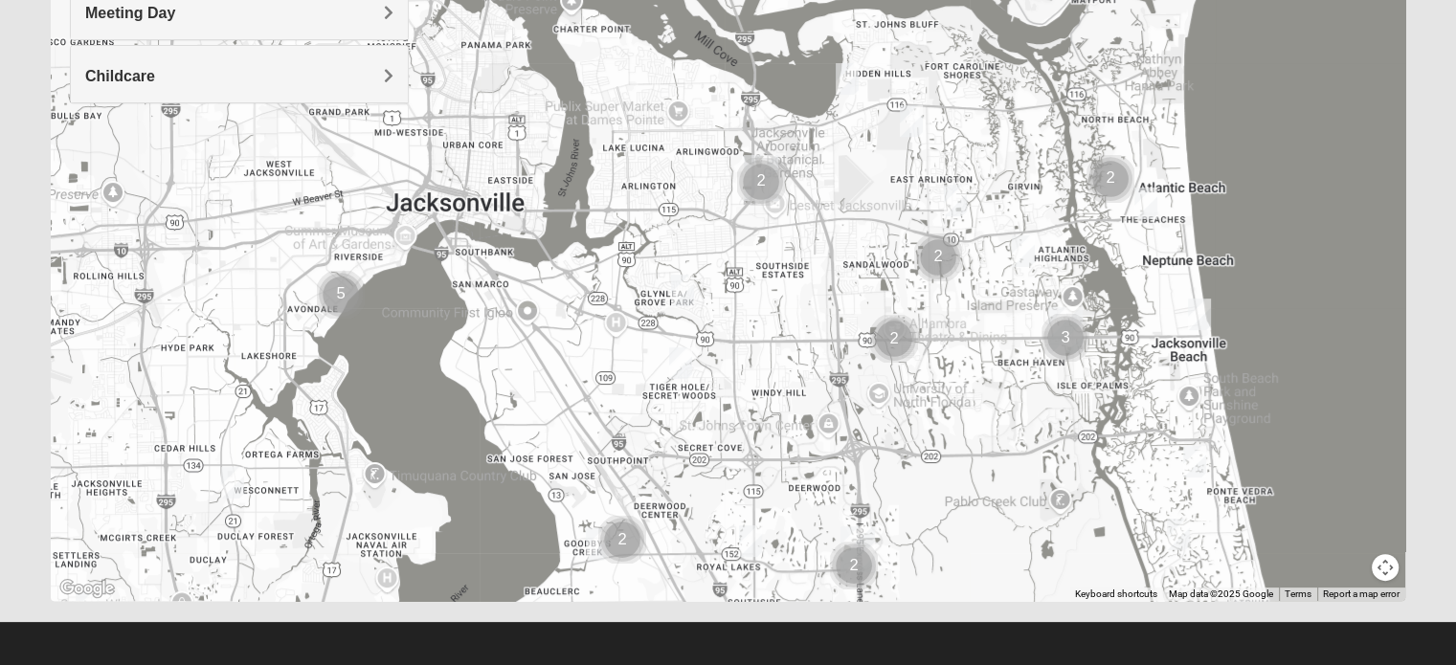
scroll to position [388, 0]
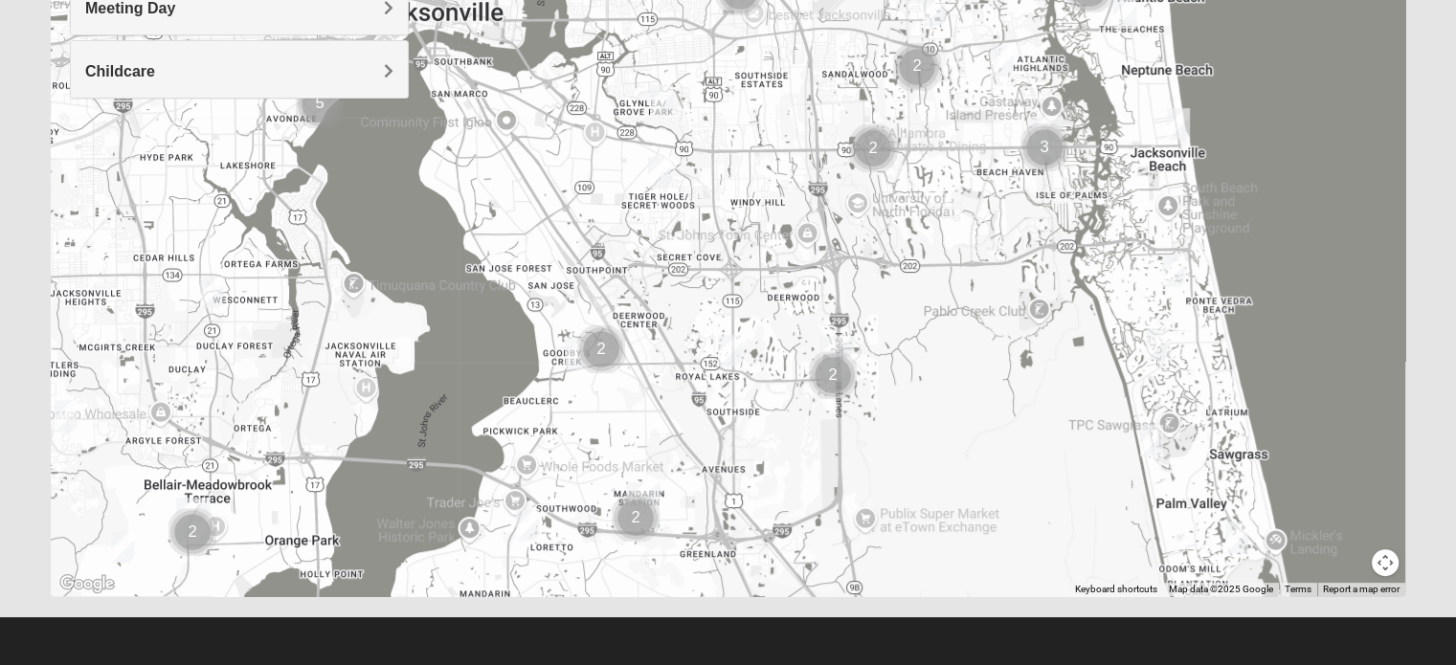
drag, startPoint x: 1261, startPoint y: 443, endPoint x: 1240, endPoint y: 256, distance: 188.8
click at [1240, 256] on div at bounding box center [728, 214] width 1355 height 766
click at [630, 509] on img "Cluster of 2 groups" at bounding box center [636, 518] width 48 height 48
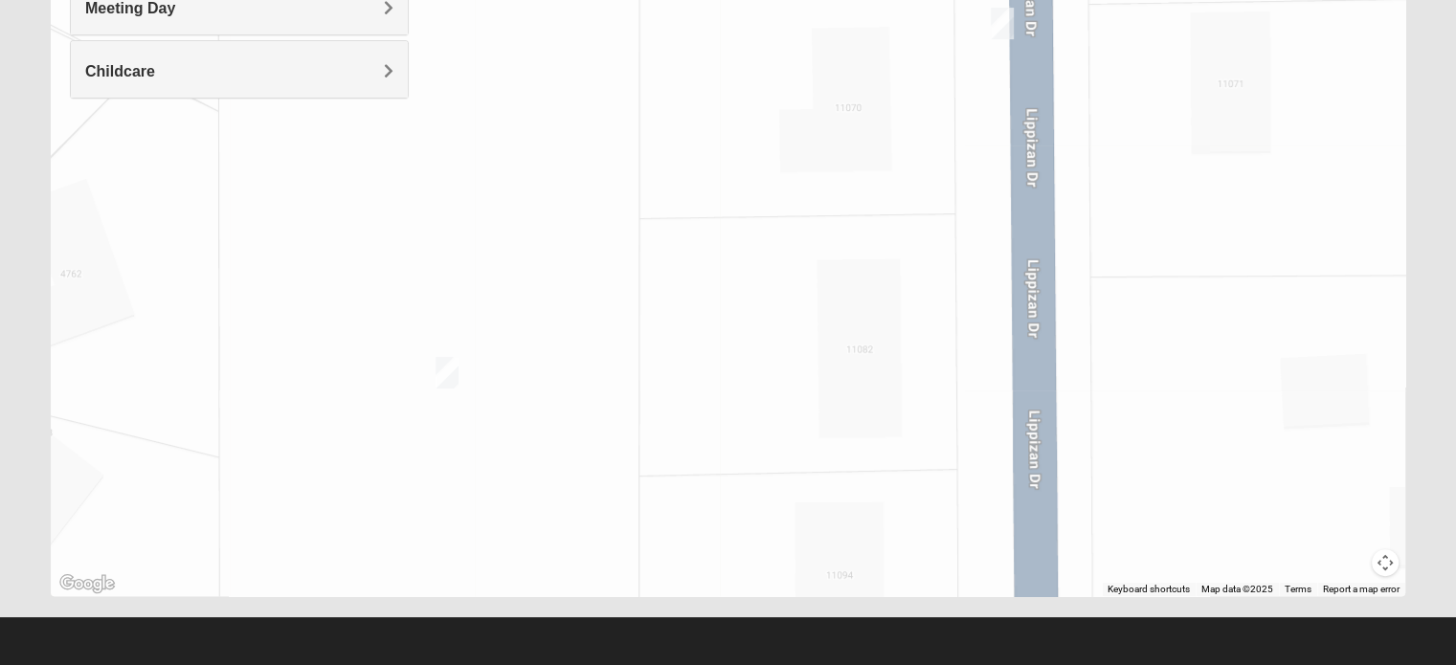
click at [1387, 558] on button "Map camera controls" at bounding box center [1385, 563] width 27 height 27
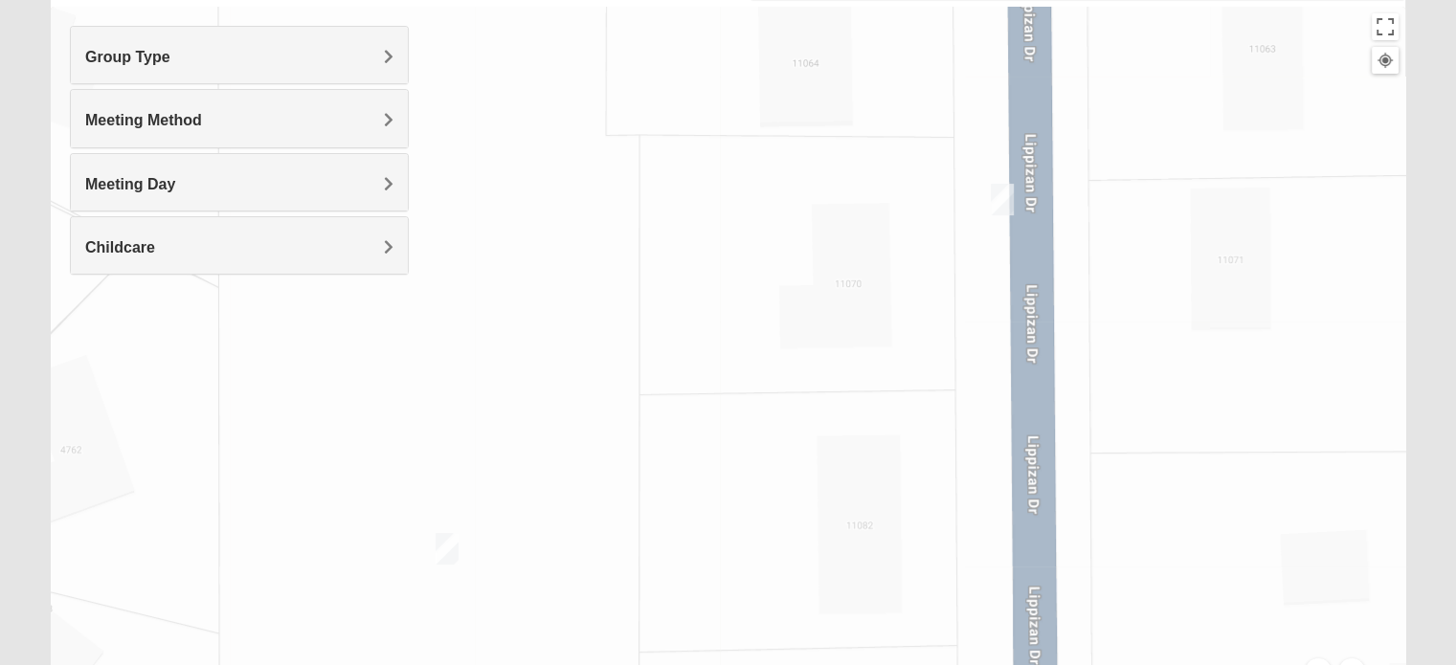
scroll to position [213, 0]
click at [1004, 197] on img "On Campus Womens Perry 32257" at bounding box center [1002, 199] width 23 height 32
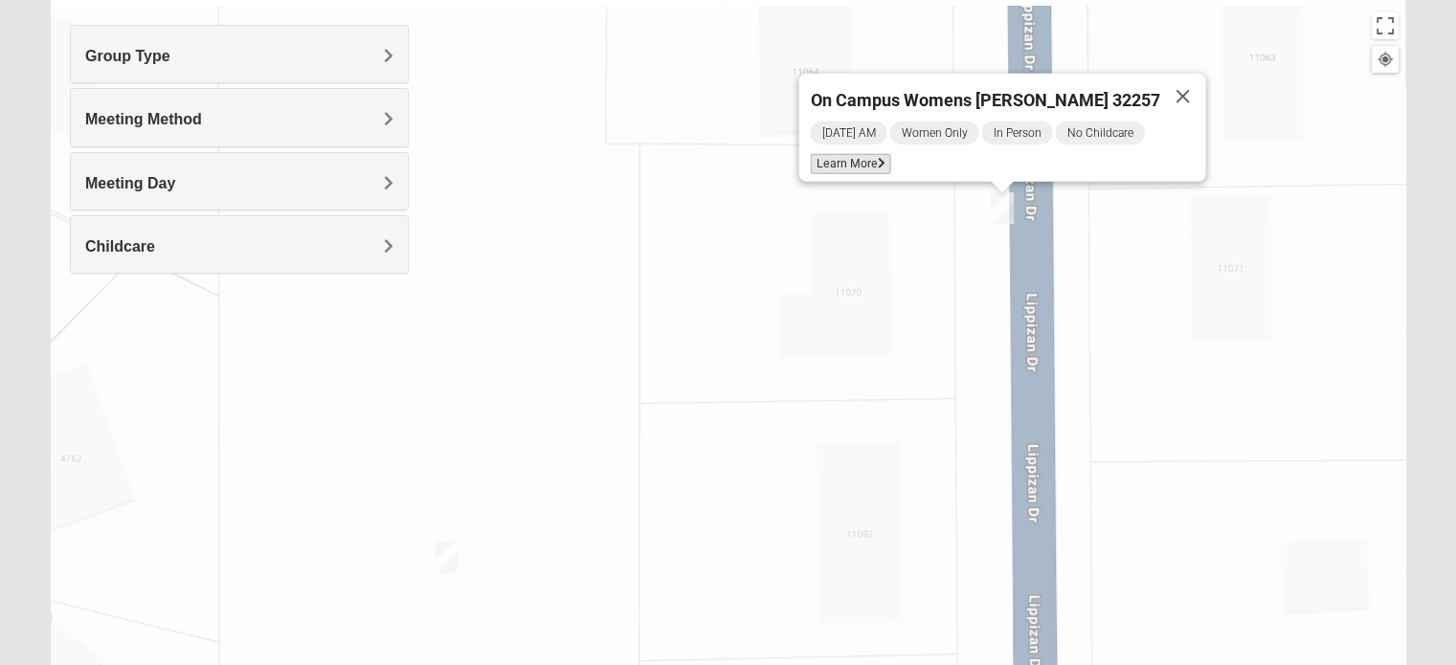
click at [871, 160] on span "Learn More" at bounding box center [850, 164] width 80 height 20
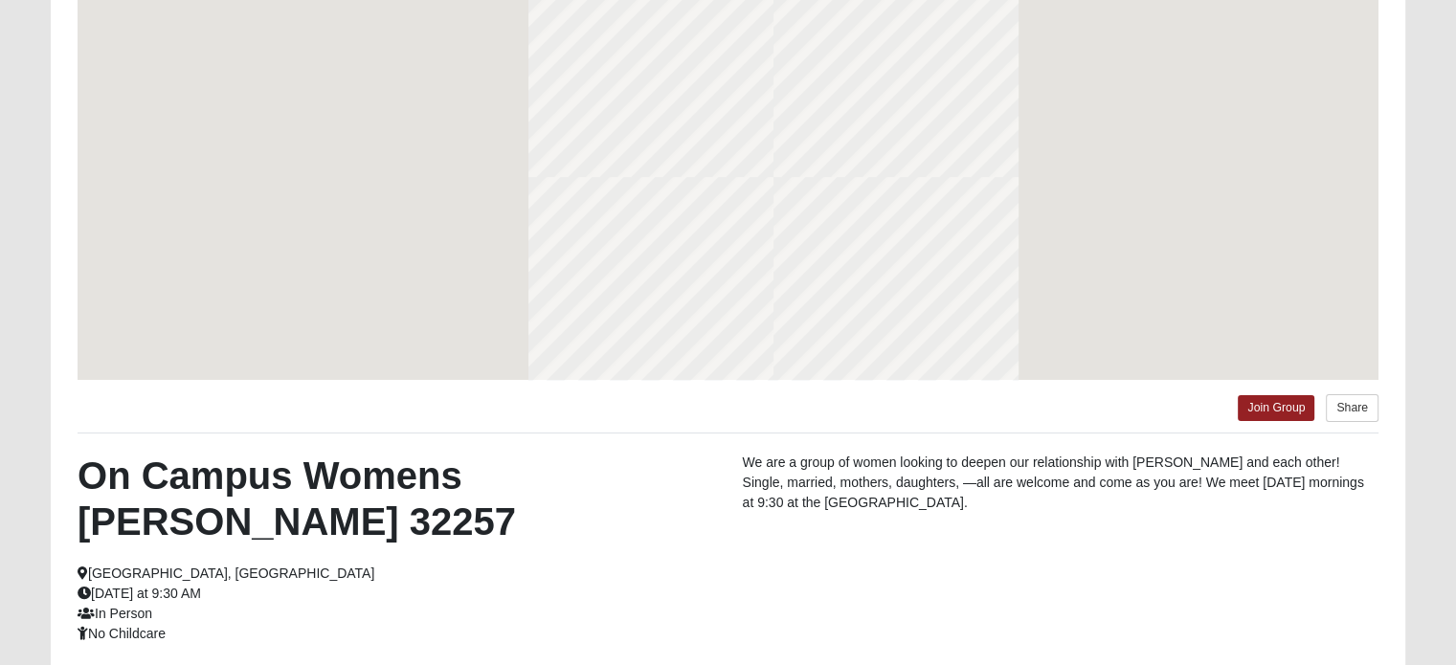
scroll to position [128, 0]
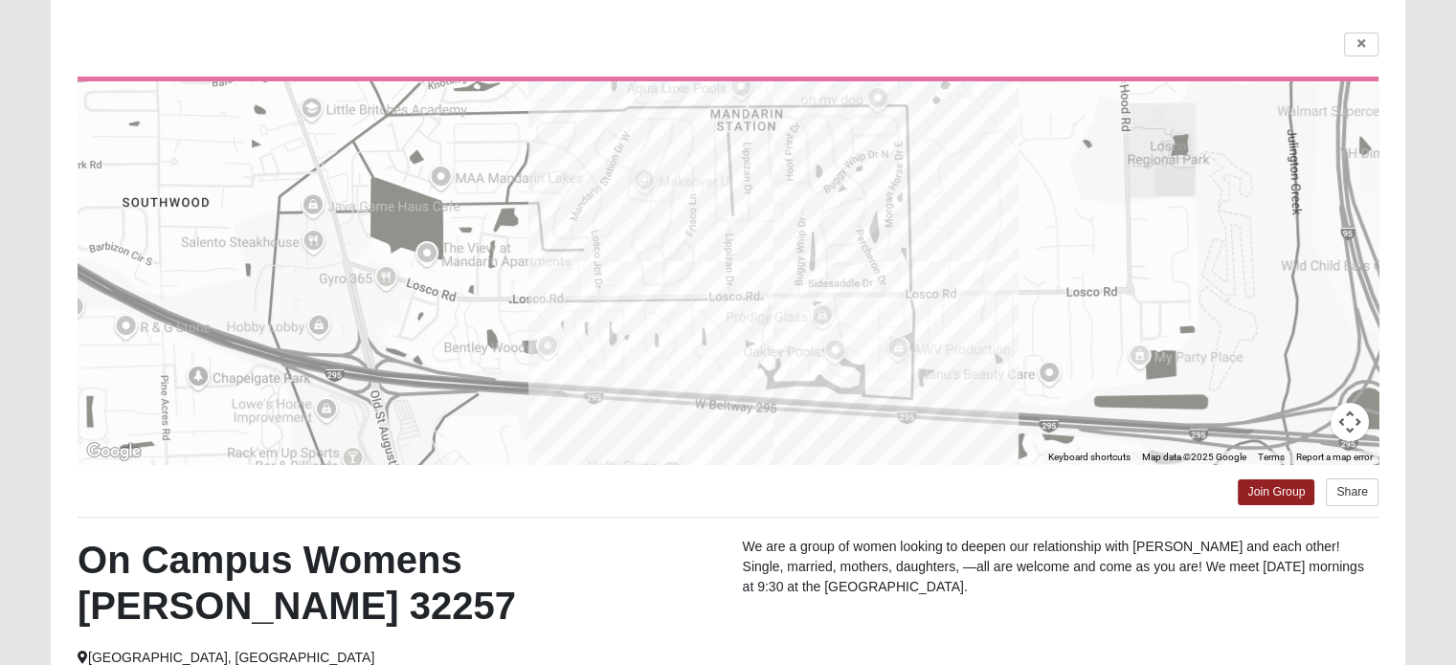
click at [1423, 326] on form "Log In Find A Group Error Show List Loading Groups" at bounding box center [728, 425] width 1456 height 1059
click at [1370, 45] on link at bounding box center [1361, 45] width 34 height 24
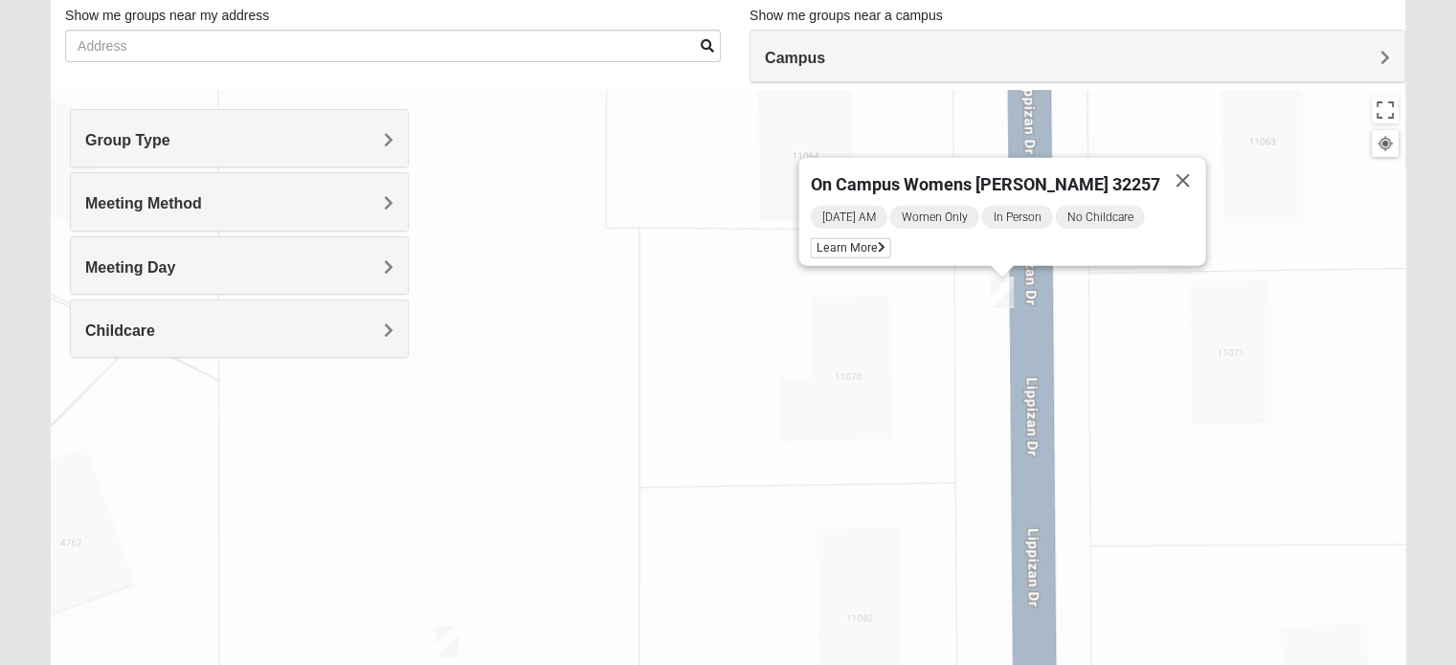
click at [447, 642] on img "On Campus Womens Monger 32257" at bounding box center [447, 642] width 23 height 32
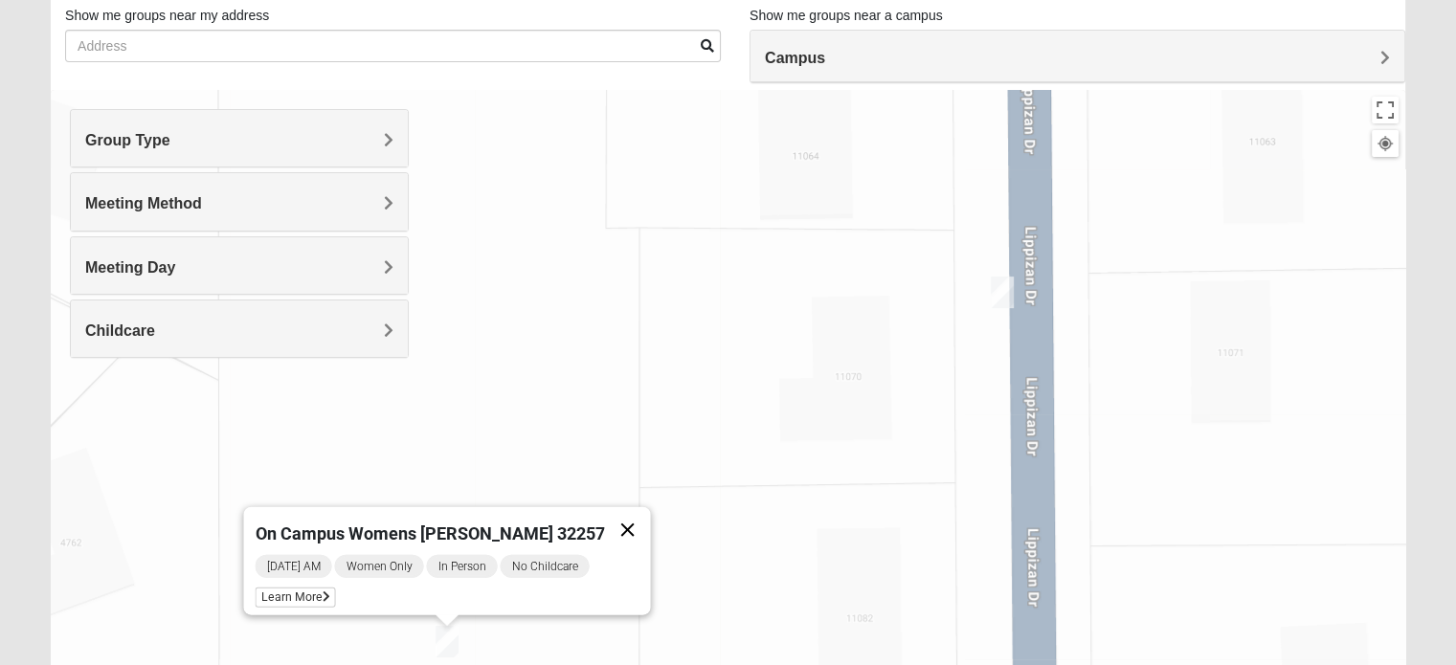
click at [609, 516] on button "Close" at bounding box center [627, 530] width 46 height 46
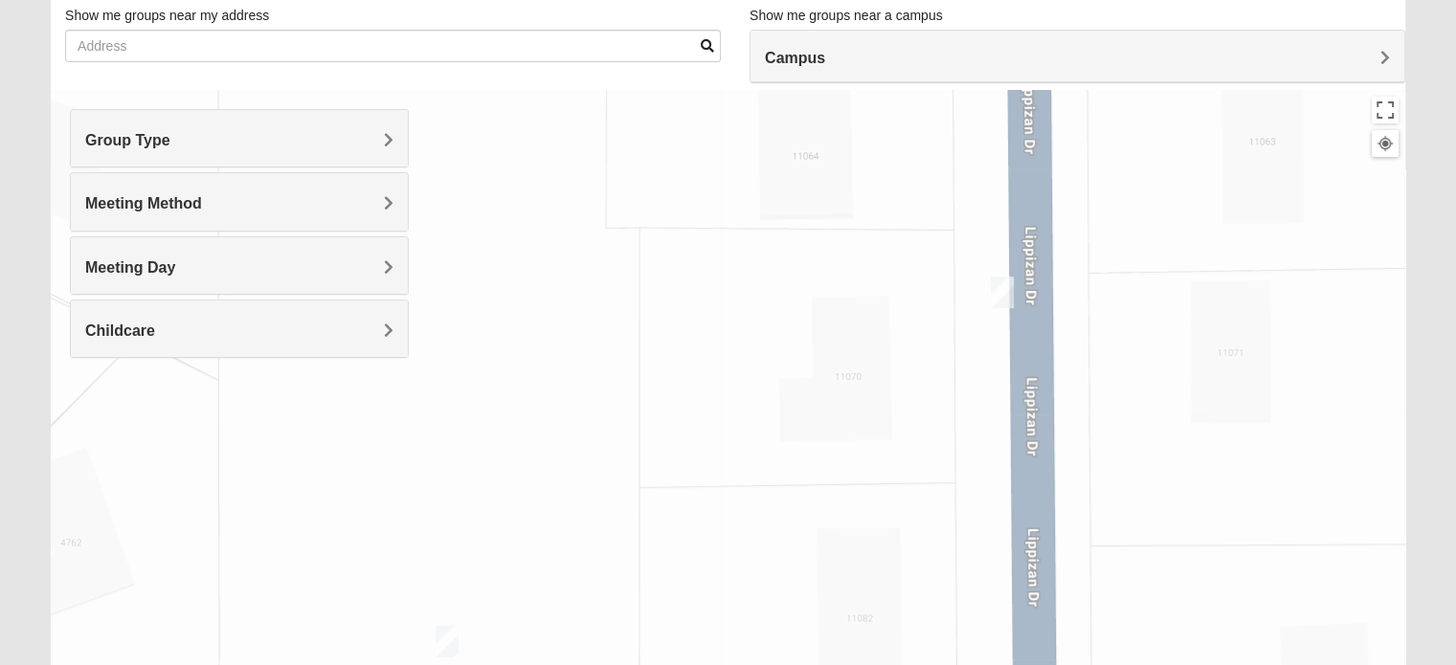
click at [1386, 144] on div at bounding box center [1385, 143] width 17 height 17
click at [1451, 237] on form "Log In Find A Group Error Show List Loading Groups" at bounding box center [728, 411] width 1456 height 1030
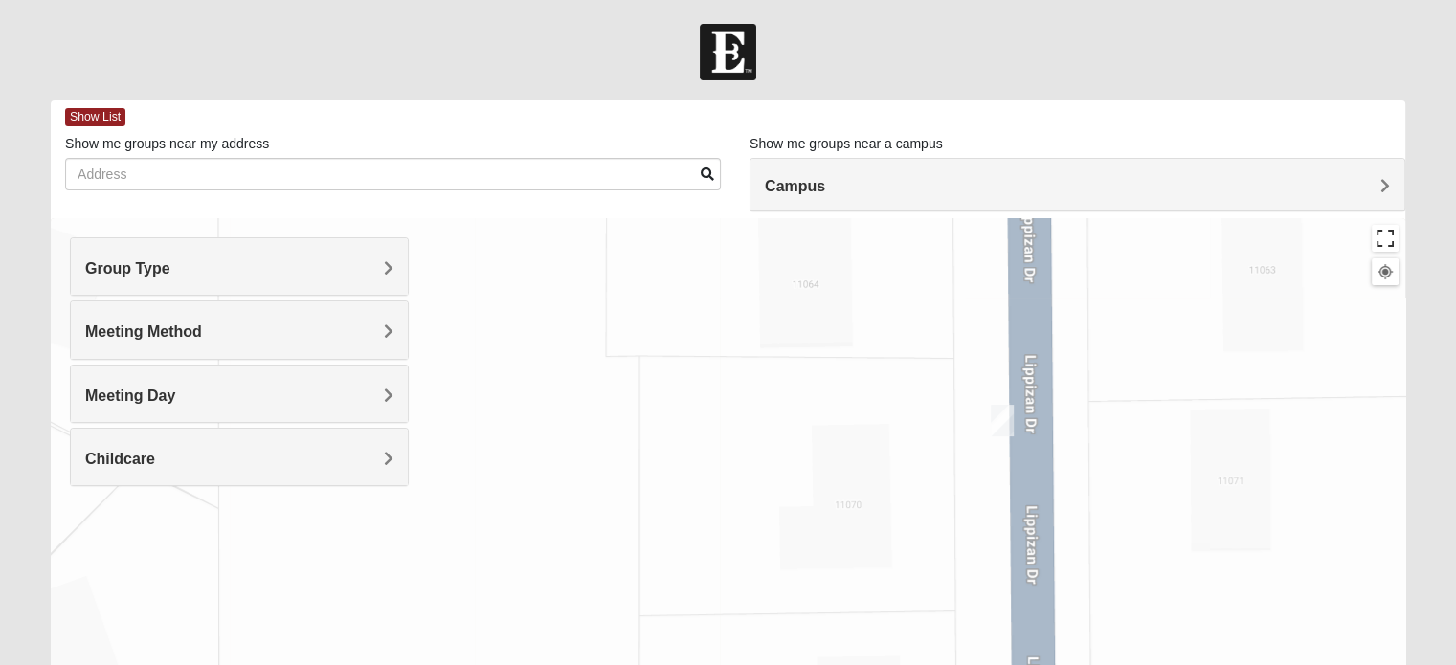
click at [1389, 236] on button "Toggle fullscreen view" at bounding box center [1385, 238] width 27 height 27
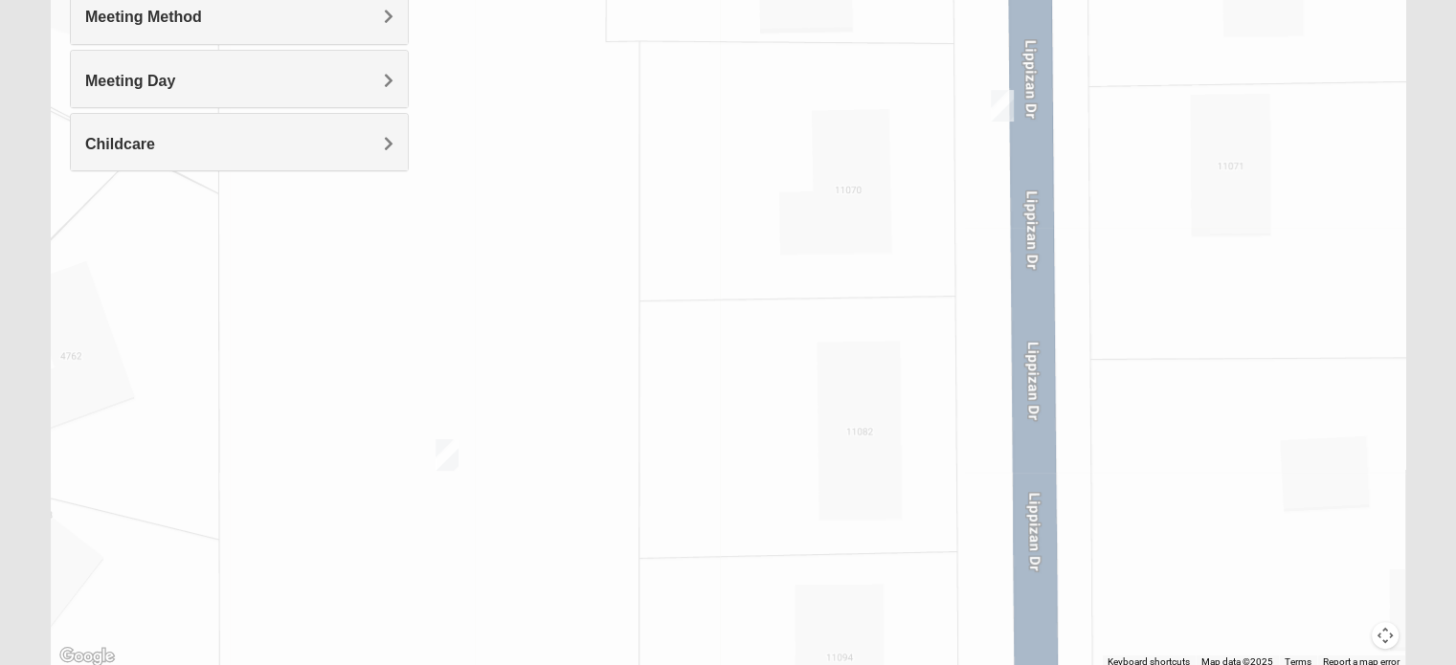
scroll to position [388, 0]
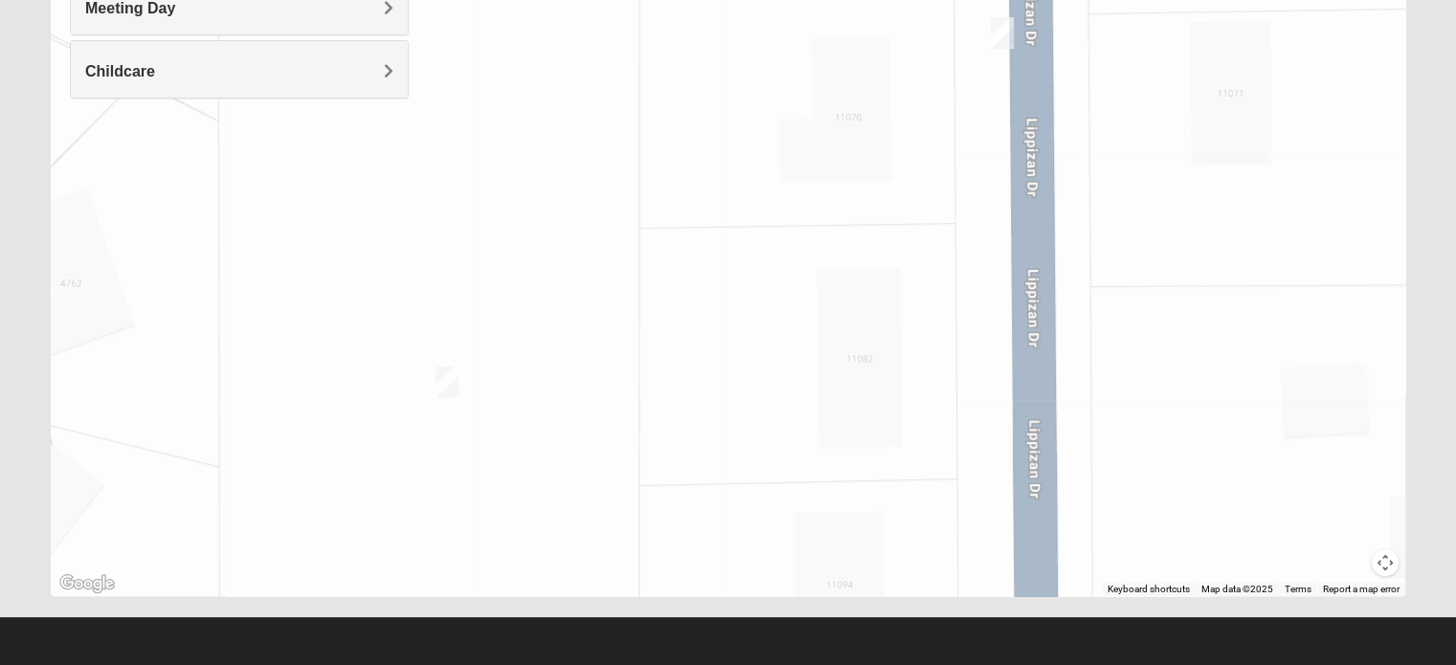
click at [1389, 567] on button "Map camera controls" at bounding box center [1385, 563] width 27 height 27
click at [1317, 562] on button "Move down" at bounding box center [1318, 563] width 27 height 27
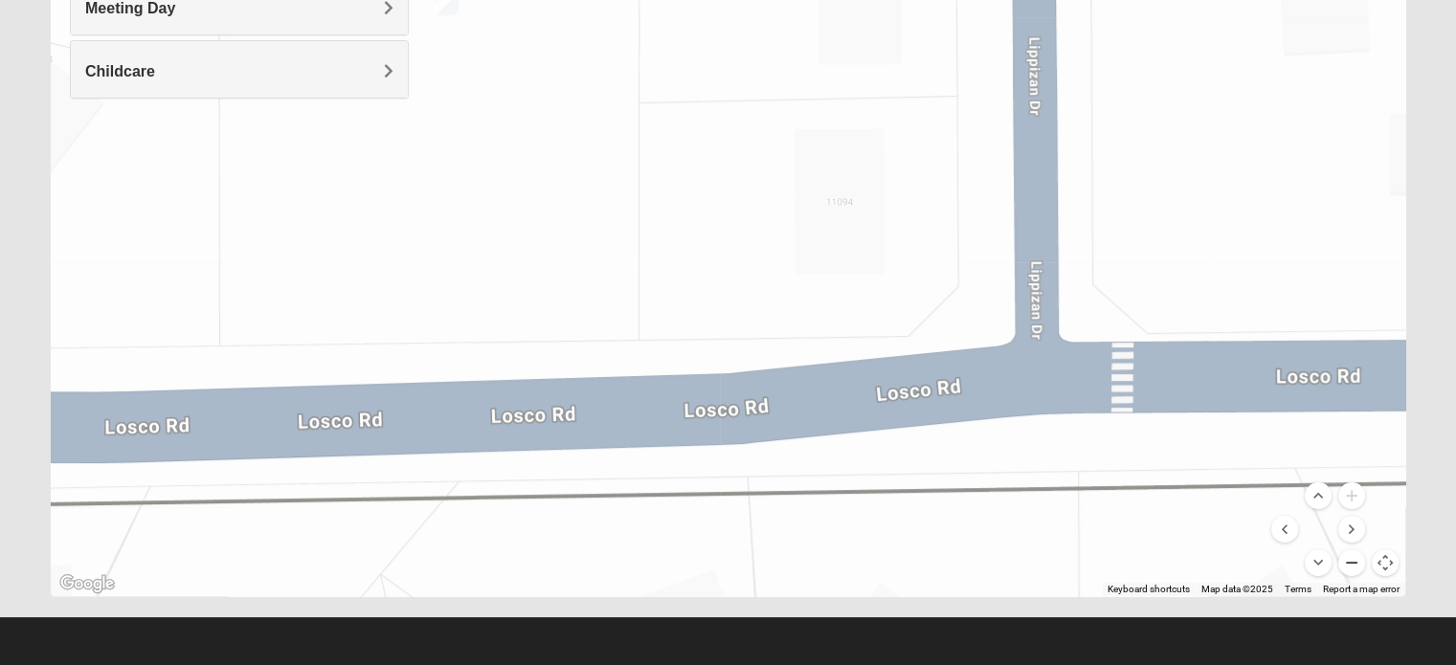
click at [1354, 563] on button "Zoom out" at bounding box center [1351, 563] width 27 height 27
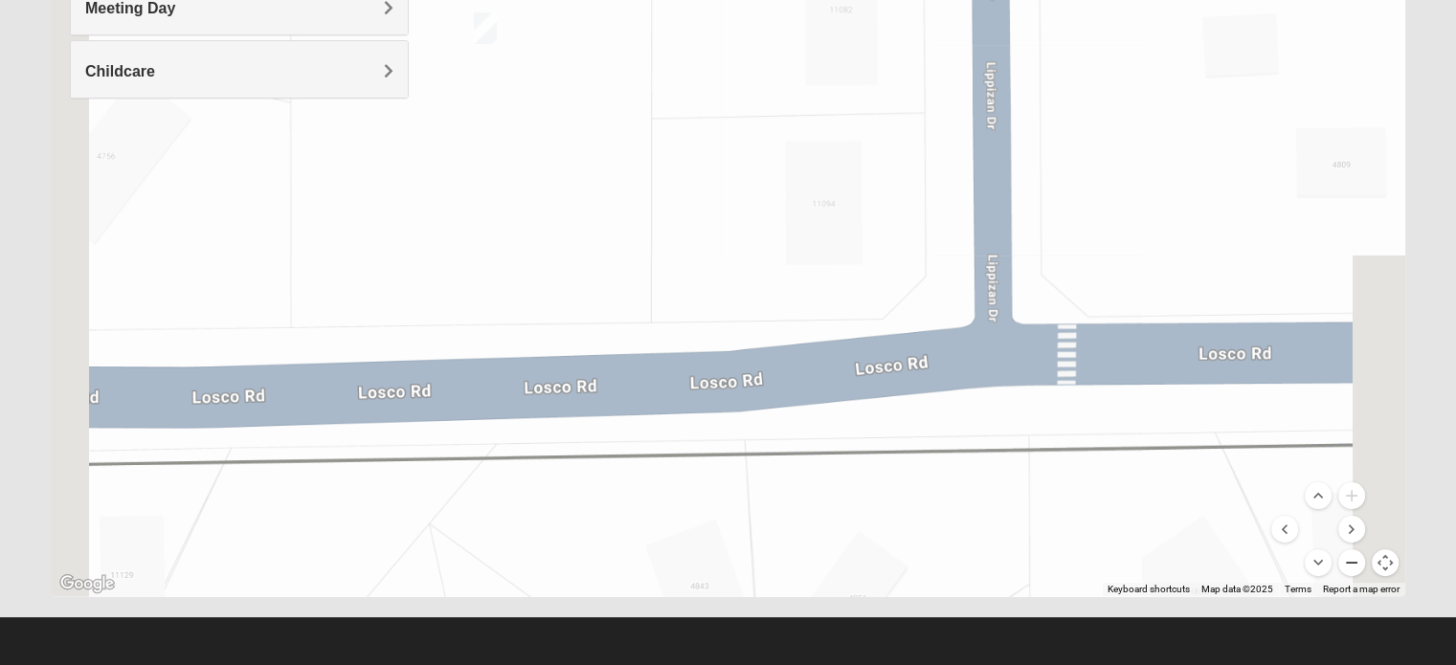
click at [1354, 563] on button "Zoom out" at bounding box center [1351, 563] width 27 height 27
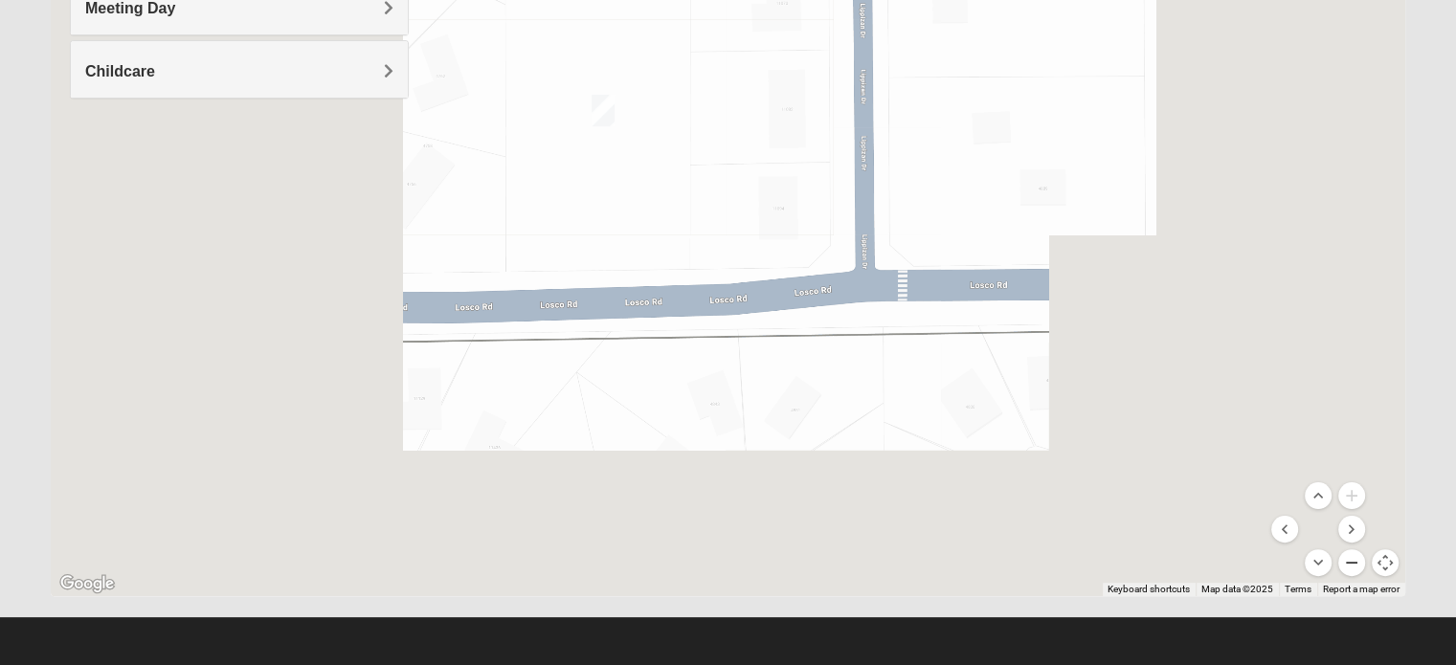
click at [1354, 563] on button "Zoom out" at bounding box center [1351, 563] width 27 height 27
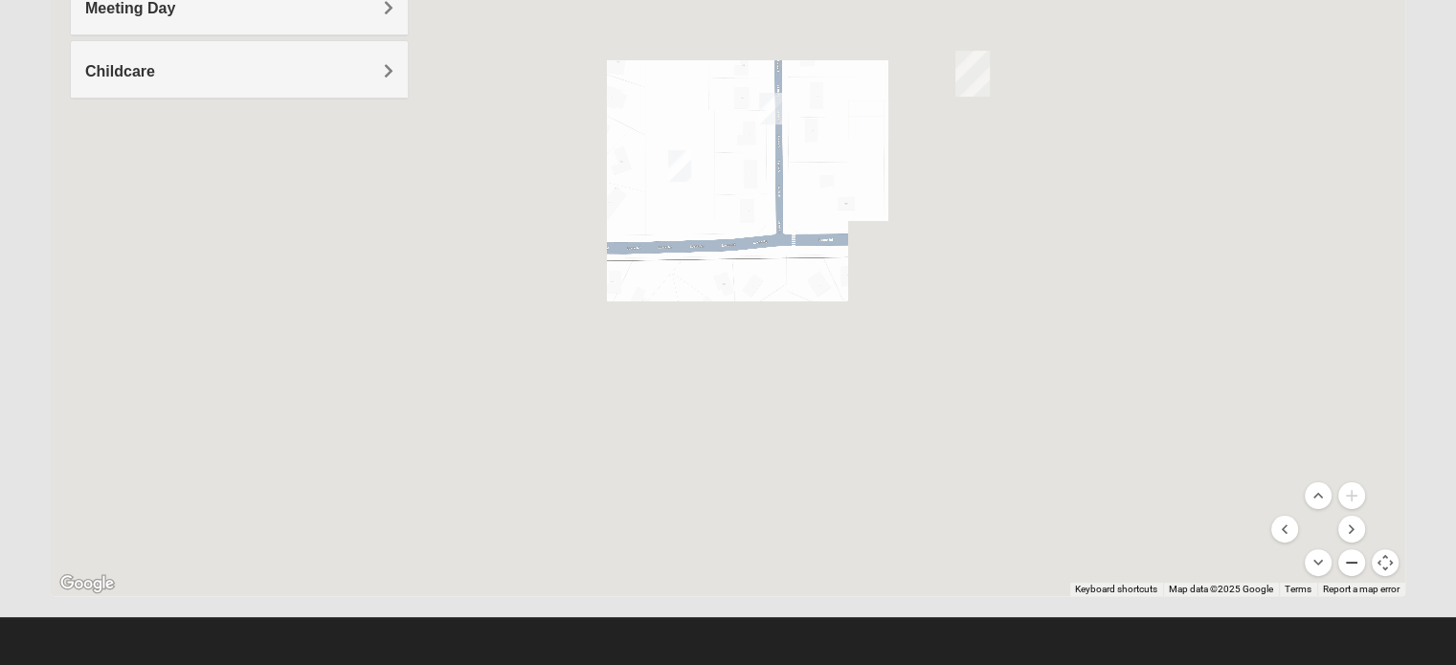
click at [1354, 563] on button "Zoom out" at bounding box center [1351, 563] width 27 height 27
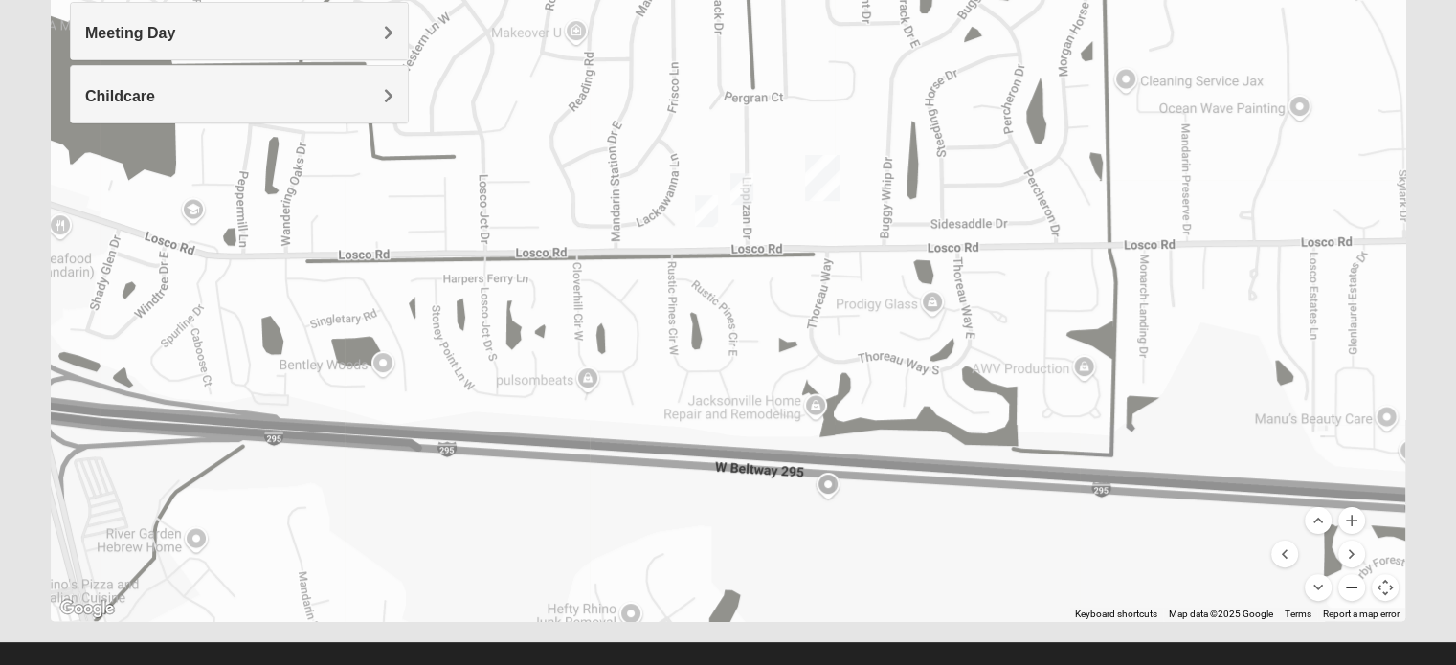
scroll to position [369, 0]
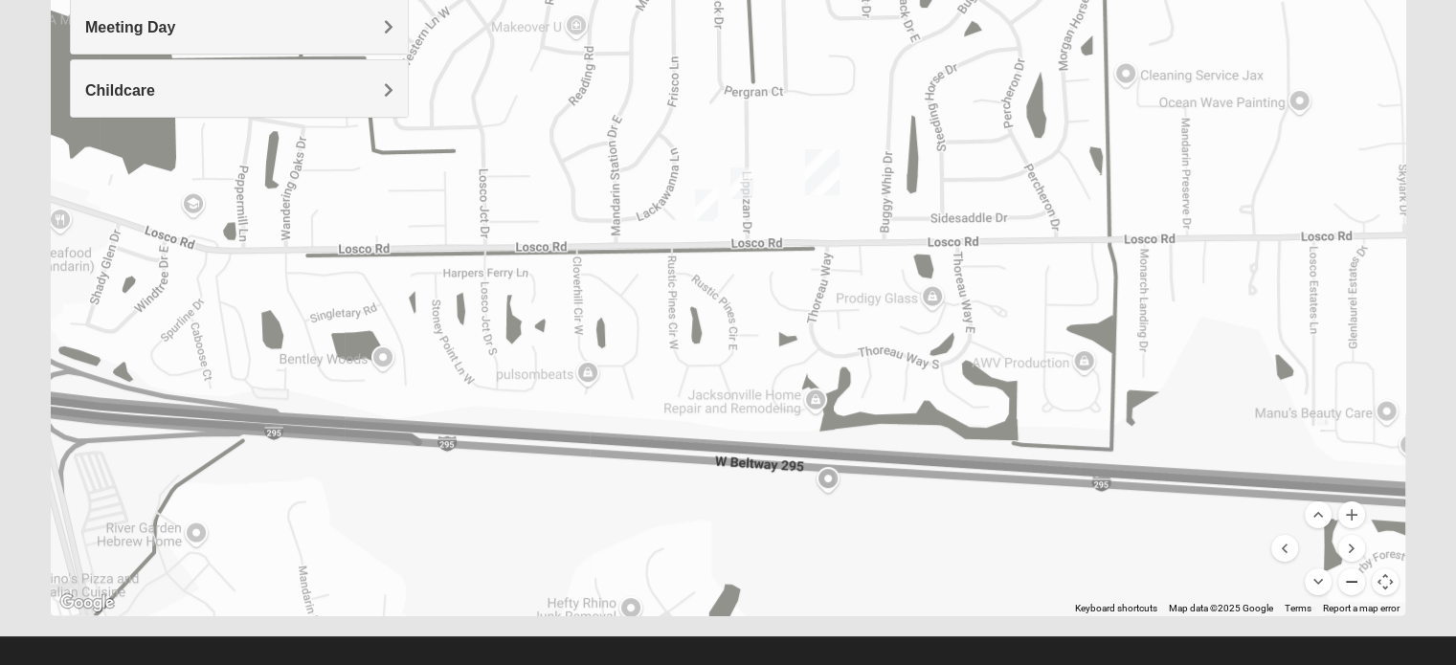
click at [1347, 582] on button "Zoom out" at bounding box center [1351, 582] width 27 height 27
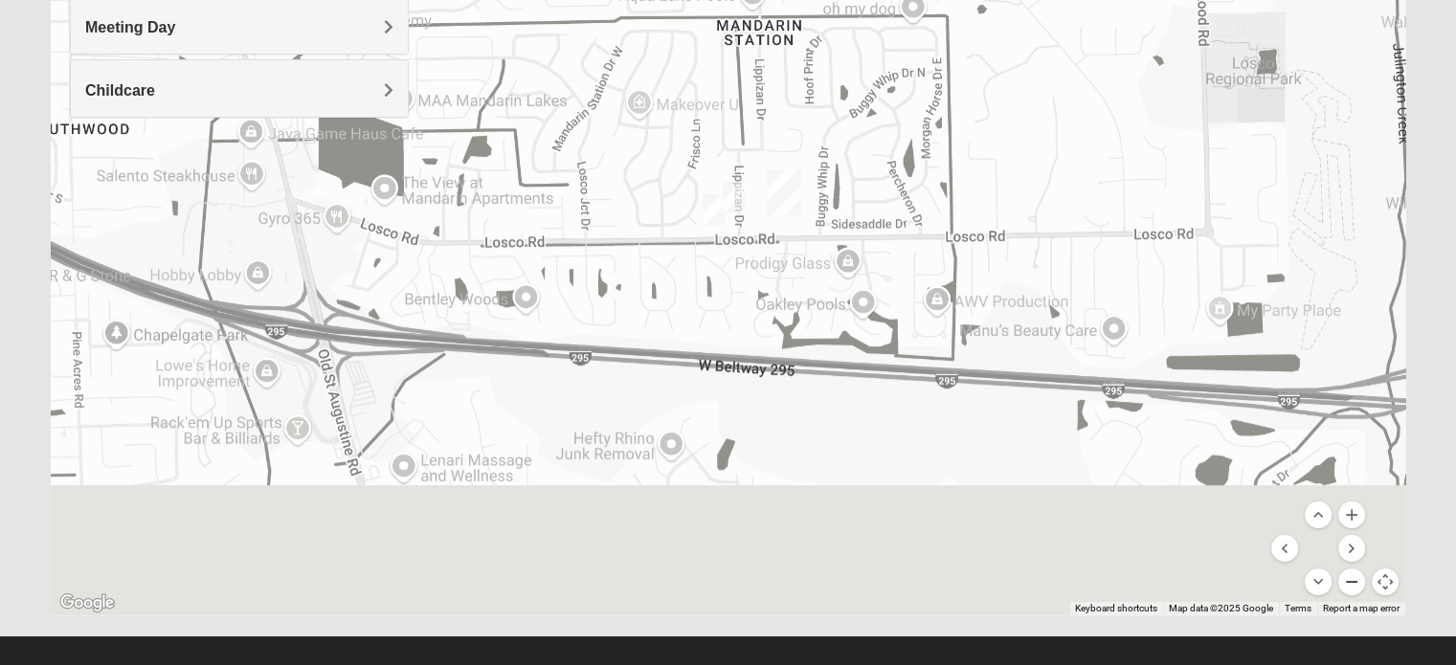
click at [1347, 582] on button "Zoom out" at bounding box center [1351, 582] width 27 height 27
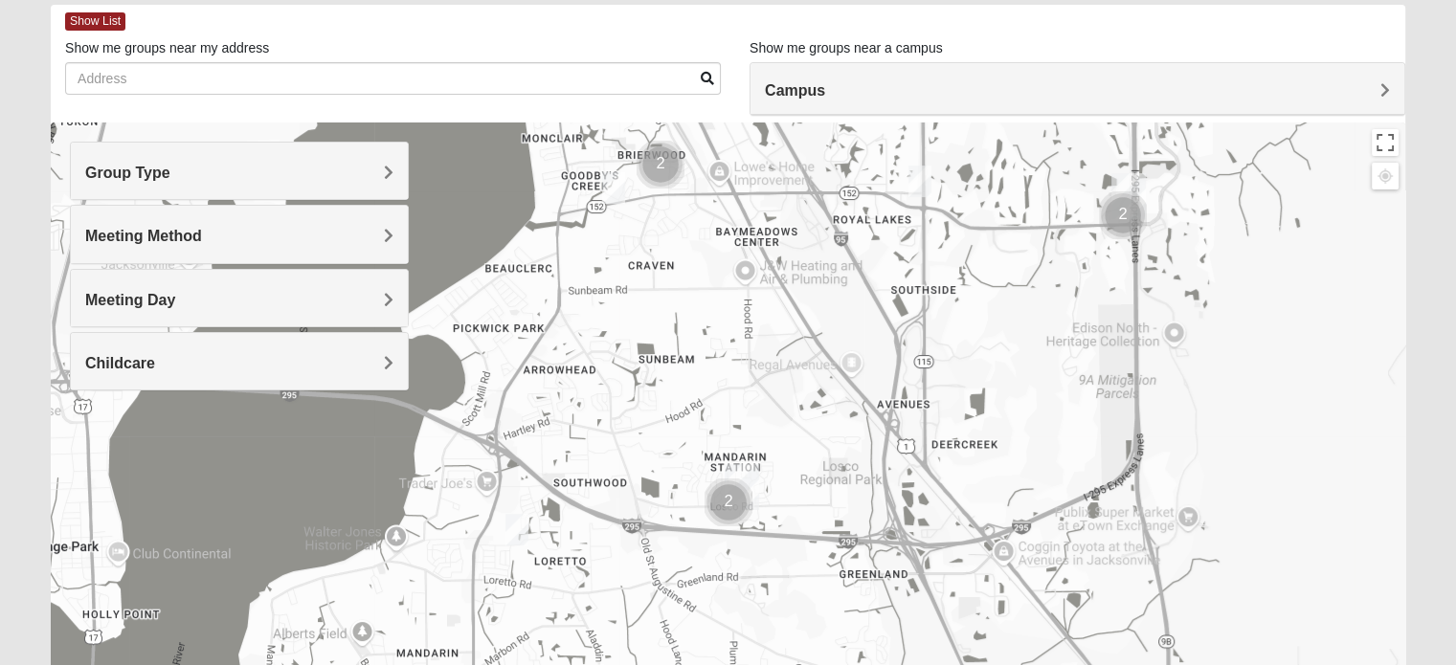
scroll to position [88, 0]
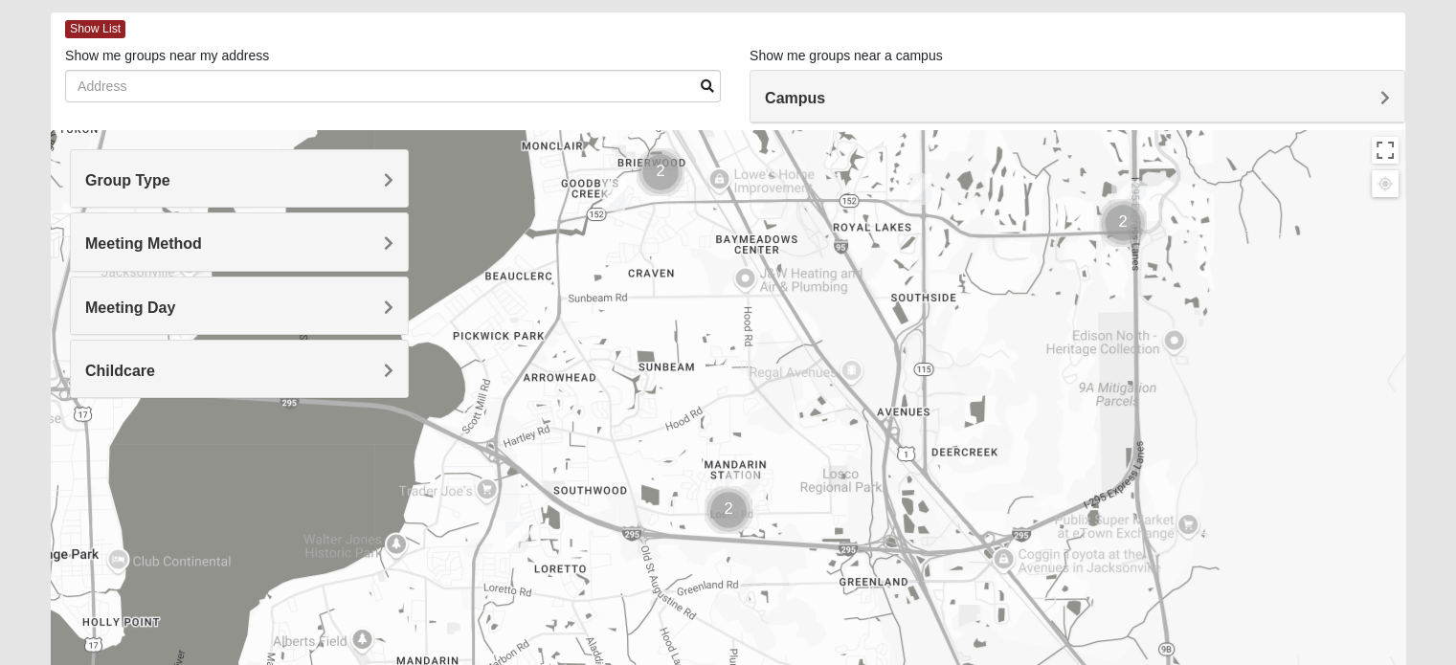
click at [512, 530] on img "Womens Salomao 32223" at bounding box center [516, 538] width 23 height 32
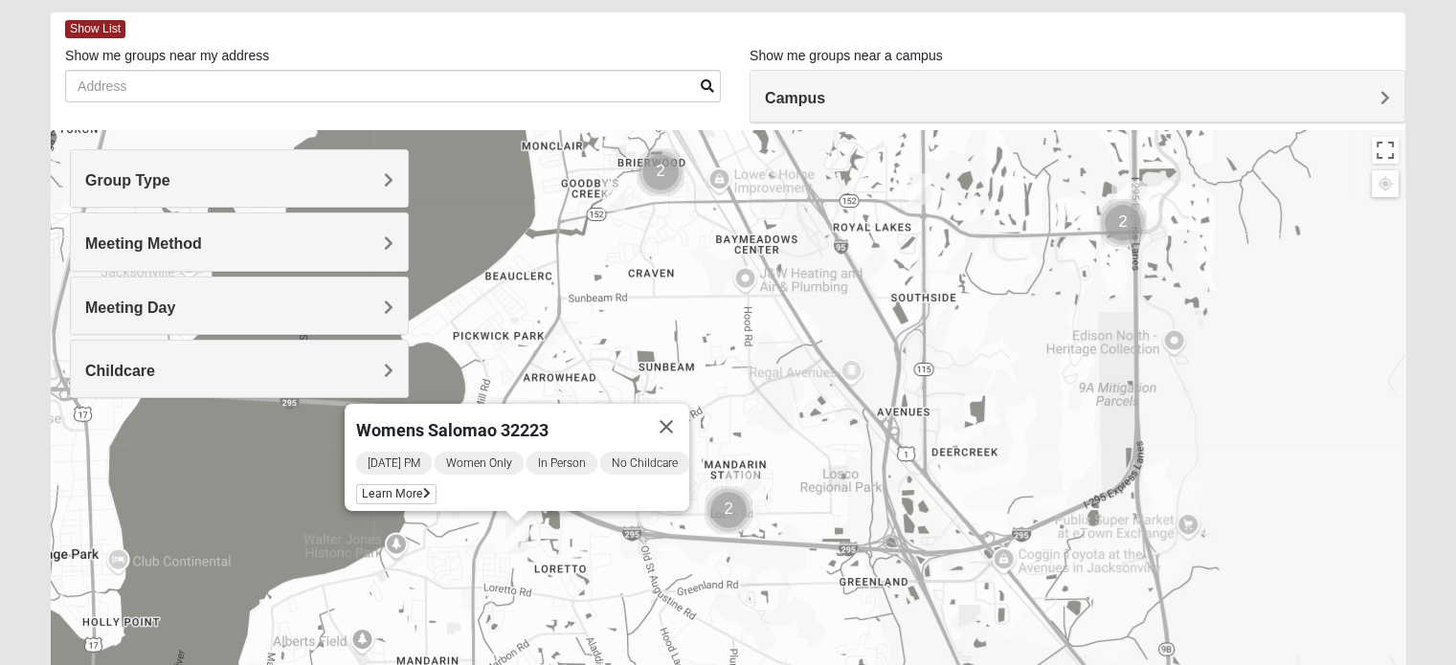
click at [1126, 217] on img "Cluster of 2 groups" at bounding box center [1123, 223] width 48 height 48
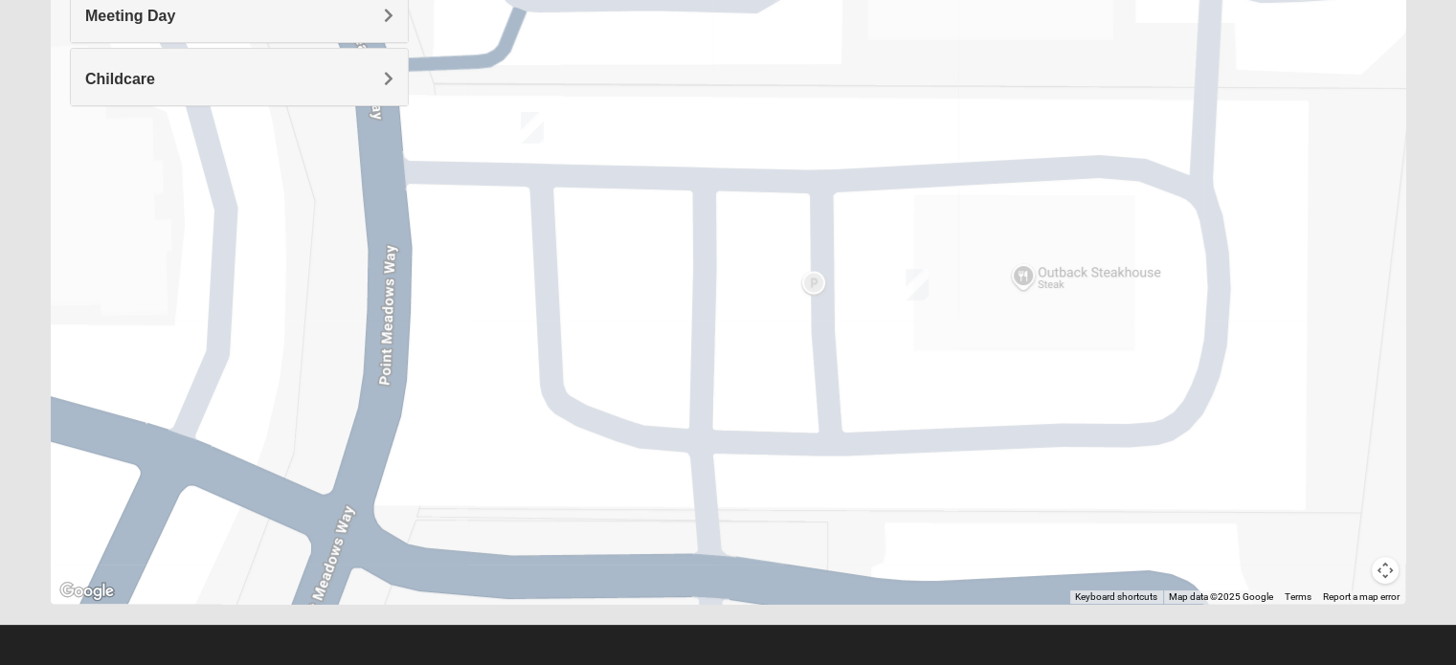
scroll to position [388, 0]
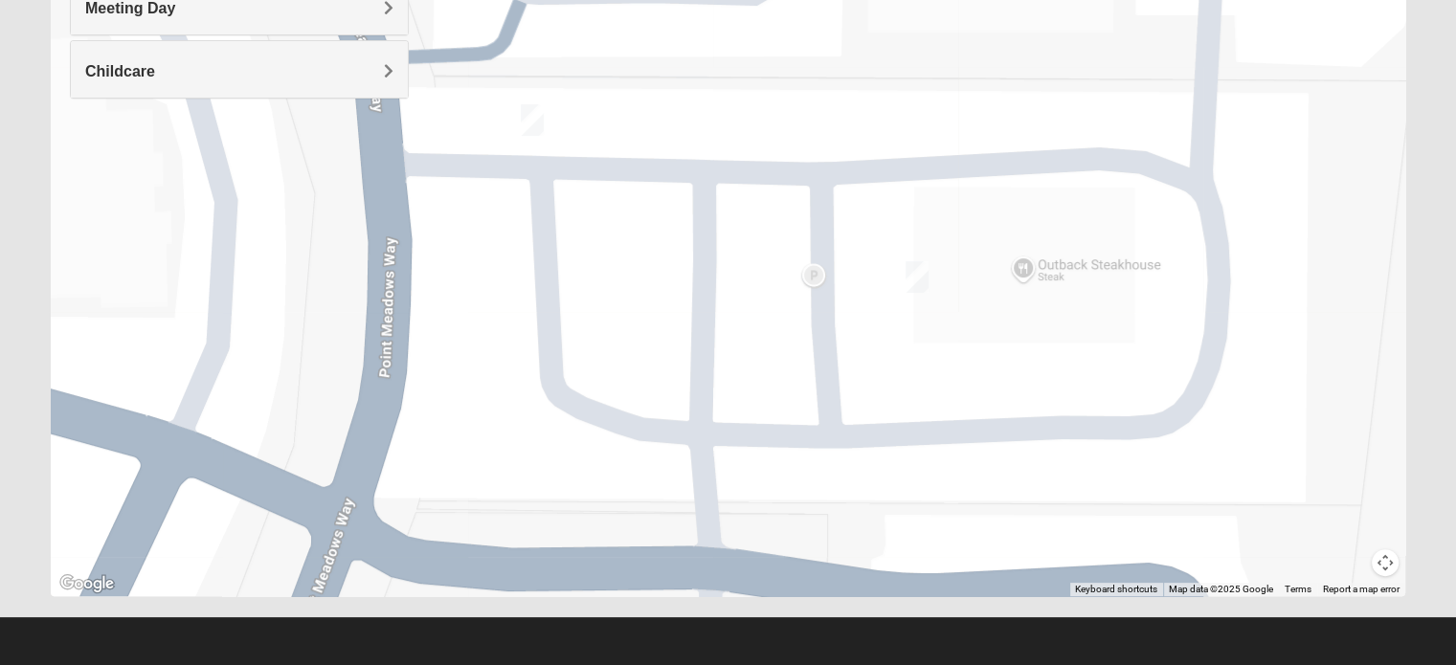
click at [925, 276] on img "Women's Dant/Shaw, Baymeadows" at bounding box center [917, 277] width 23 height 32
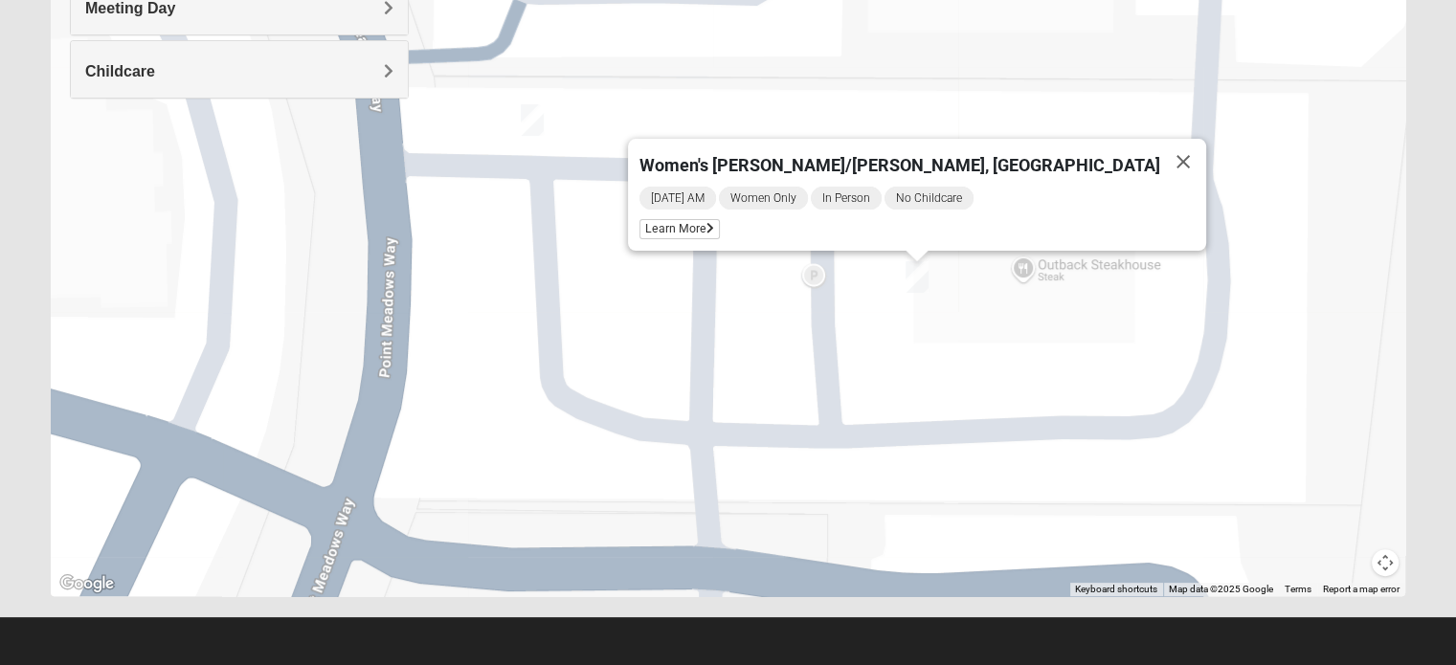
click at [540, 125] on img "On Campus Womens Bailey 32256" at bounding box center [532, 120] width 23 height 32
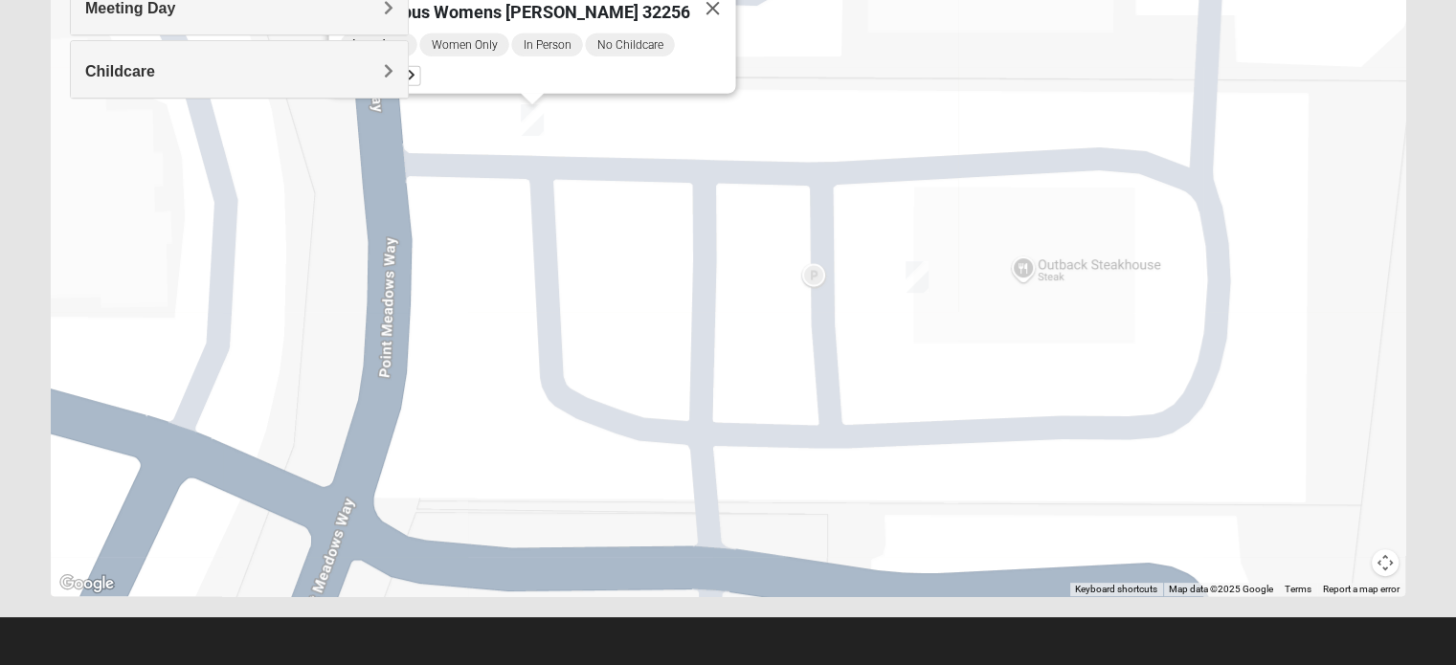
click at [1386, 559] on button "Map camera controls" at bounding box center [1385, 563] width 27 height 27
click at [1354, 563] on button "Zoom out" at bounding box center [1351, 563] width 27 height 27
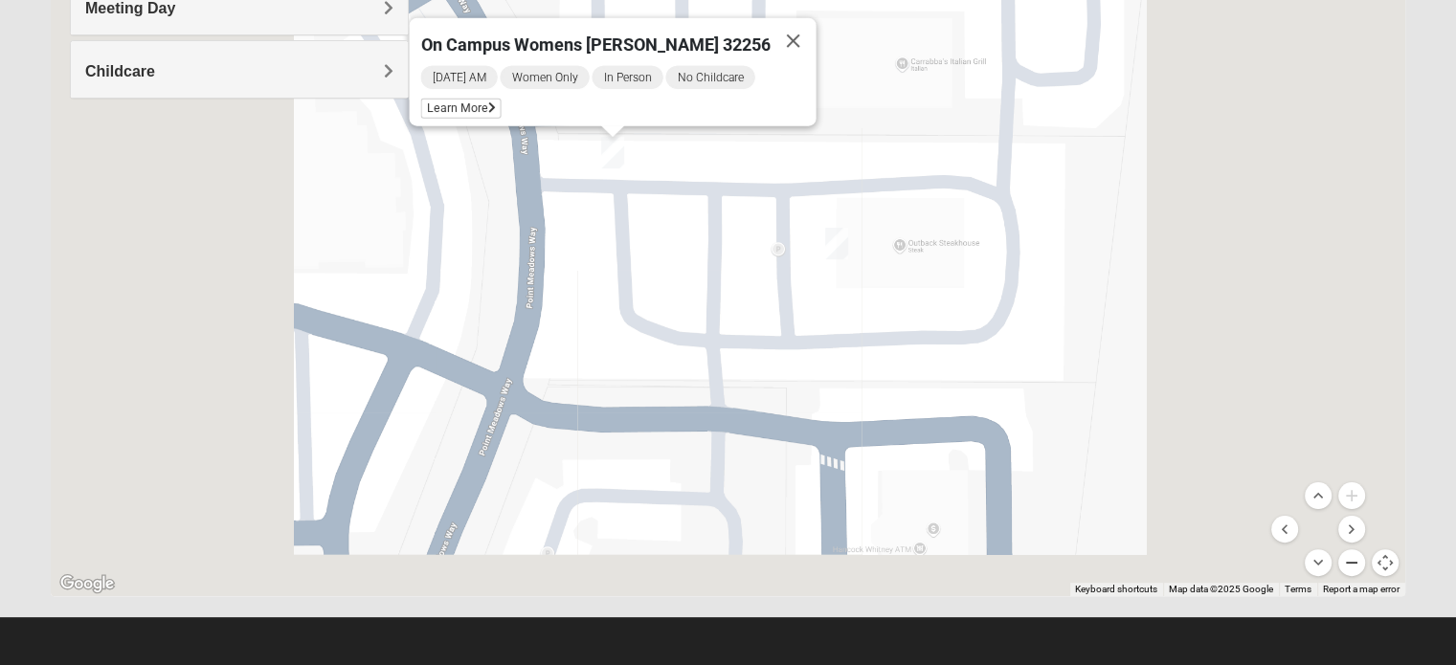
click at [1354, 563] on button "Zoom out" at bounding box center [1351, 563] width 27 height 27
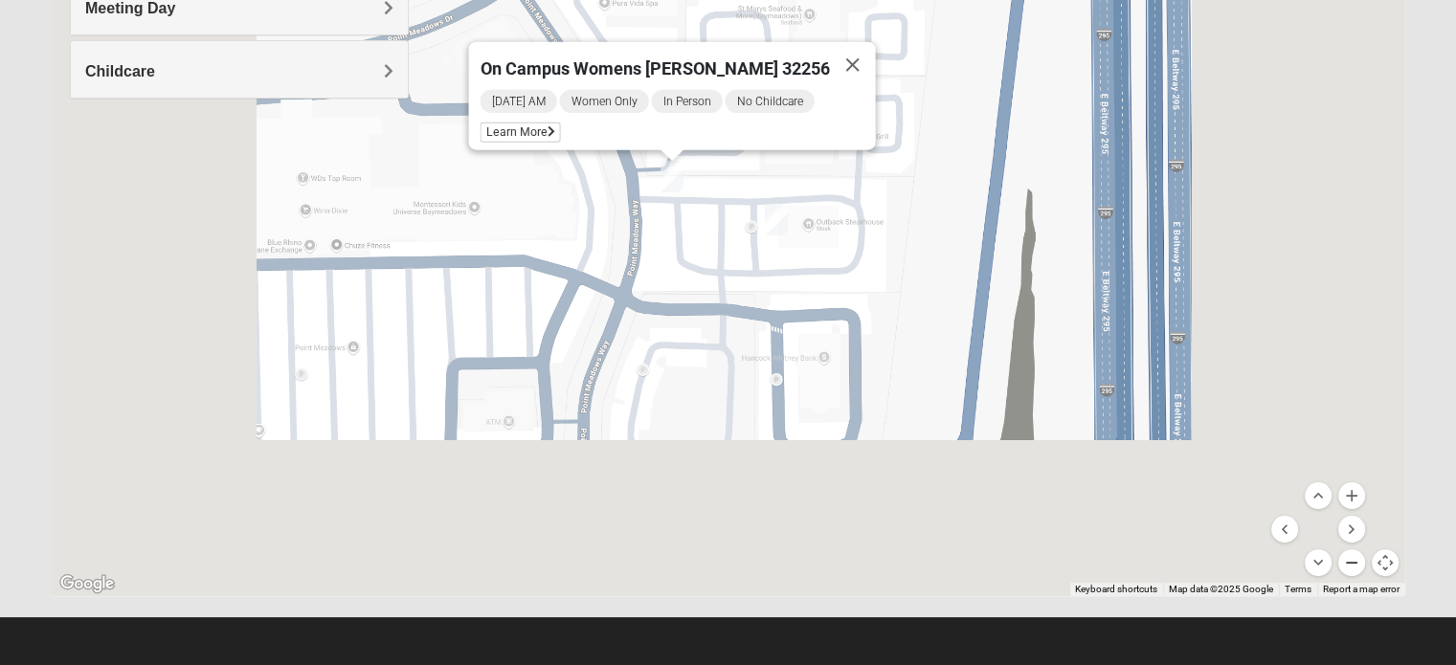
click at [1354, 563] on button "Zoom out" at bounding box center [1351, 563] width 27 height 27
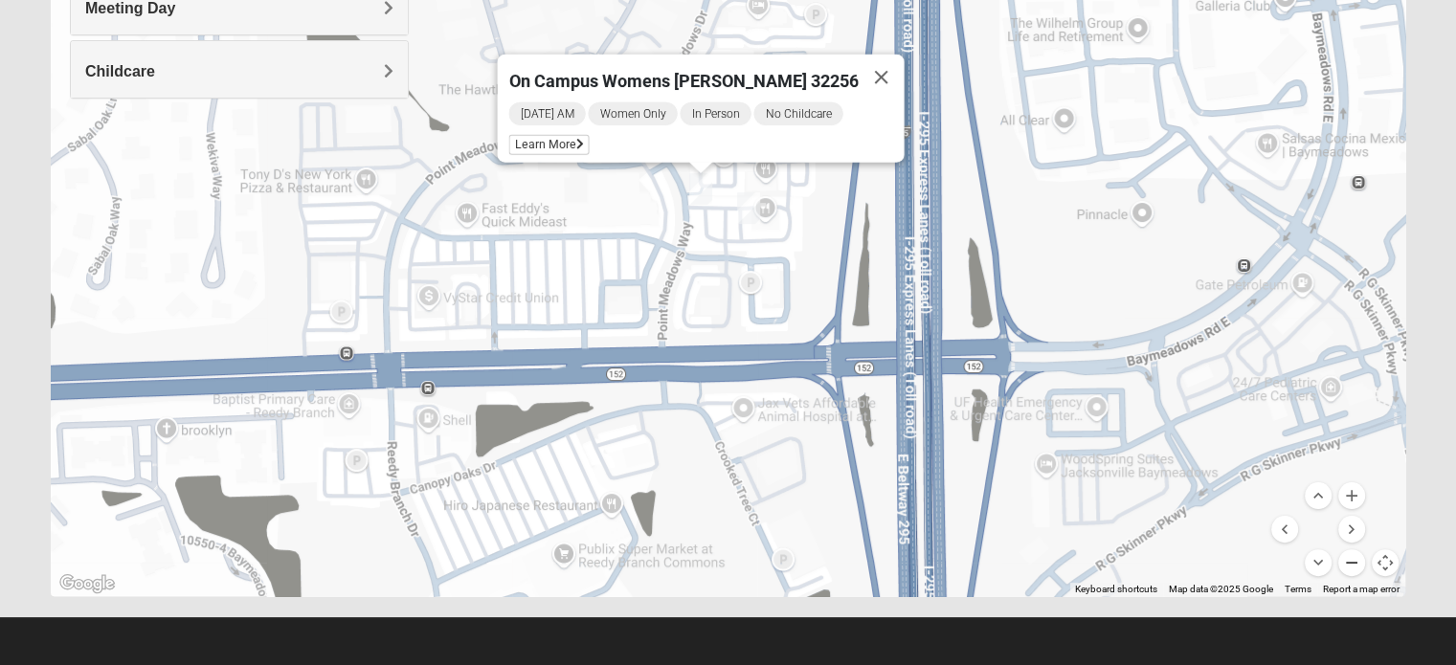
click at [1354, 563] on button "Zoom out" at bounding box center [1351, 563] width 27 height 27
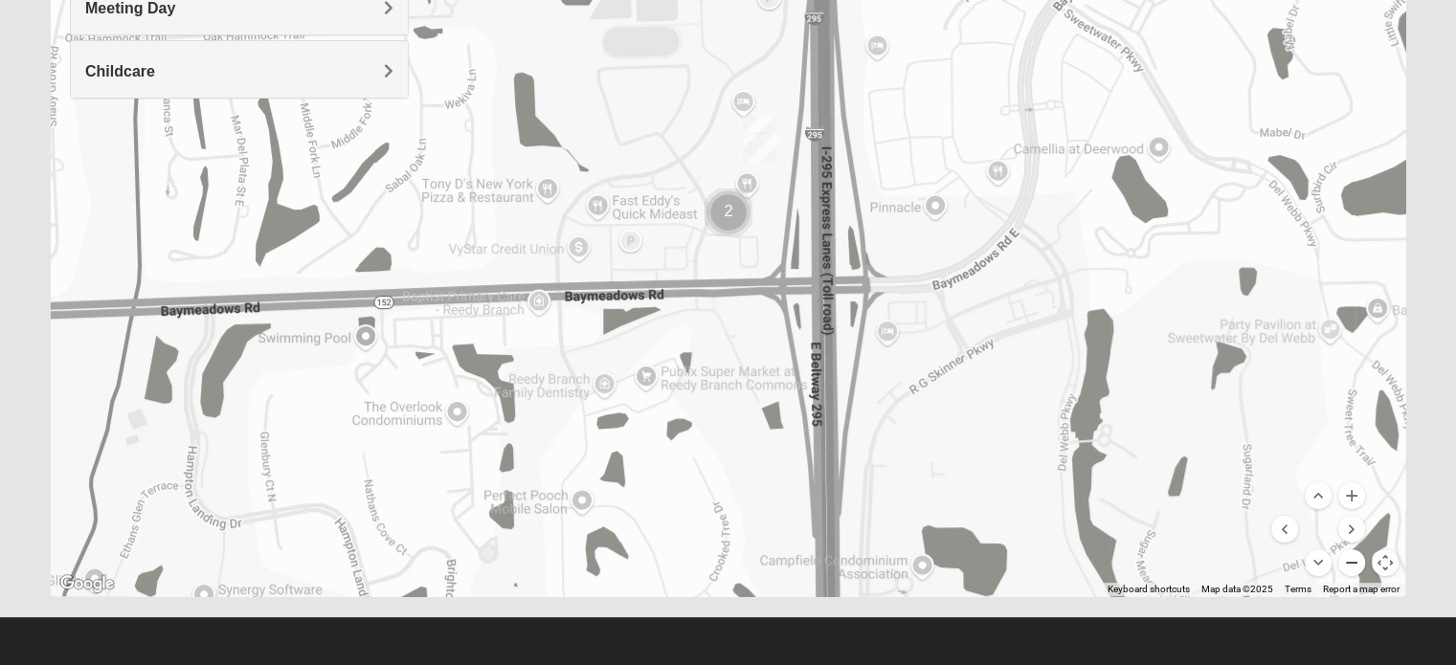
click at [1354, 563] on button "Zoom out" at bounding box center [1351, 563] width 27 height 27
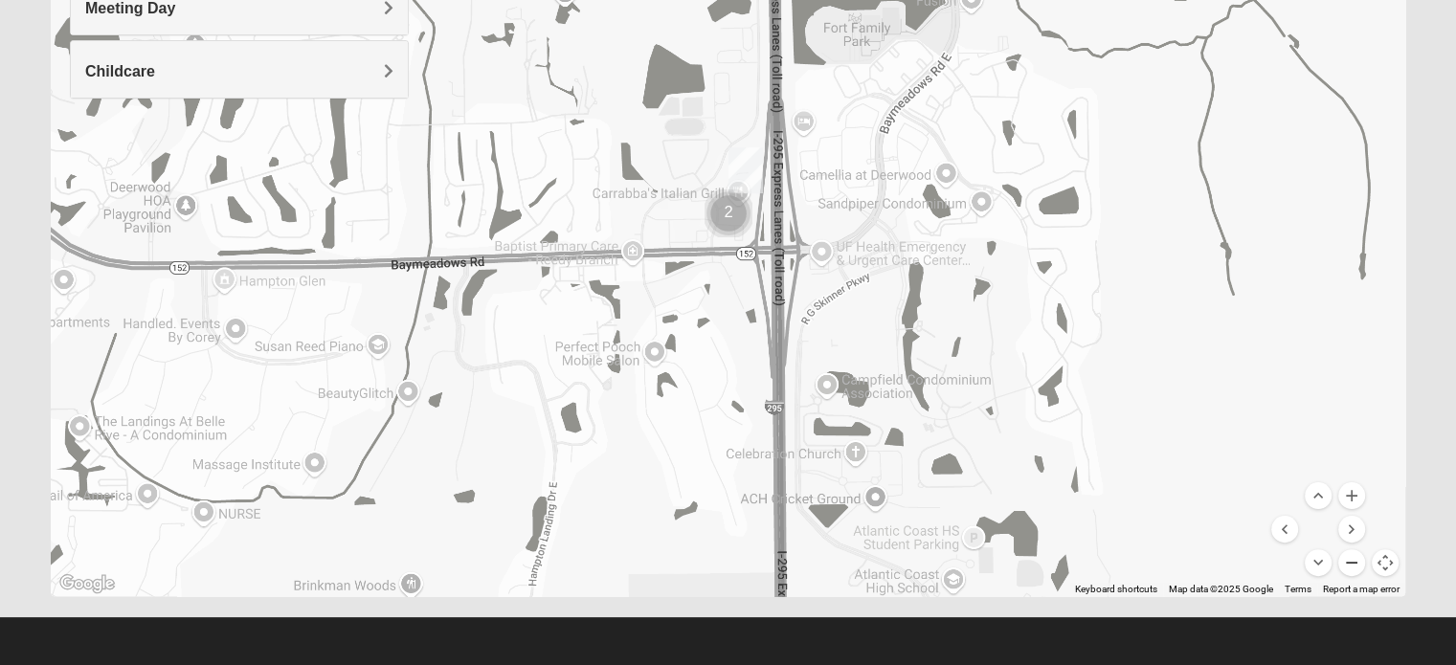
click at [1354, 563] on button "Zoom out" at bounding box center [1351, 563] width 27 height 27
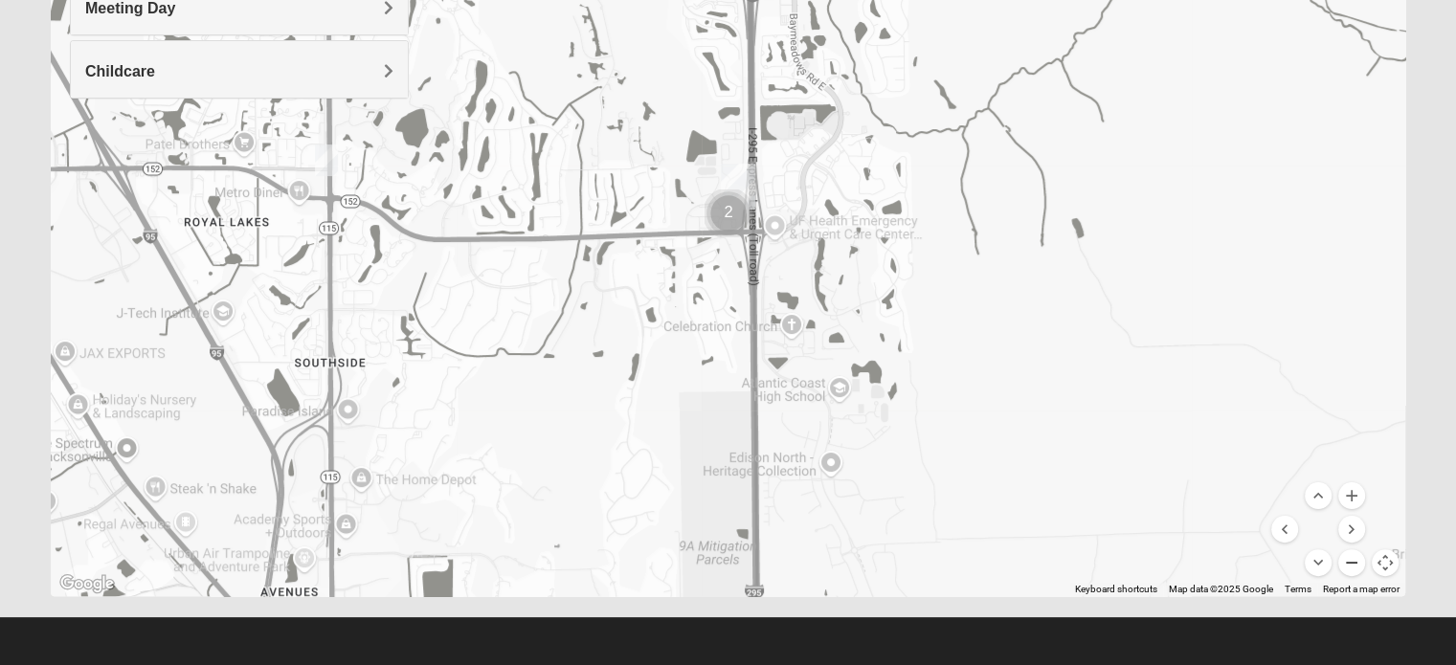
click at [1354, 563] on button "Zoom out" at bounding box center [1351, 563] width 27 height 27
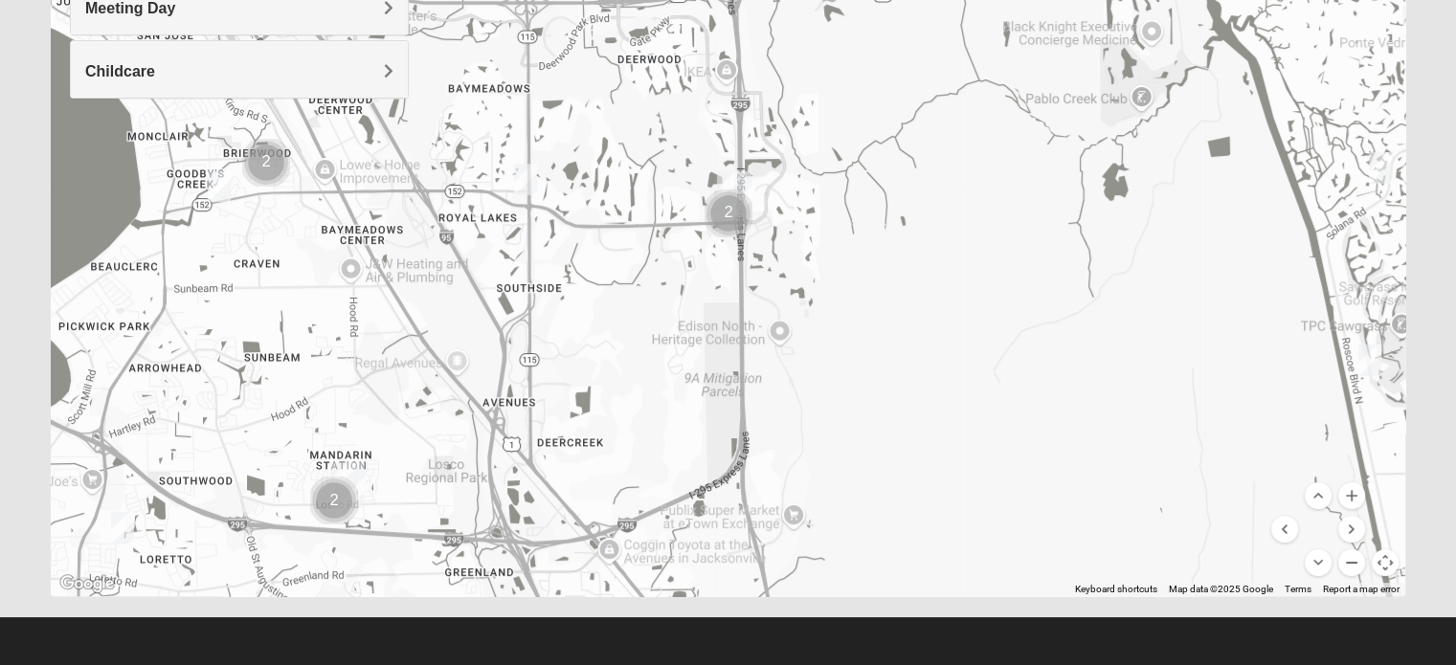
click at [1354, 563] on button "Zoom out" at bounding box center [1351, 563] width 27 height 27
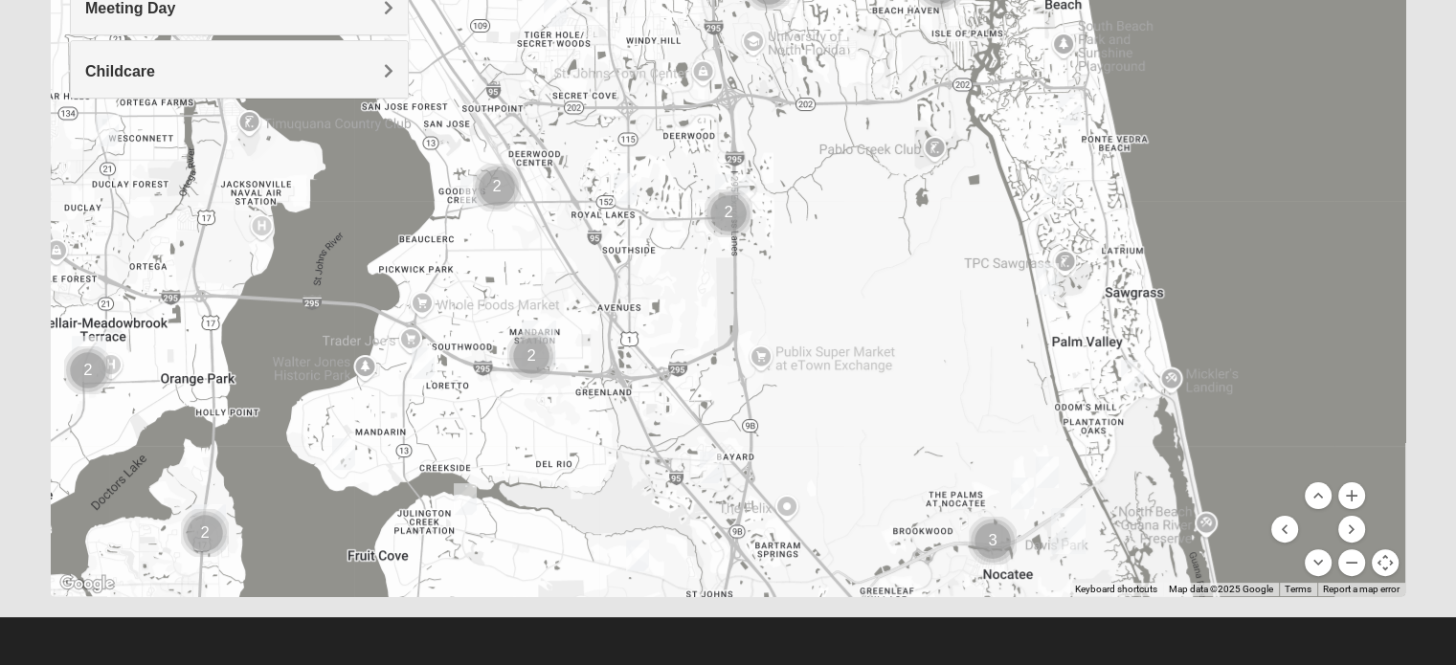
click at [716, 467] on img "Womens Gonzalez 32258" at bounding box center [711, 468] width 23 height 32
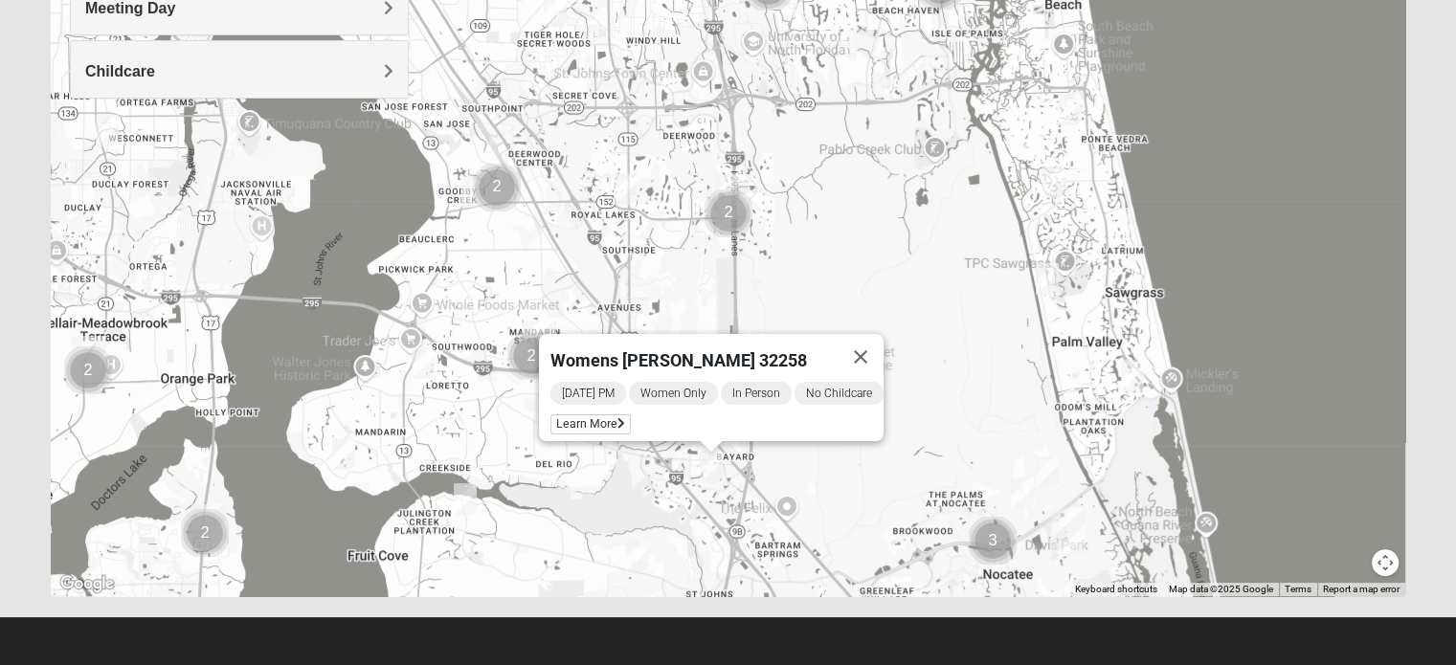
click at [1020, 491] on img "Womens Bonner 32081" at bounding box center [1022, 494] width 23 height 32
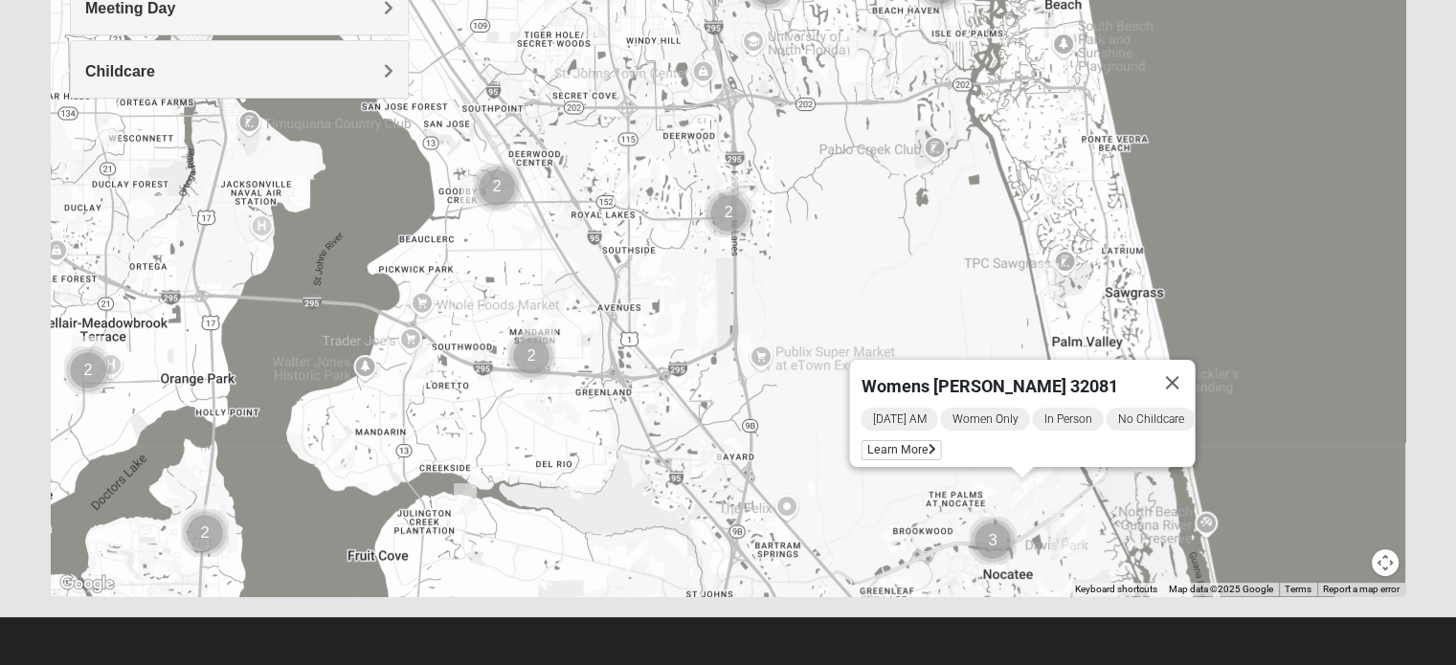
click at [1055, 474] on img "Womens Masulli 32081" at bounding box center [1047, 473] width 23 height 32
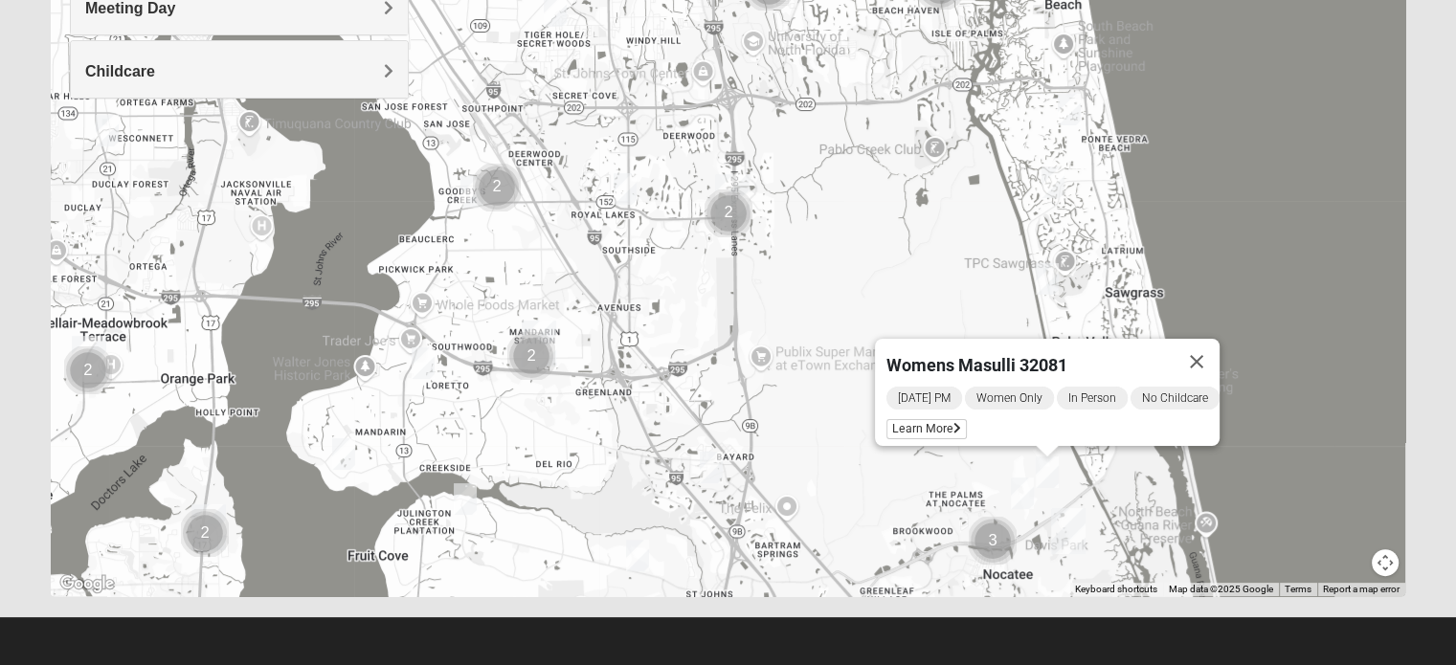
click at [1052, 285] on img "Womens Gibbs 32082" at bounding box center [1047, 279] width 23 height 32
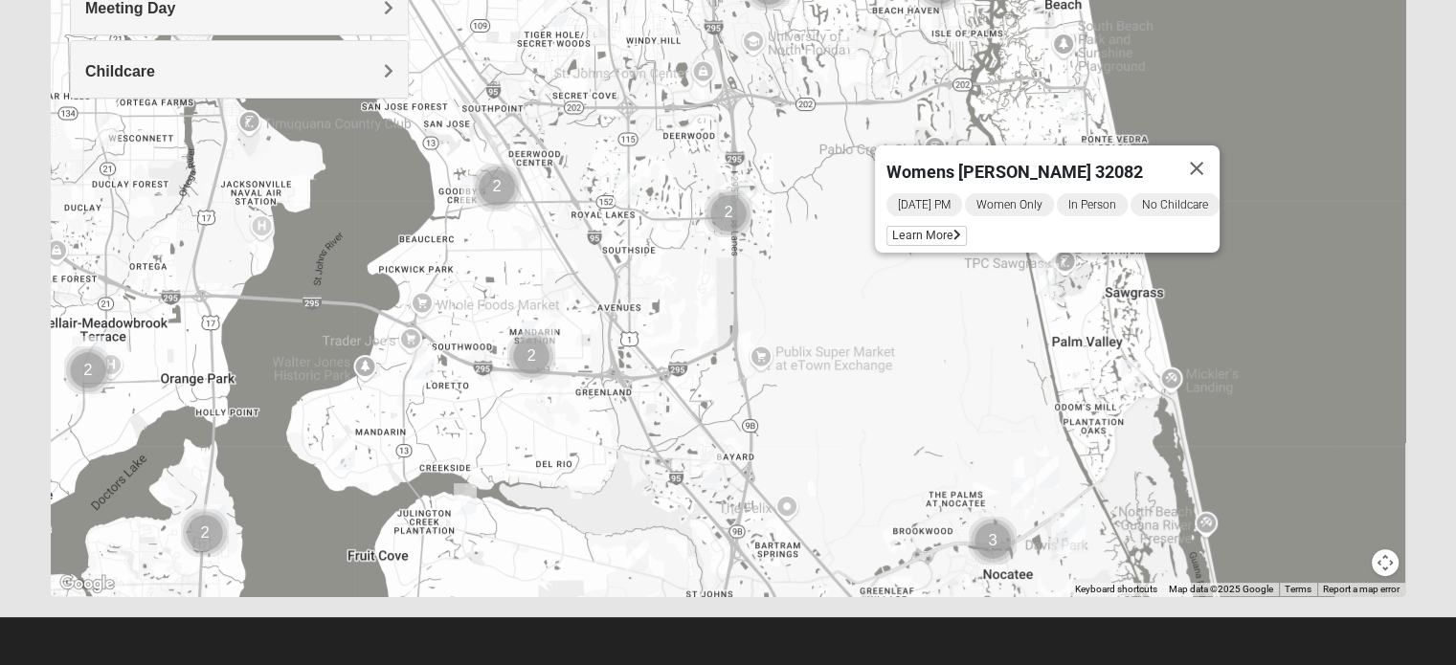
click at [708, 470] on img "Womens Gonzalez 32258" at bounding box center [711, 468] width 23 height 32
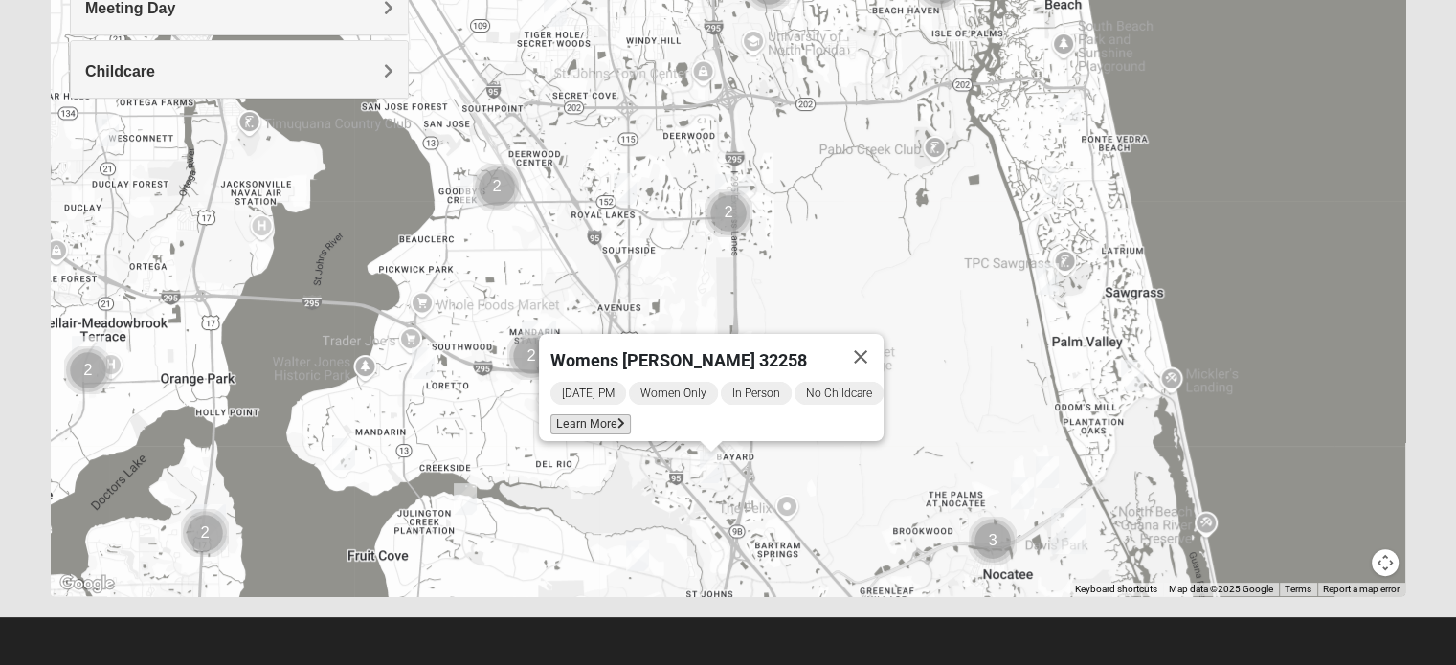
click at [591, 415] on span "Learn More" at bounding box center [590, 425] width 80 height 20
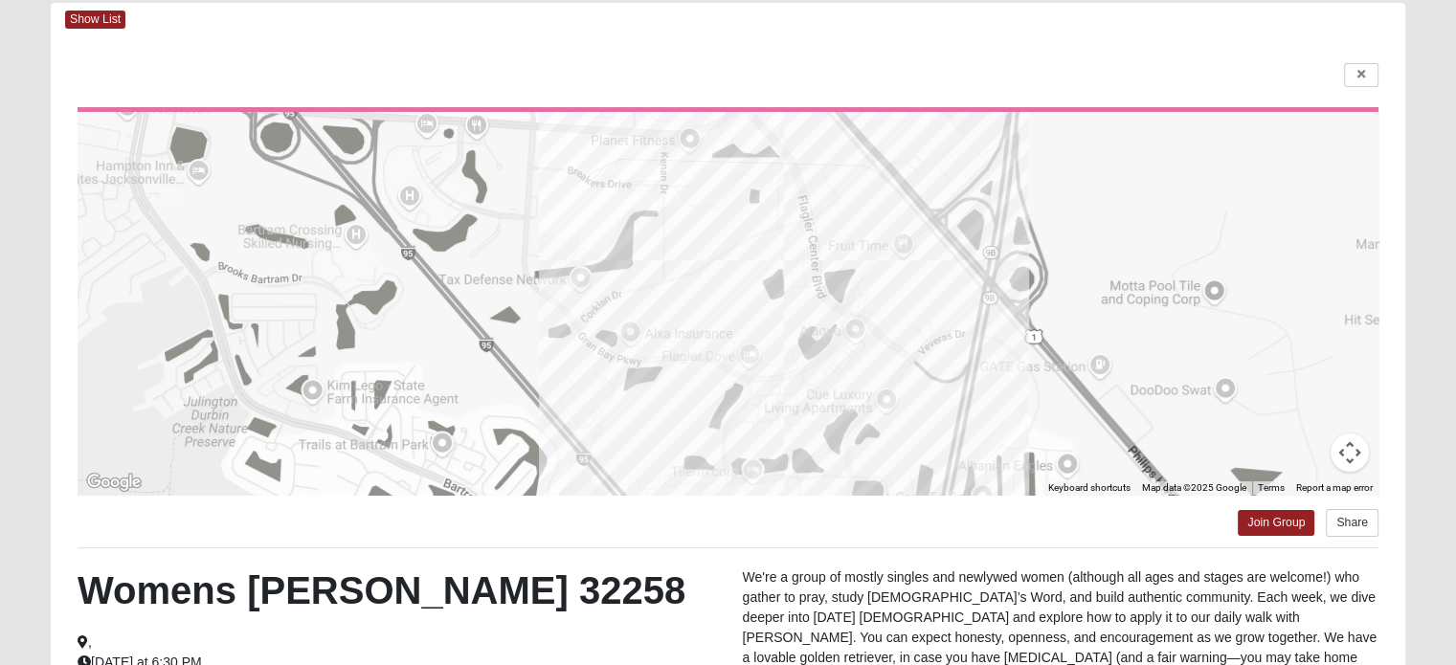
scroll to position [100, 0]
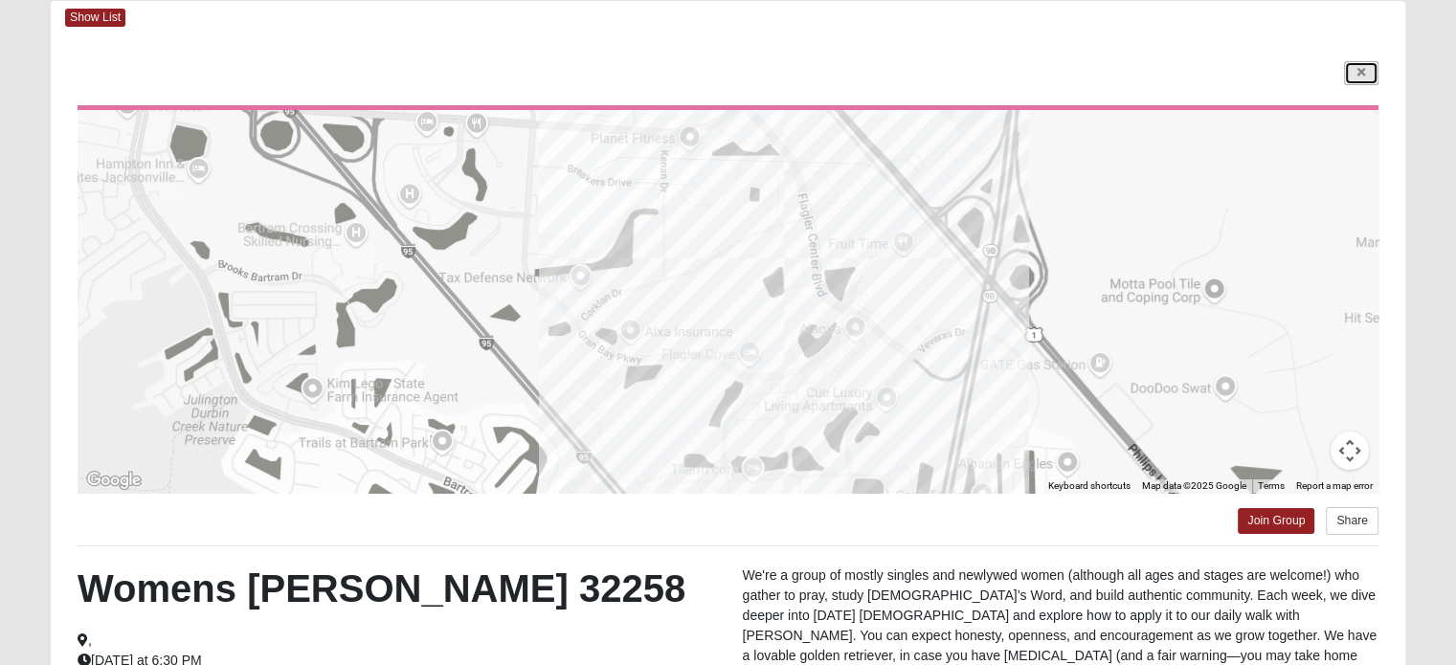
click at [1358, 75] on icon at bounding box center [1362, 72] width 8 height 11
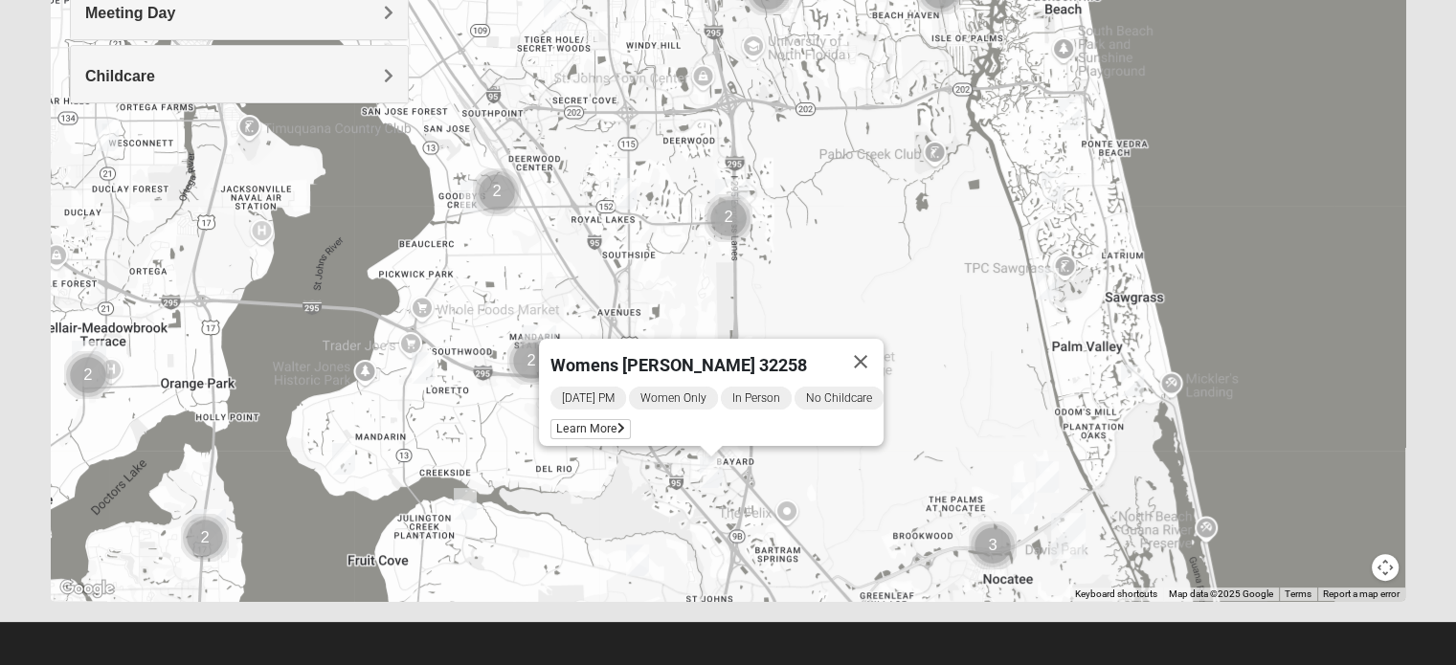
scroll to position [388, 0]
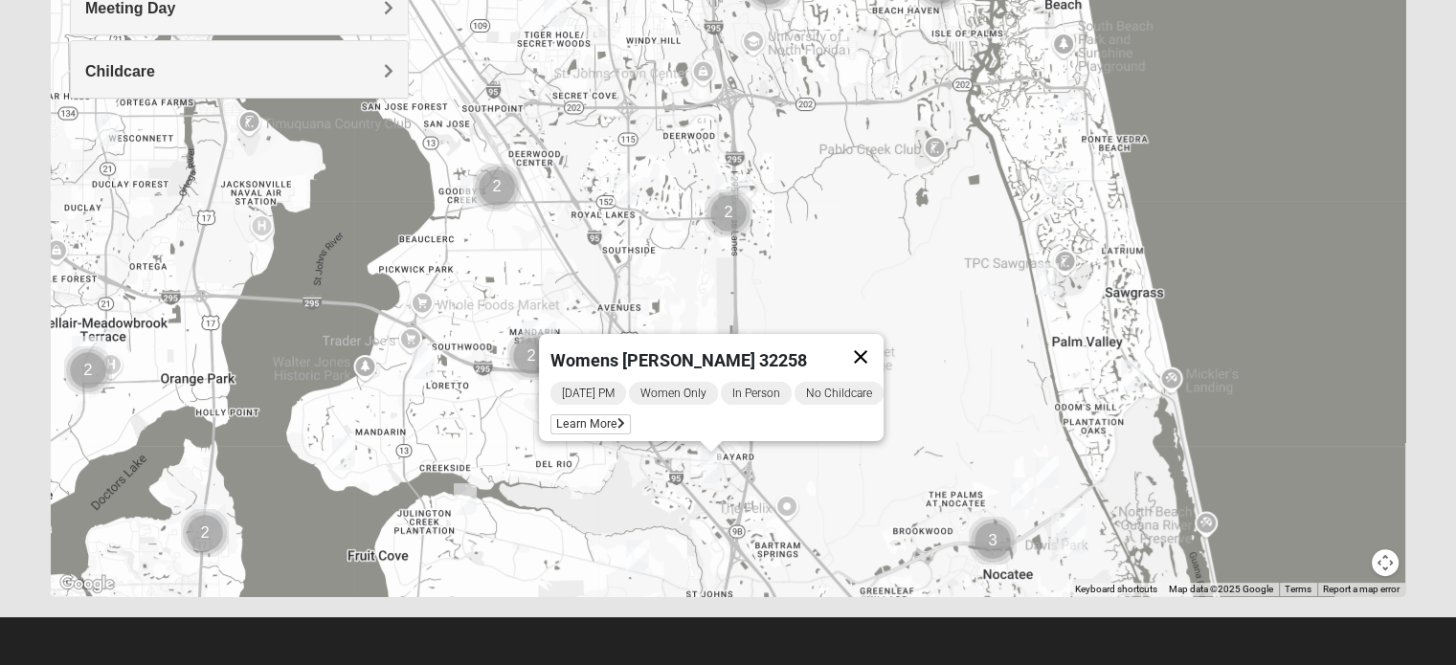
click at [872, 348] on button "Close" at bounding box center [861, 357] width 46 height 46
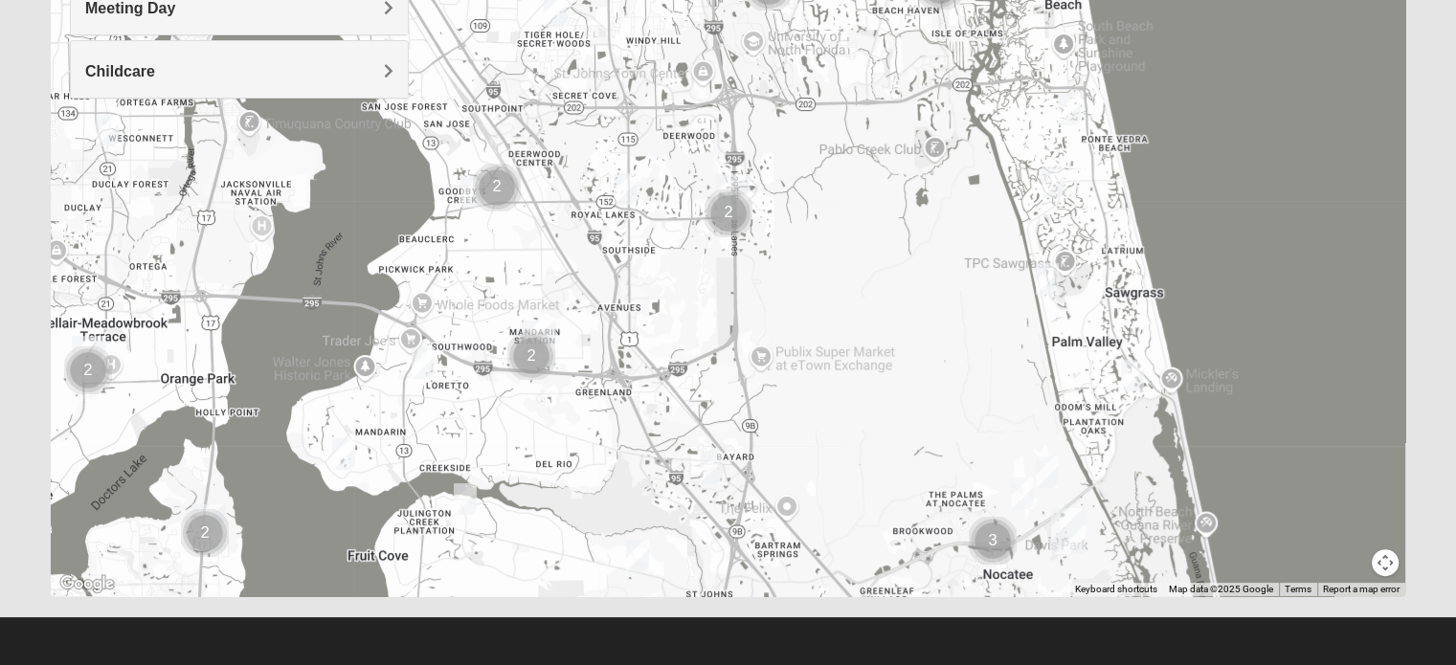
click at [429, 355] on img "Womens Salomao 32223" at bounding box center [423, 364] width 23 height 32
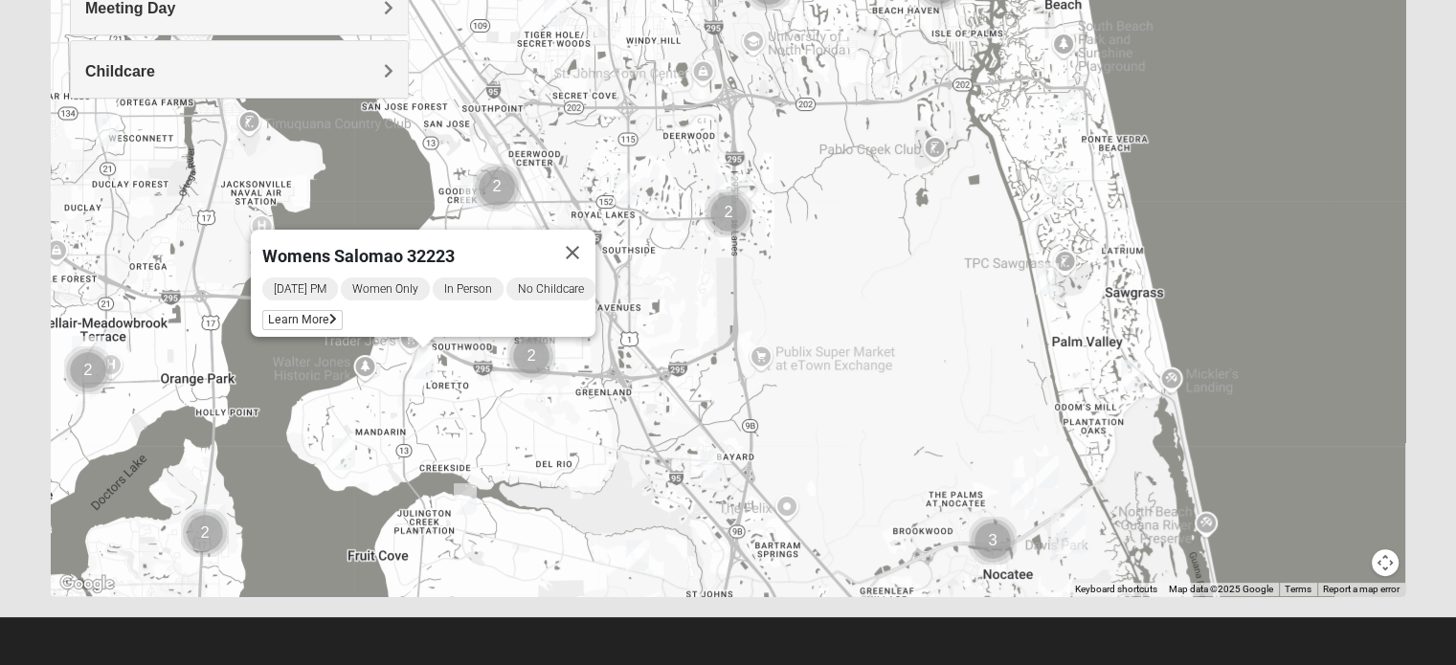
click at [342, 460] on img "Womens Buskirk 32223" at bounding box center [343, 454] width 23 height 32
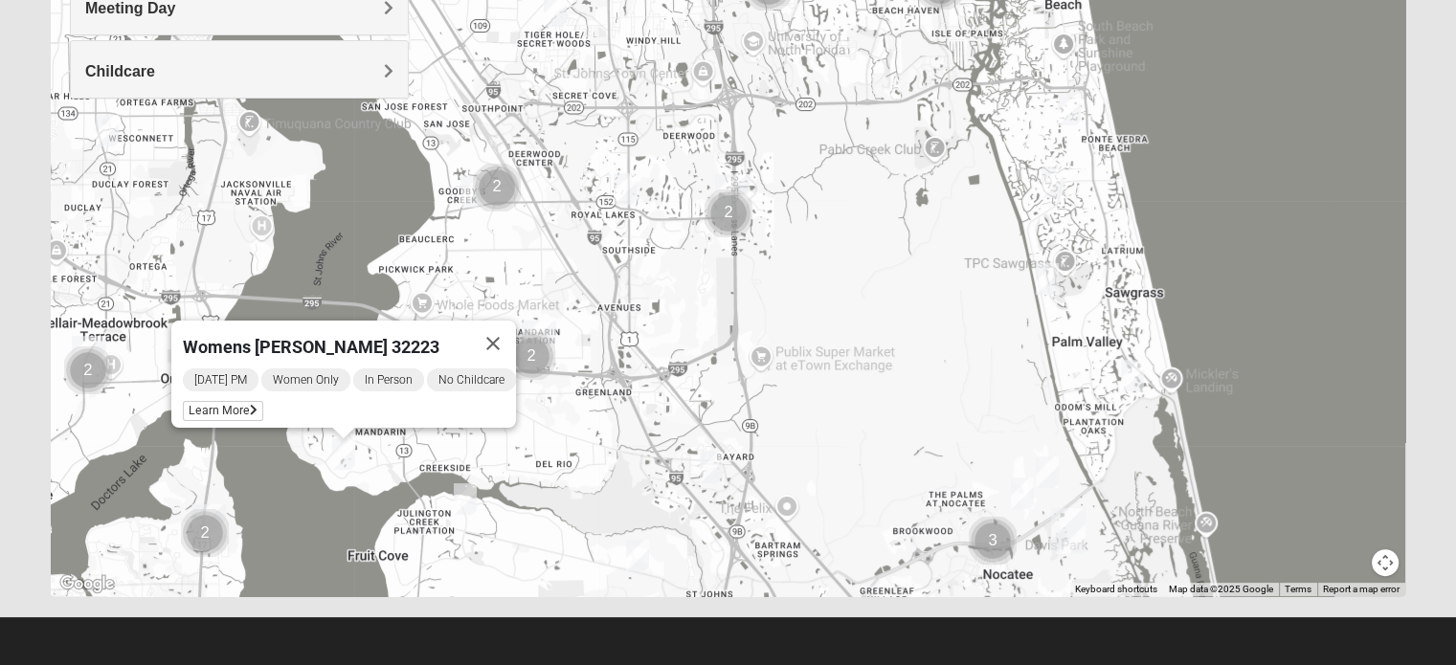
click at [714, 465] on img "Womens Gonzalez 32258" at bounding box center [711, 468] width 23 height 32
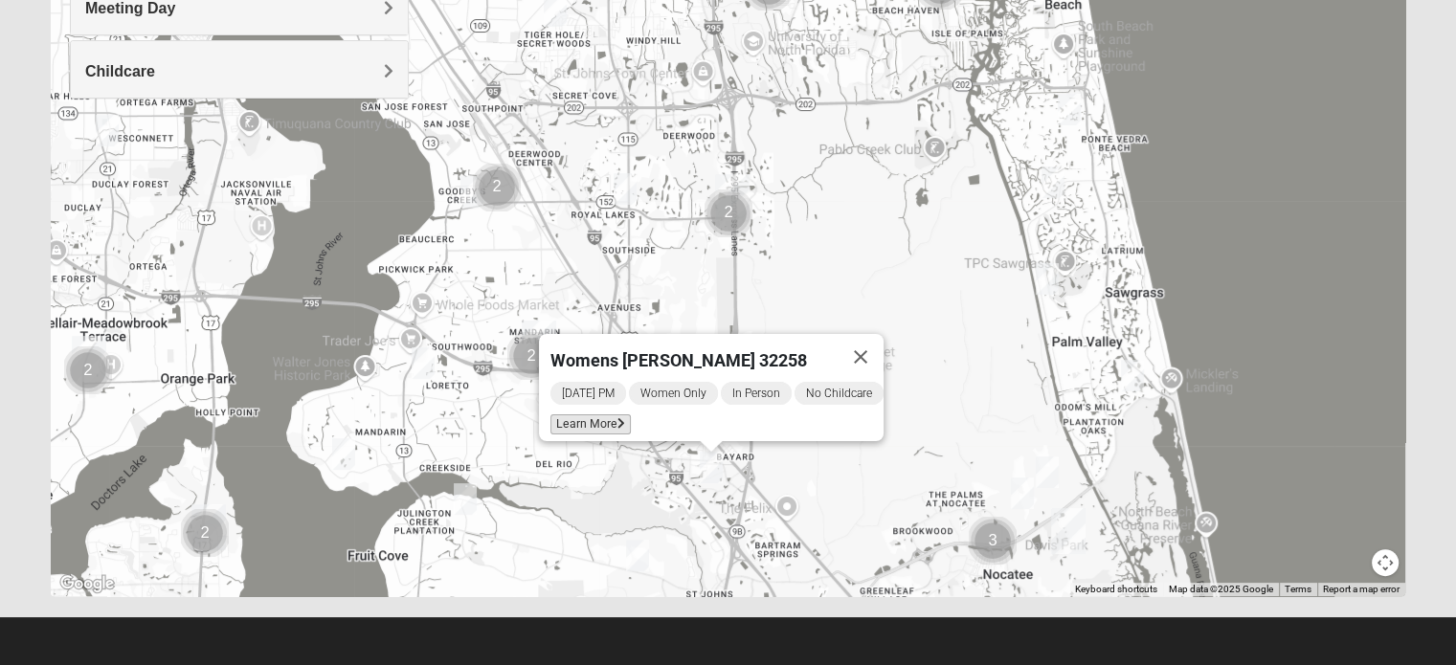
click at [559, 416] on span "Learn More" at bounding box center [590, 425] width 80 height 20
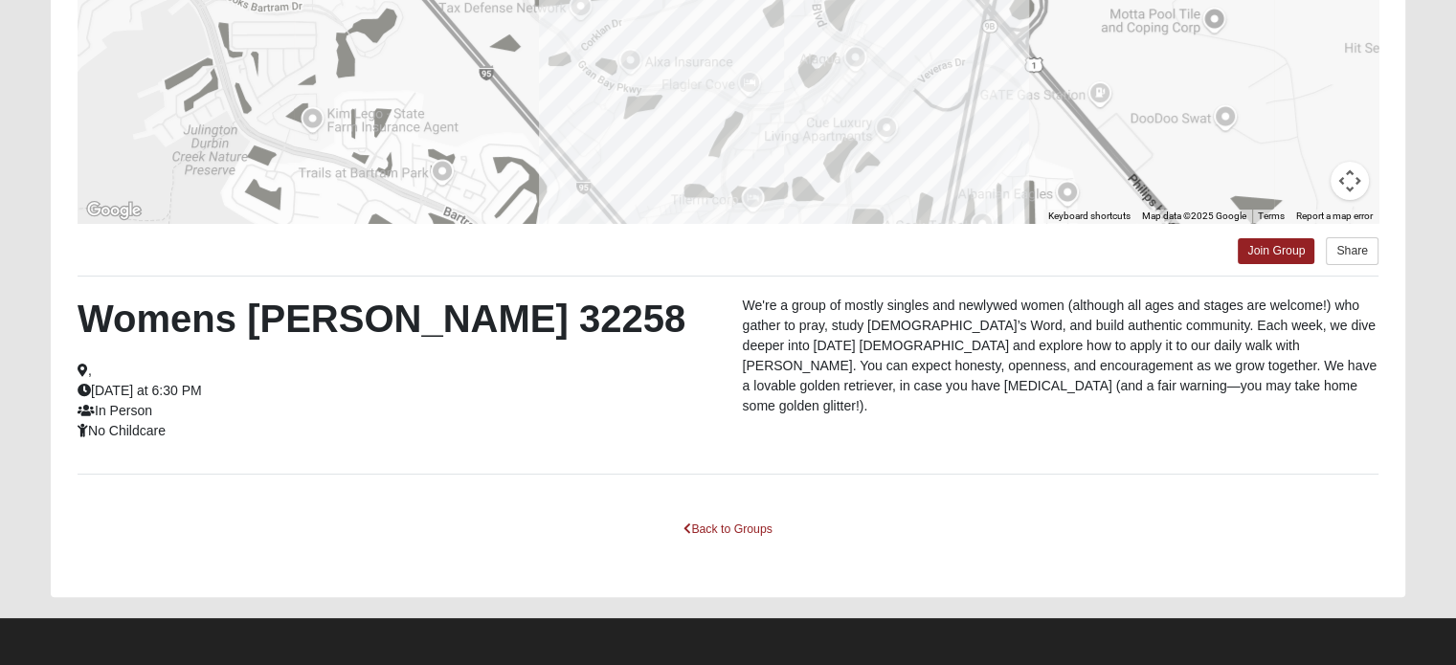
scroll to position [0, 0]
